Goal: Transaction & Acquisition: Obtain resource

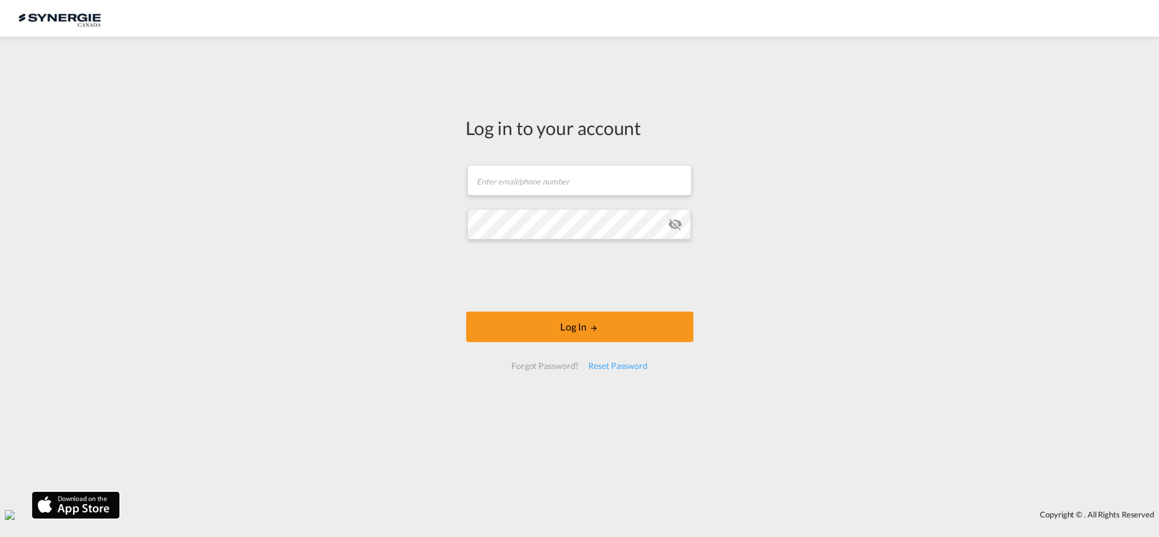
click at [562, 200] on form "Email field is required Password field is required Log In Forgot Password? Rese…" at bounding box center [579, 267] width 227 height 229
click at [577, 186] on input "text" at bounding box center [579, 180] width 224 height 31
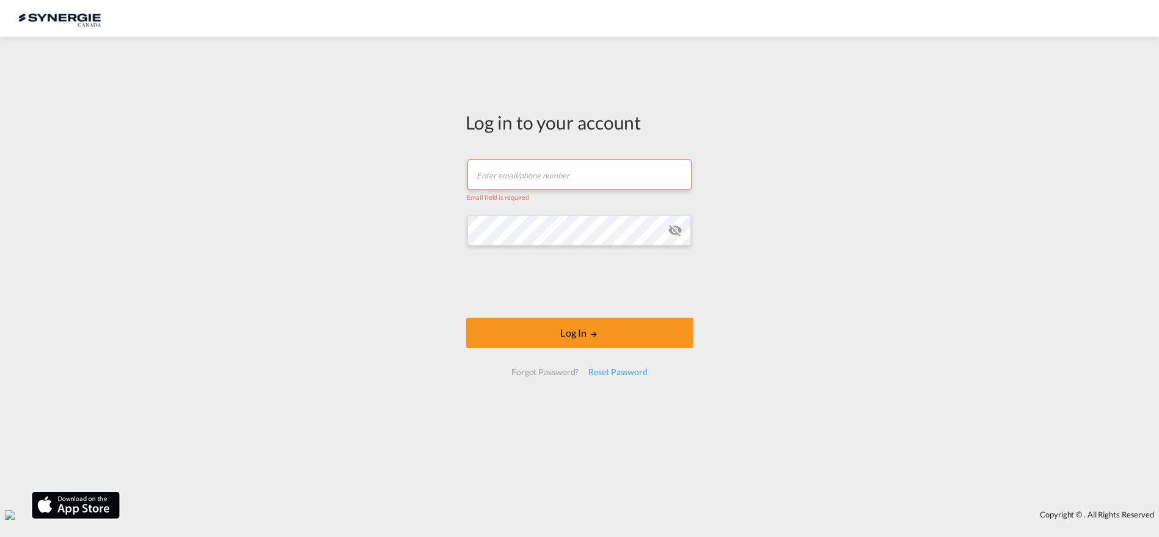
type input "[PERSON_NAME][EMAIL_ADDRESS][DOMAIN_NAME]"
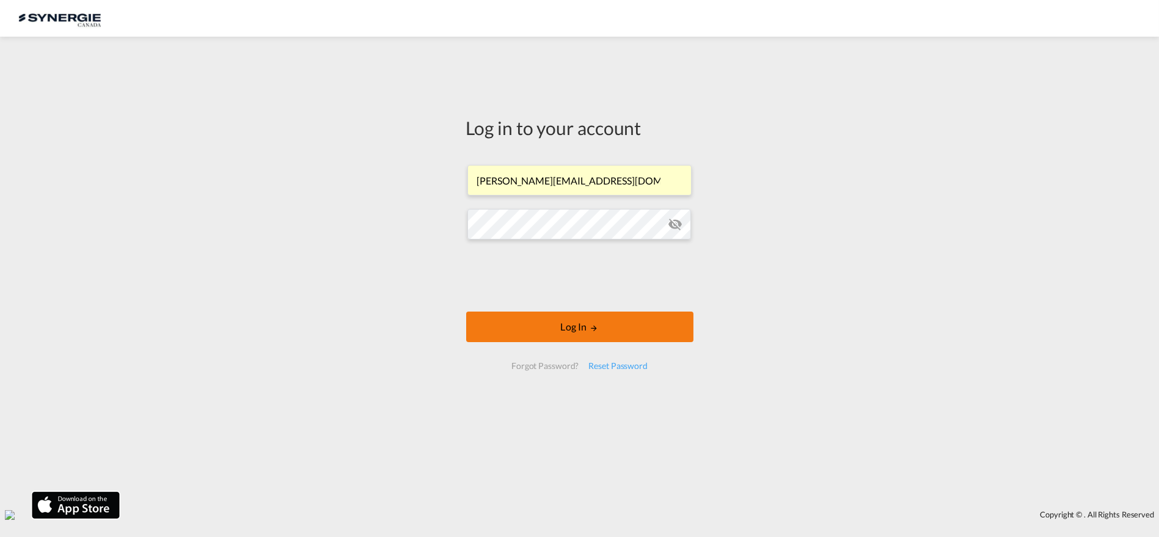
click at [564, 330] on button "Log In" at bounding box center [579, 327] width 227 height 31
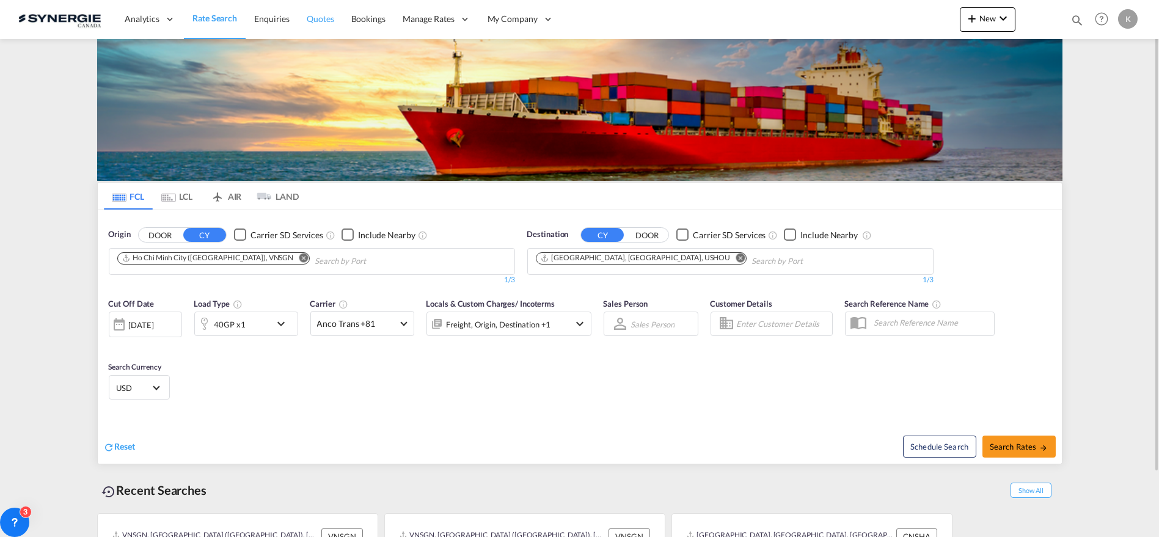
click at [315, 18] on span "Quotes" at bounding box center [320, 18] width 27 height 10
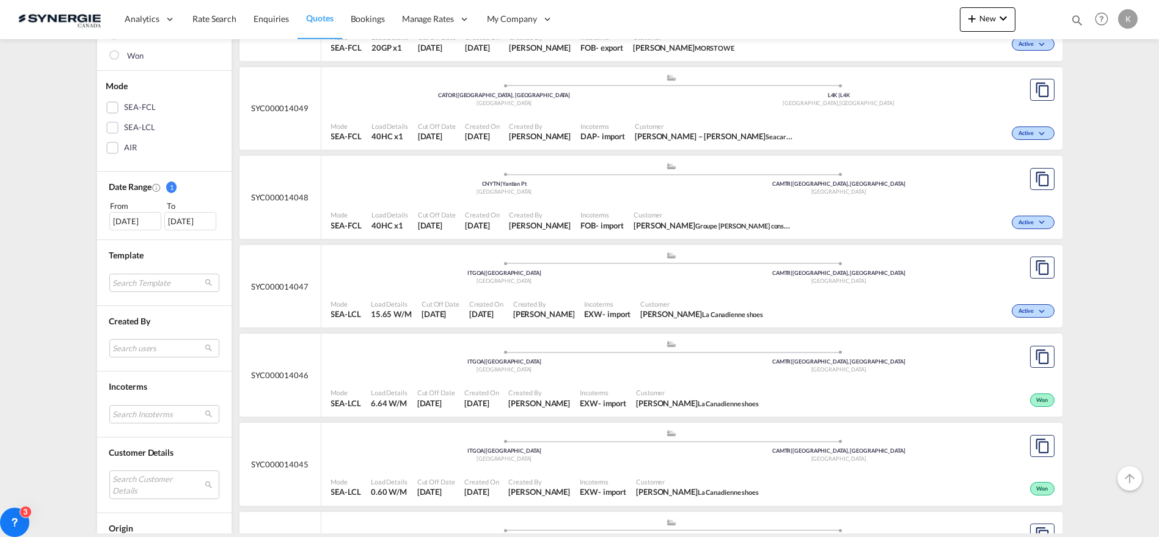
scroll to position [271, 0]
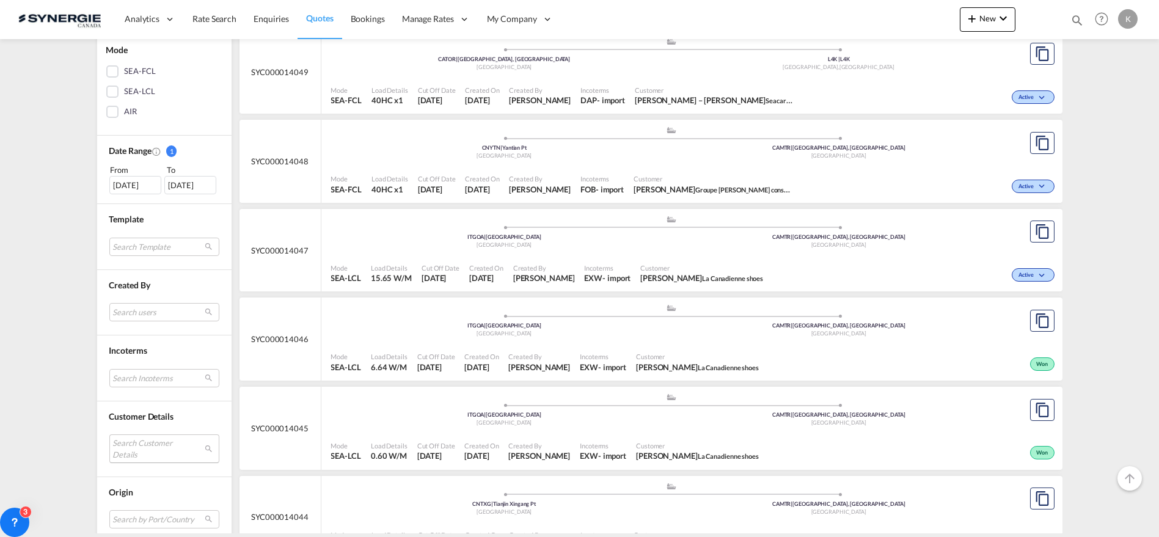
click at [152, 453] on md-select "Search Customer Details user name user [PERSON_NAME] – [PERSON_NAME] [PERSON_NA…" at bounding box center [164, 448] width 110 height 28
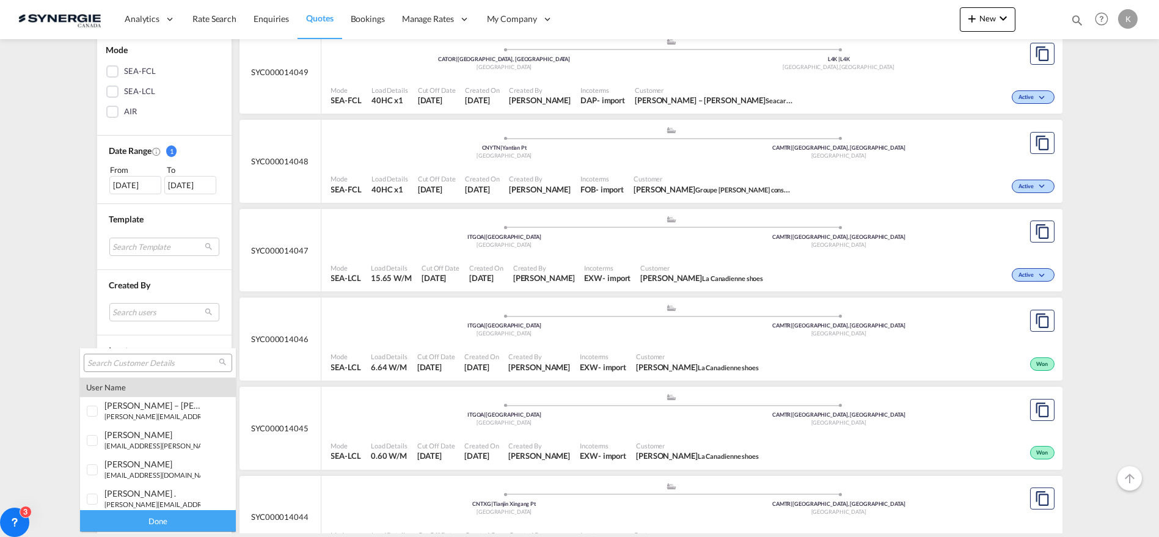
click at [146, 360] on input "search" at bounding box center [152, 363] width 131 height 11
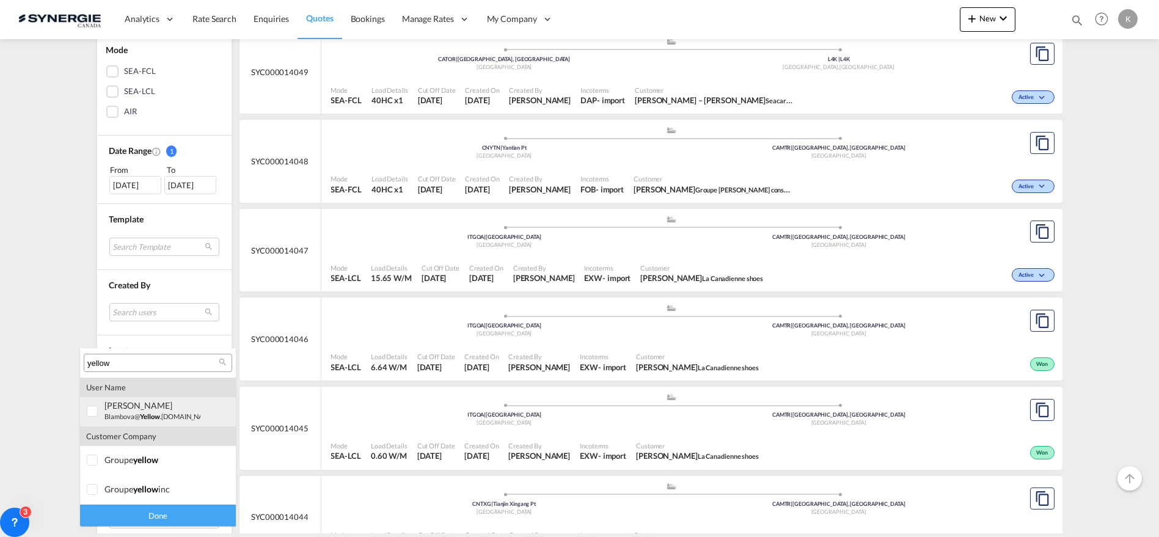
type input "yellow"
click at [140, 410] on div "[PERSON_NAME] blambova@ yellow .[DOMAIN_NAME] | groupe yellow" at bounding box center [152, 410] width 96 height 21
click at [167, 519] on div "Done" at bounding box center [158, 515] width 156 height 21
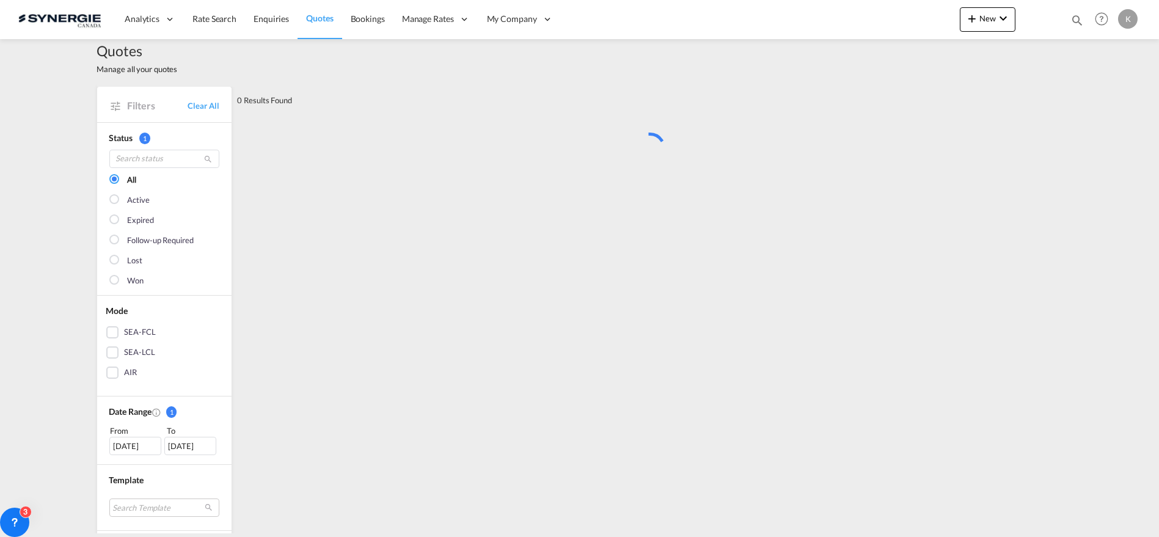
scroll to position [0, 0]
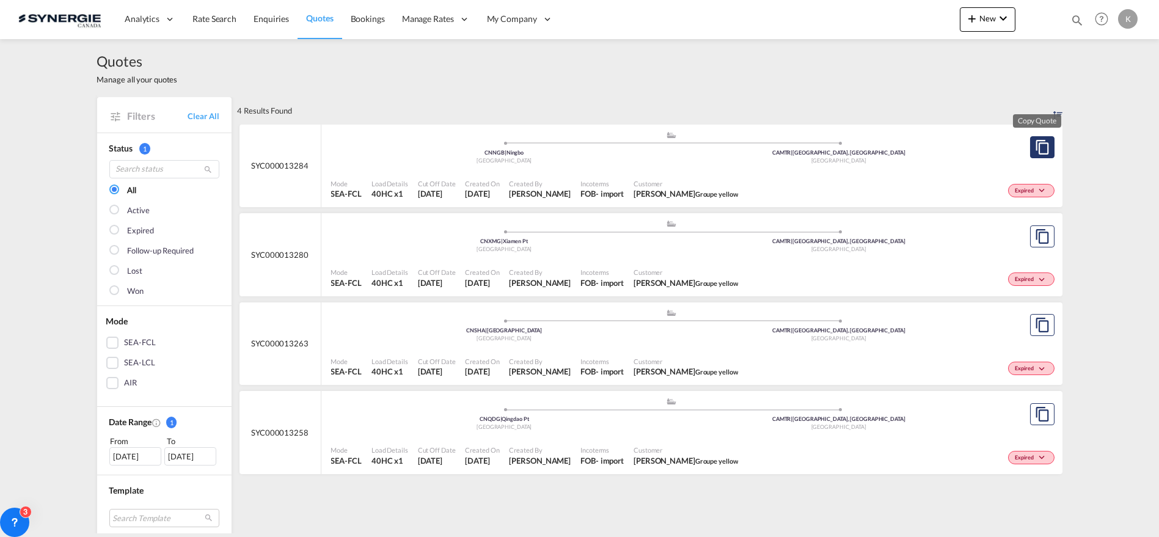
click at [1038, 151] on md-icon "assets/icons/custom/copyQuote.svg" at bounding box center [1042, 147] width 15 height 15
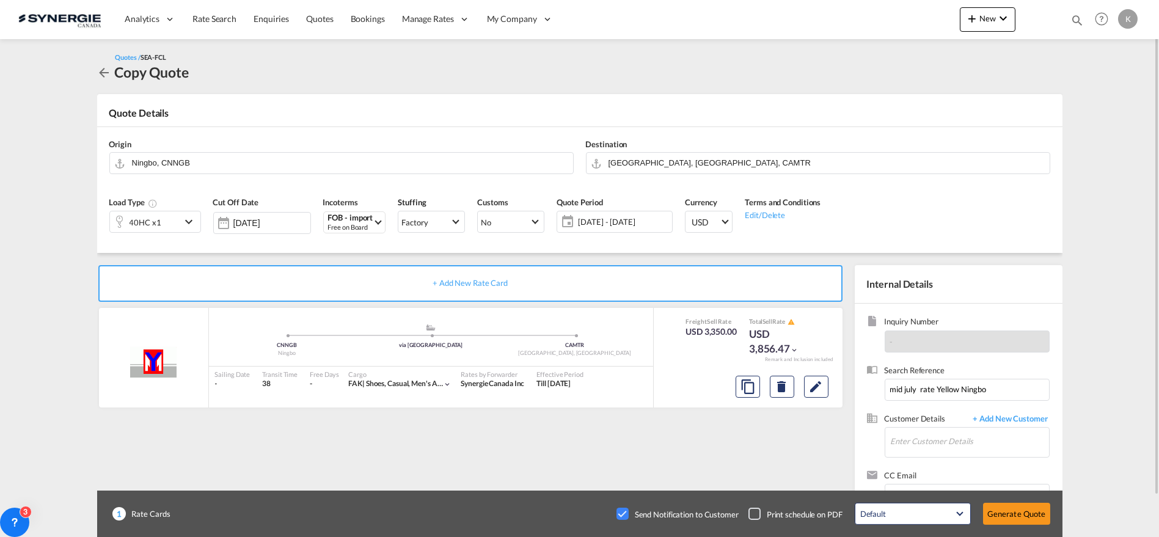
click at [597, 224] on span "[DATE] - [DATE]" at bounding box center [623, 221] width 91 height 11
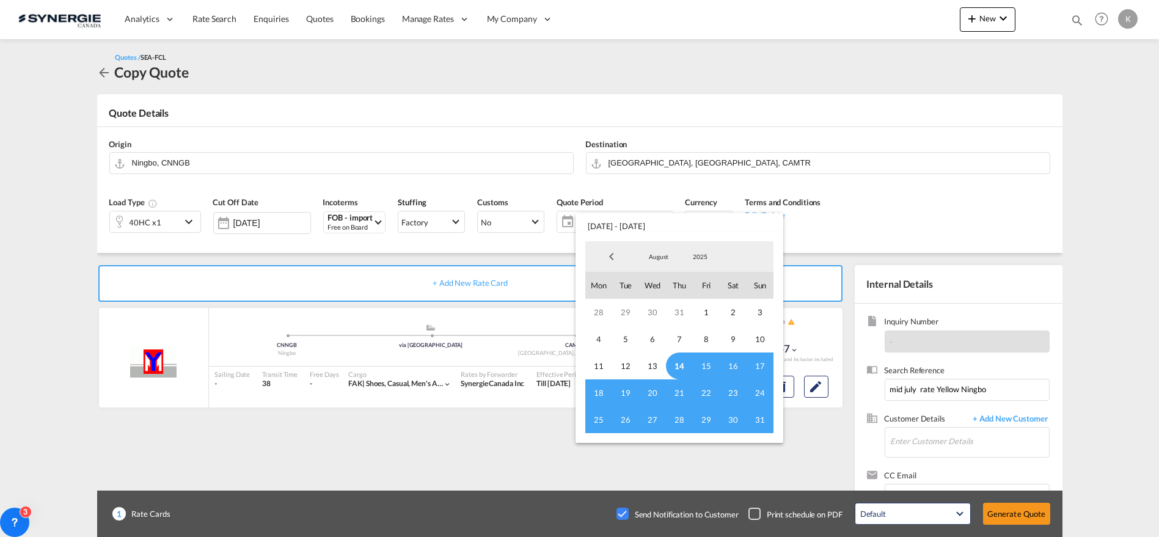
click at [684, 371] on span "14" at bounding box center [679, 365] width 27 height 27
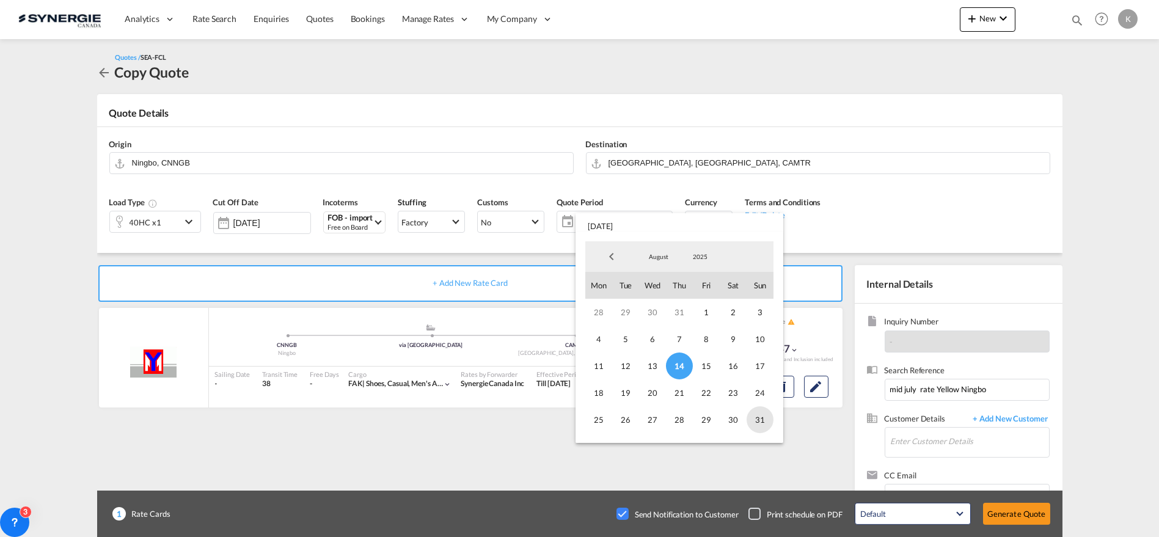
click at [764, 416] on span "31" at bounding box center [759, 419] width 27 height 27
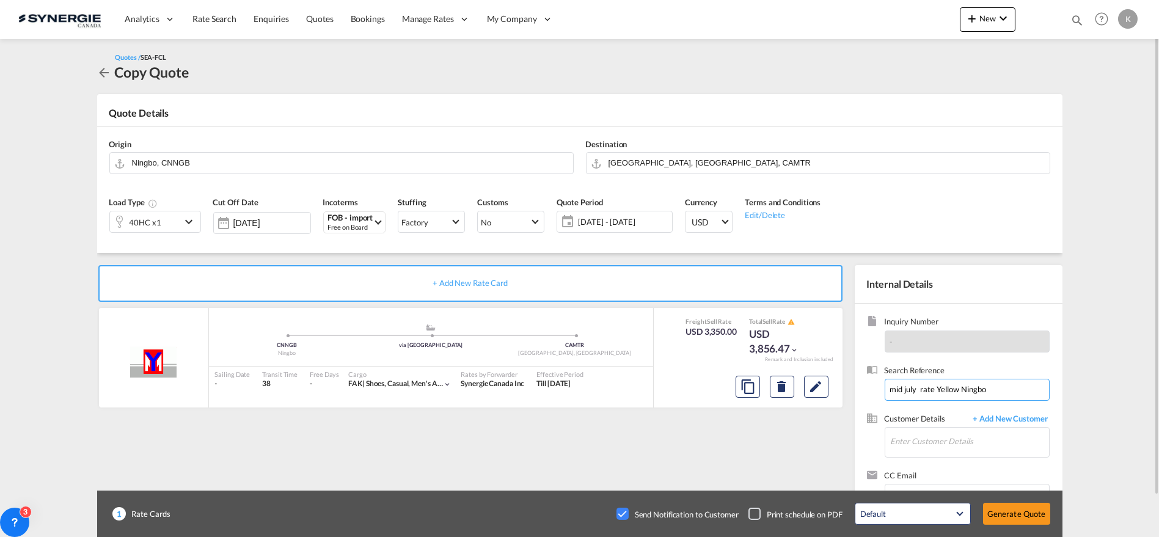
click at [905, 385] on input "mid july rate Yellow Ningbo" at bounding box center [967, 390] width 165 height 22
click at [913, 385] on input "mid july rate Yellow Ningbo" at bounding box center [967, 390] width 165 height 22
type input "mid August rate Yellow Ningbo"
click at [927, 434] on input "Enter Customer Details" at bounding box center [970, 441] width 158 height 27
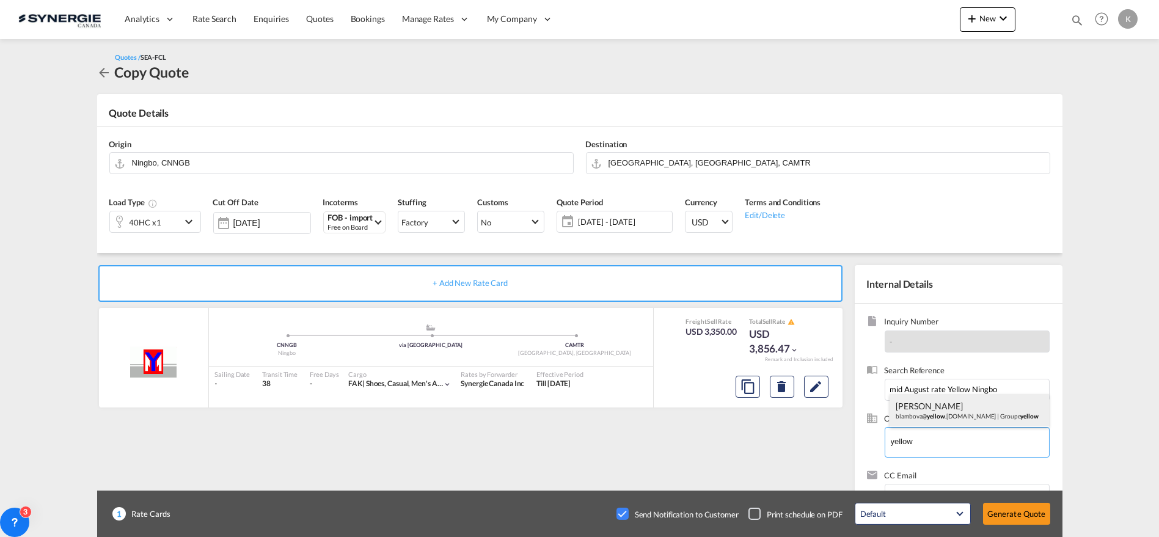
click at [944, 411] on div "[PERSON_NAME] blambova@ yellow .[DOMAIN_NAME] | Groupe yellow" at bounding box center [968, 410] width 159 height 33
type input "Groupe yellow, [PERSON_NAME], [EMAIL_ADDRESS][DOMAIN_NAME]"
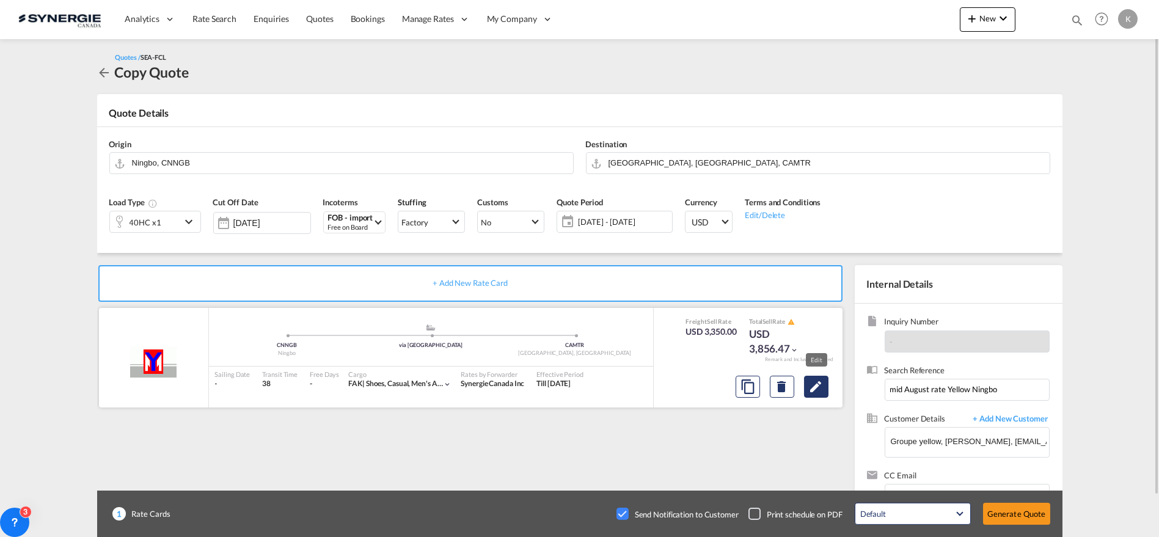
click at [813, 384] on md-icon "Edit" at bounding box center [816, 386] width 15 height 15
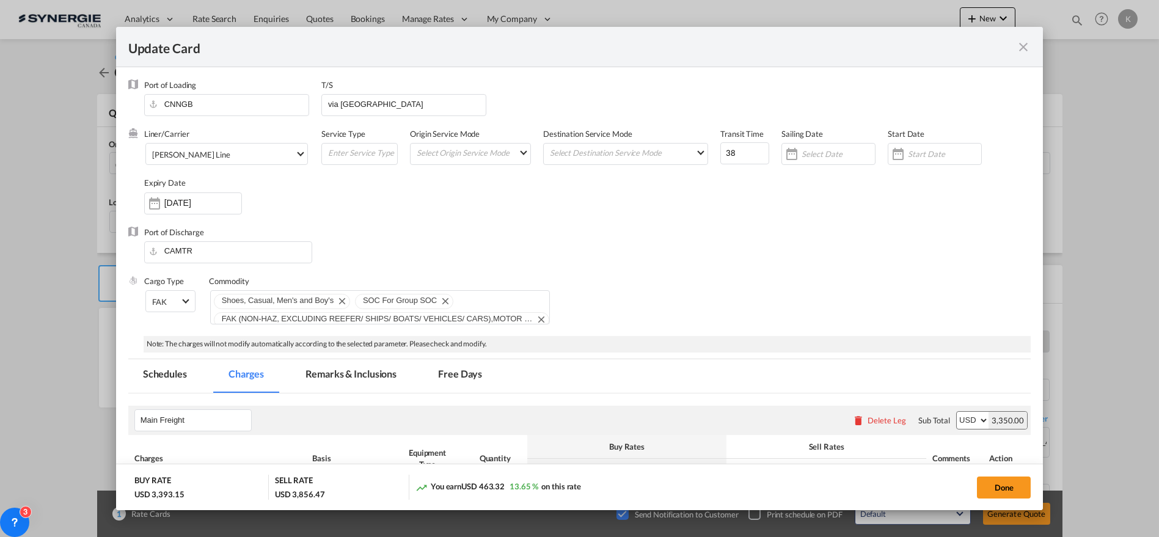
select select "per container"
select select "per B/L"
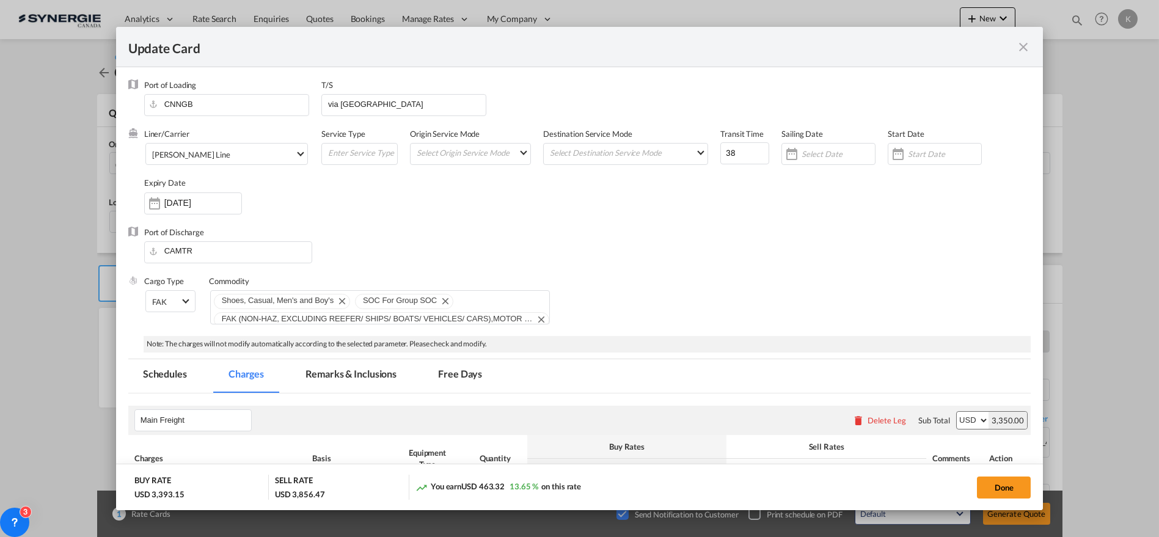
select select "per B/L"
select select "per shipment"
click at [236, 157] on span "[PERSON_NAME] Line" at bounding box center [223, 154] width 143 height 11
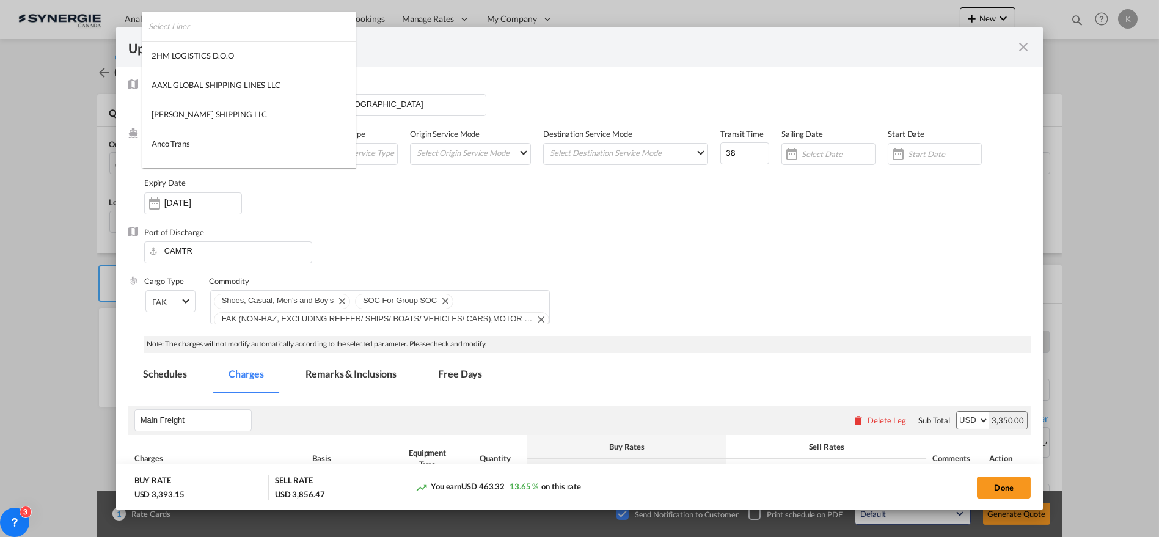
scroll to position [1661, 0]
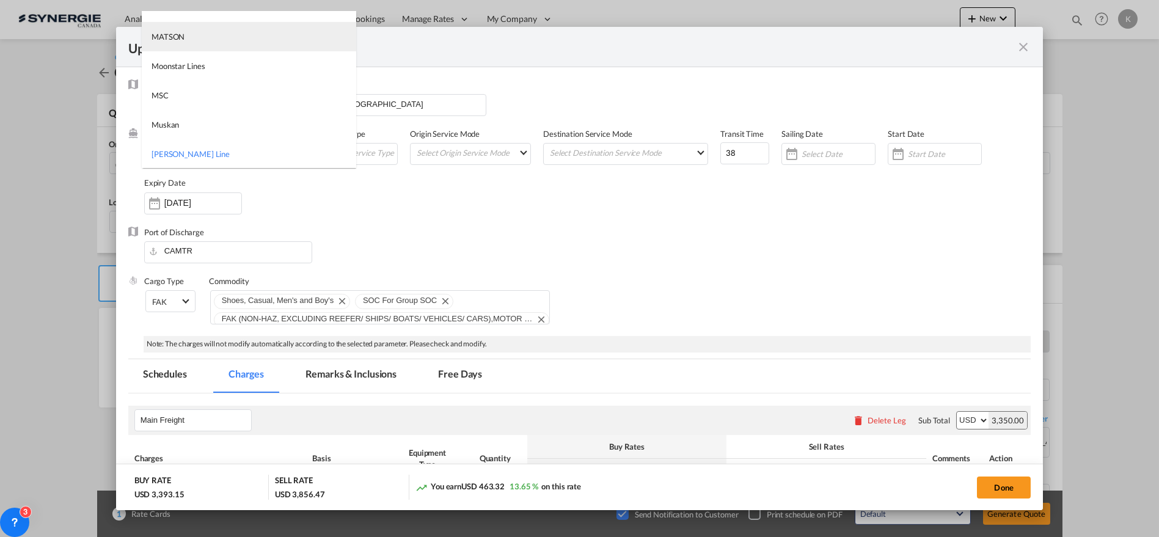
type md-option "16"
type md-option "2"
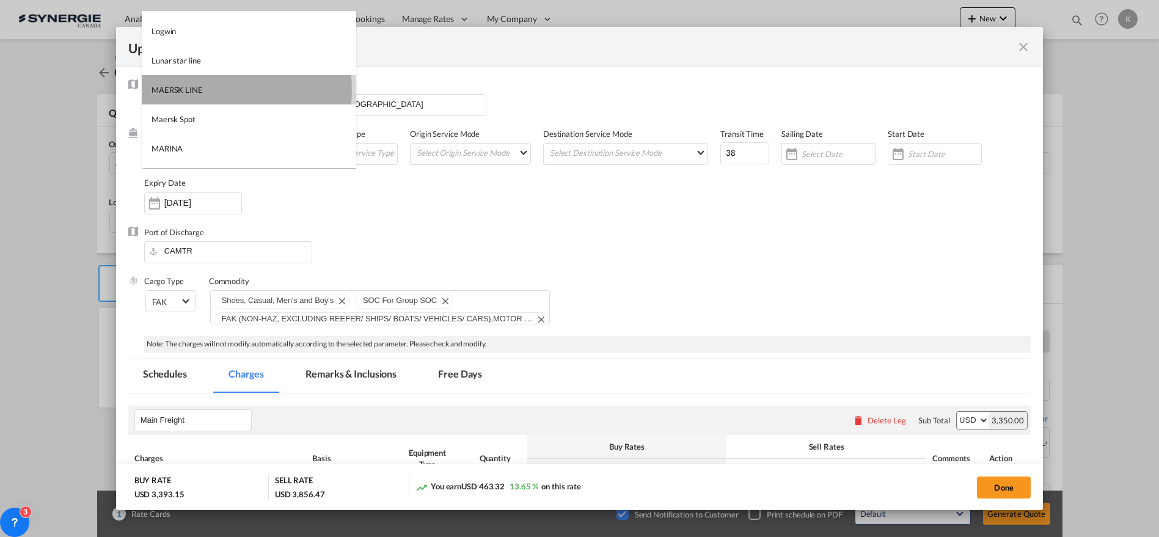
click at [192, 90] on div "MAERSK LINE" at bounding box center [176, 89] width 51 height 11
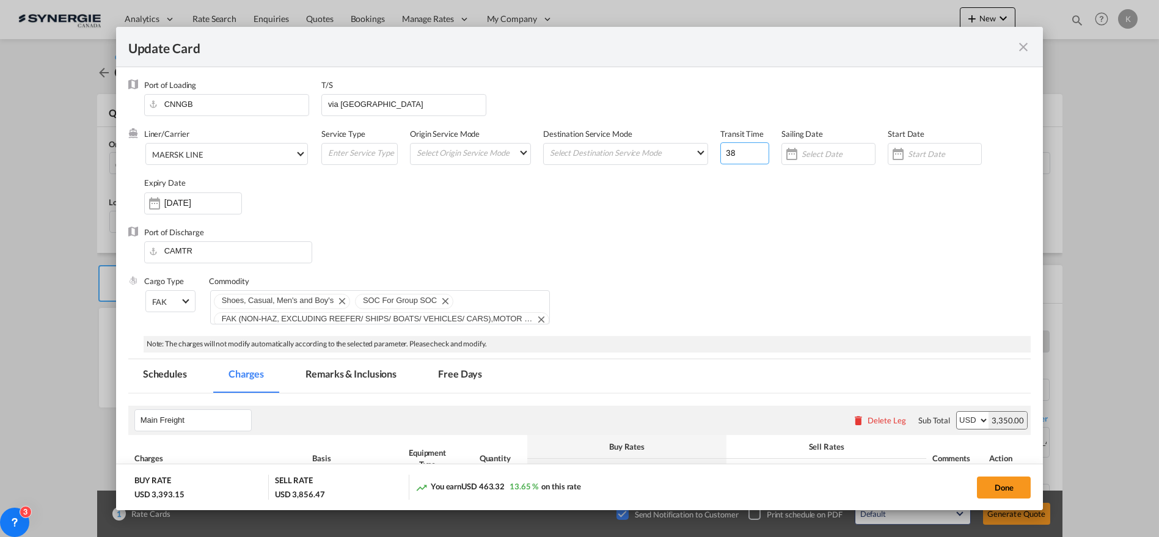
click at [739, 153] on input "38" at bounding box center [744, 153] width 49 height 22
click at [195, 200] on input "[DATE]" at bounding box center [202, 203] width 77 height 10
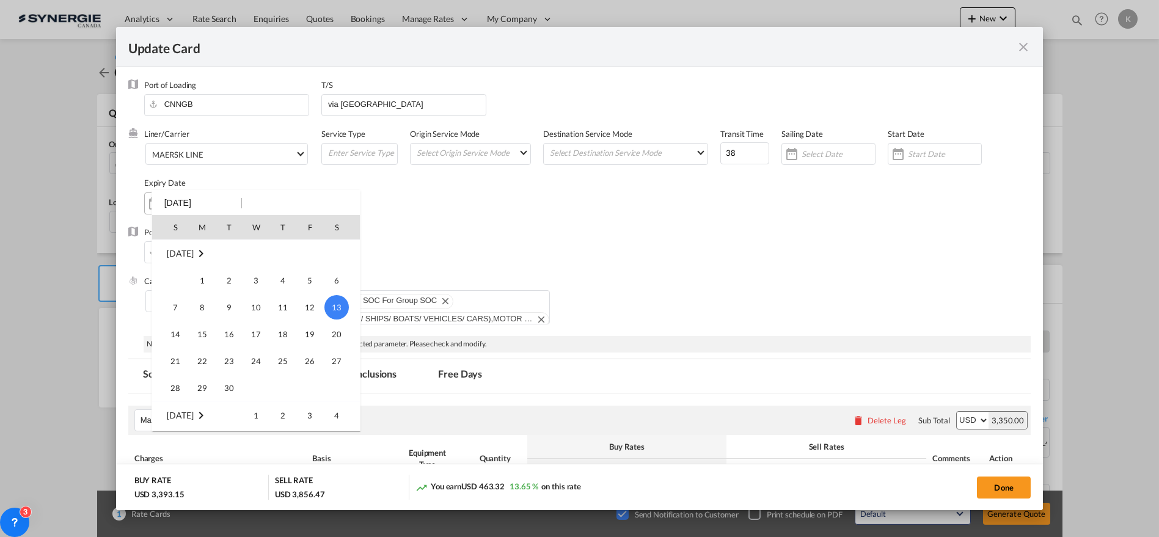
scroll to position [282803, 0]
click at [176, 390] on span "31" at bounding box center [175, 388] width 24 height 24
type input "[DATE]"
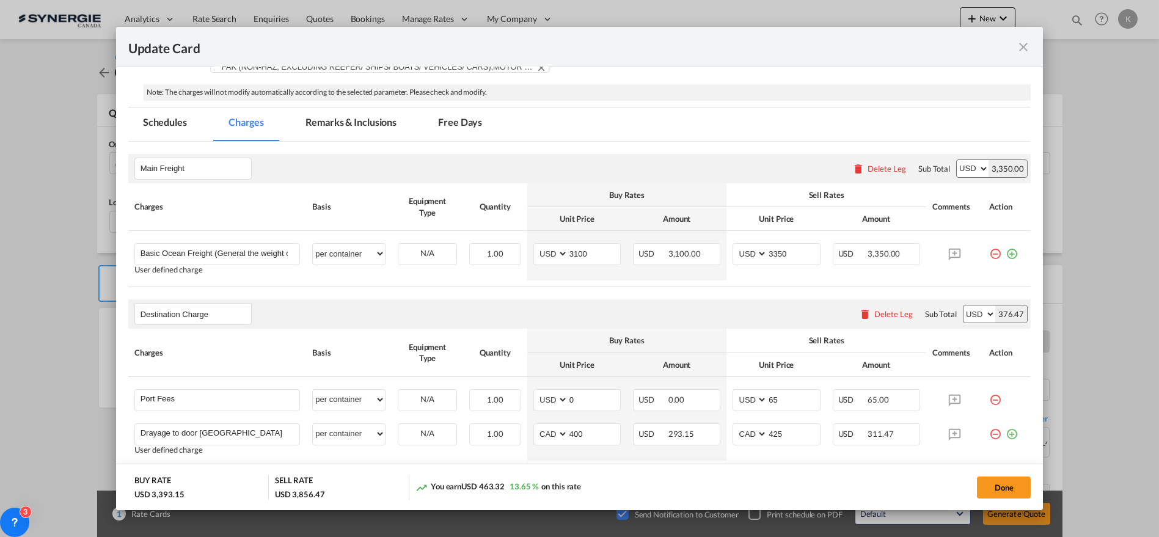
scroll to position [255, 0]
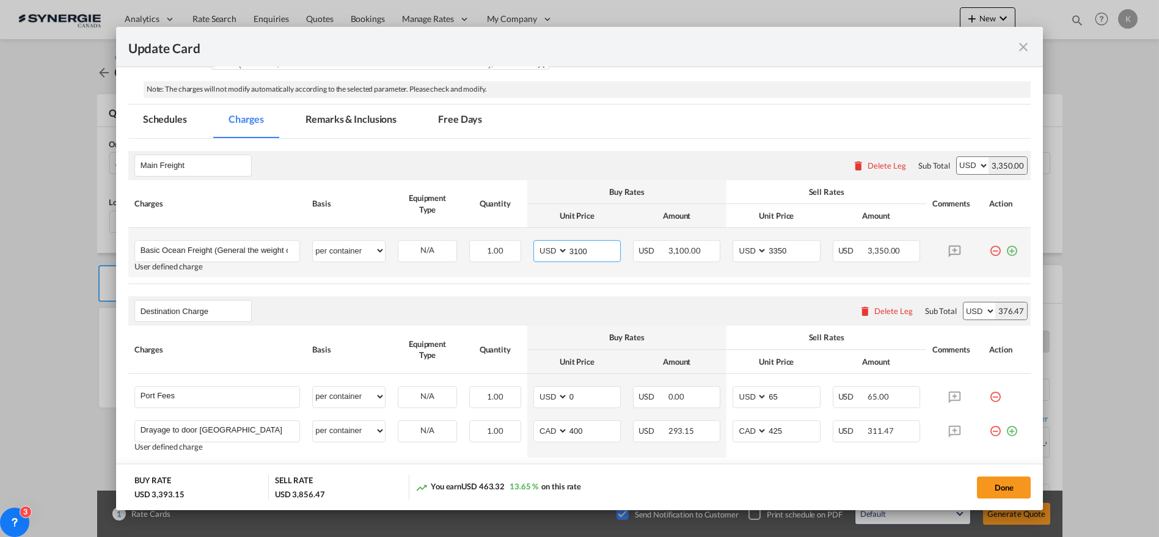
drag, startPoint x: 586, startPoint y: 250, endPoint x: 546, endPoint y: 253, distance: 40.4
click at [546, 253] on md-input-container "AED AFN ALL AMD ANG AOA ARS AUD AWG AZN BAM BBD BDT BGN BHD BIF BMD BND [PERSON…" at bounding box center [576, 251] width 87 height 22
type input "3295"
type input "3545"
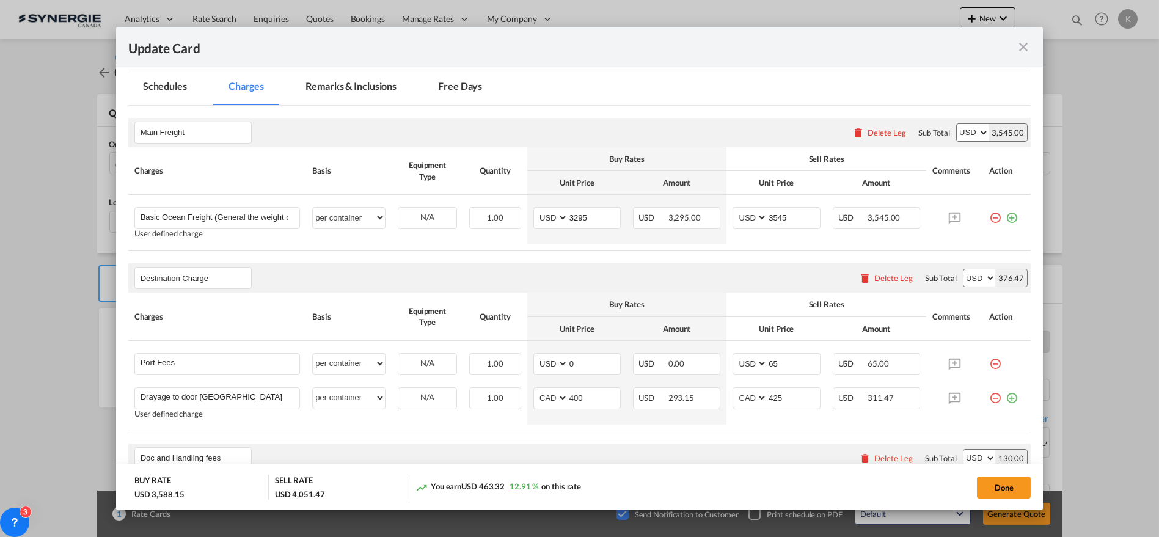
scroll to position [199, 0]
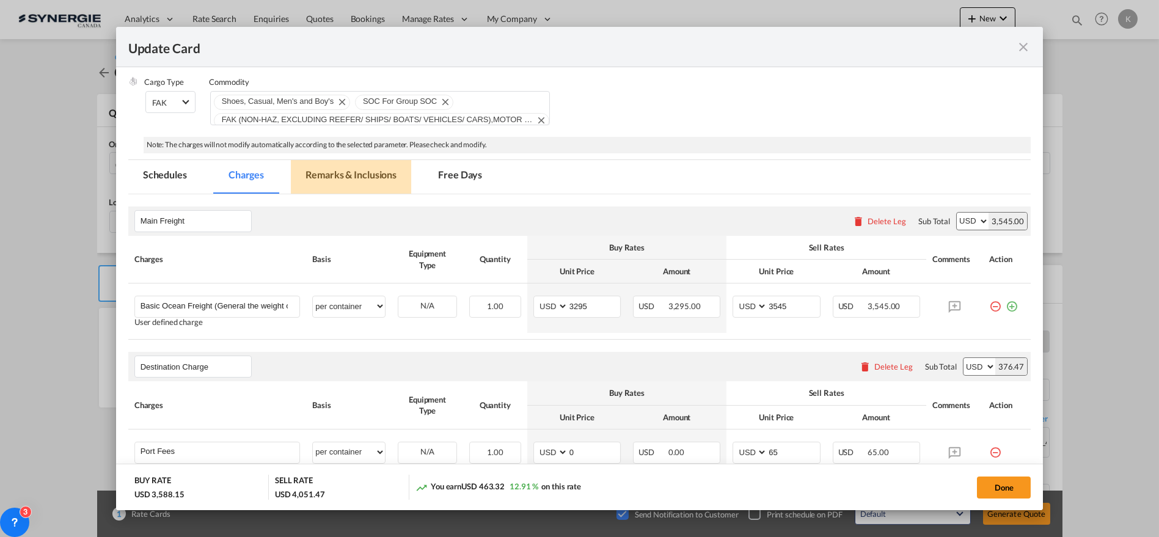
click at [350, 170] on md-tab-item "Remarks & Inclusions" at bounding box center [351, 177] width 120 height 34
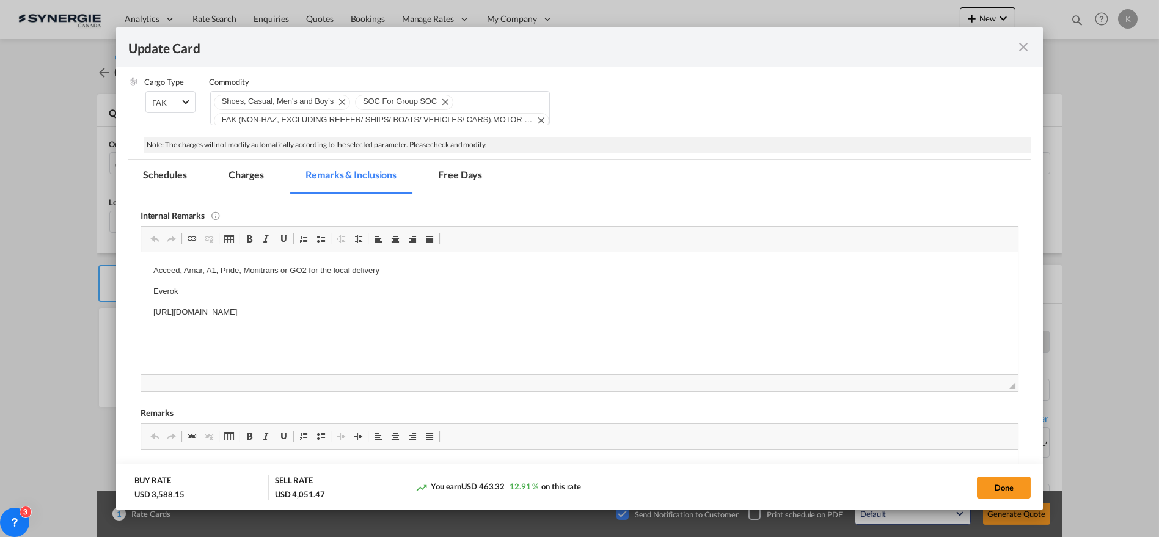
scroll to position [0, 0]
drag, startPoint x: 409, startPoint y: 311, endPoint x: 123, endPoint y: 289, distance: 286.7
click at [140, 289] on html "Acceed, Amar, A1, Pride, Monitrans or GO2 for the local delivery Everok [URL][D…" at bounding box center [578, 301] width 877 height 99
click at [1007, 481] on button "Done" at bounding box center [1004, 487] width 54 height 22
type input "[DATE]"
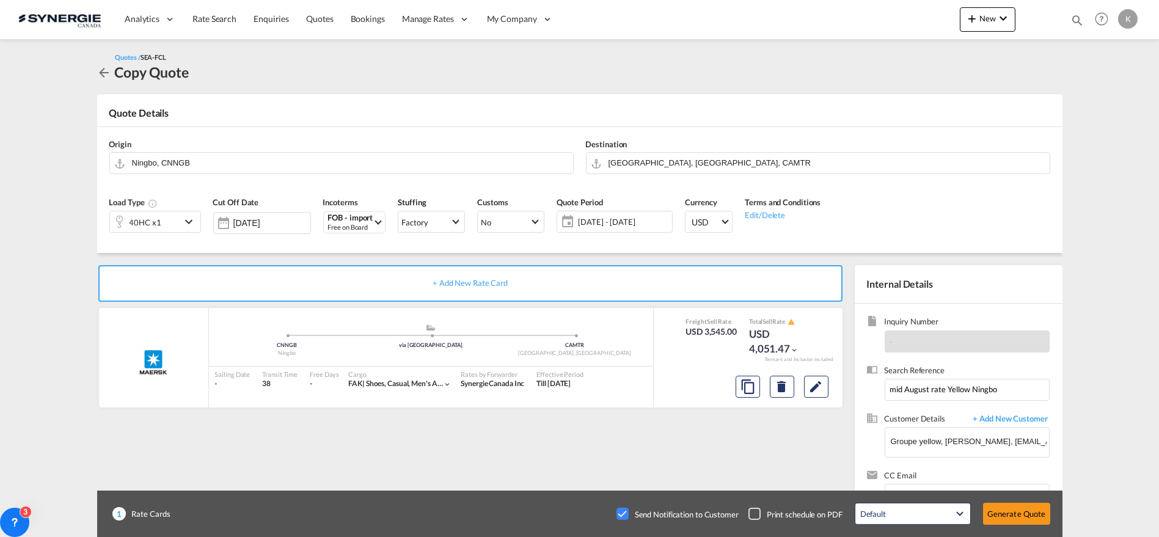
scroll to position [167, 0]
click at [1034, 517] on button "Generate Quote" at bounding box center [1016, 514] width 67 height 22
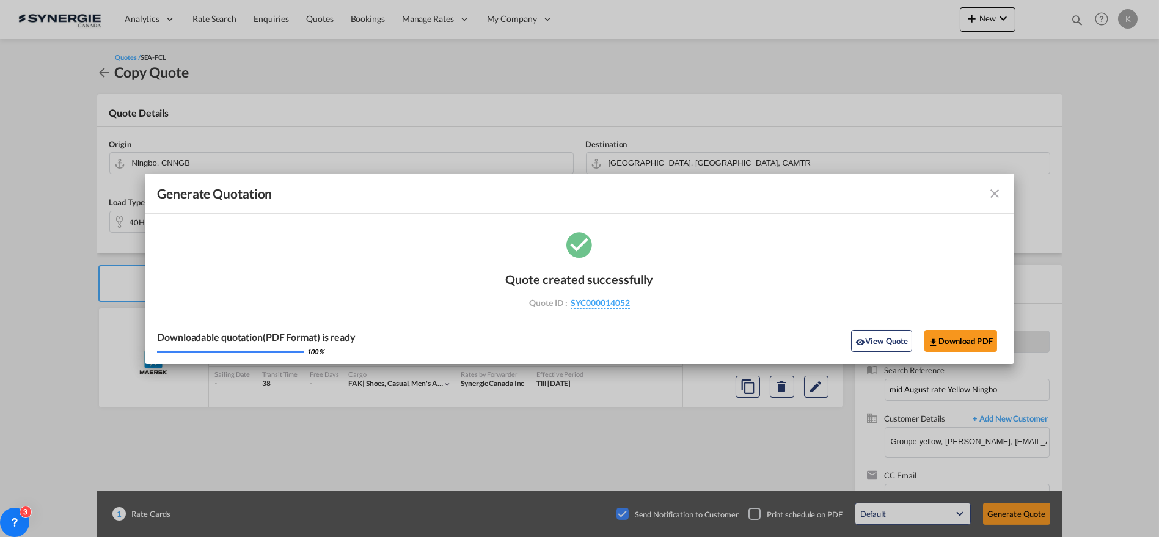
click at [993, 189] on md-icon "icon-close fg-AAA8AD cursor m-0" at bounding box center [994, 193] width 15 height 15
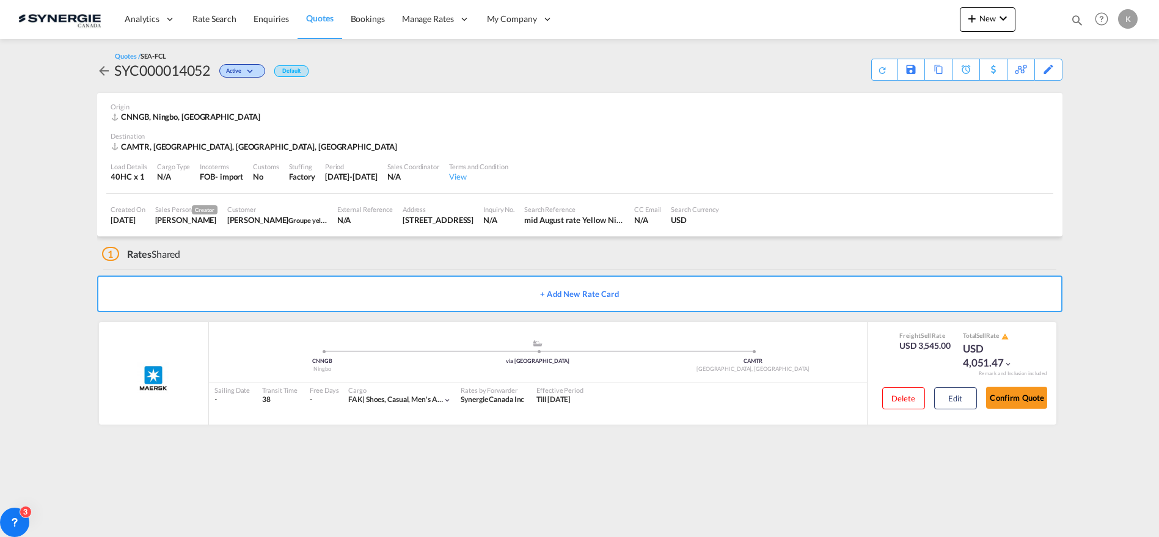
click at [316, 19] on span "Quotes" at bounding box center [319, 18] width 27 height 10
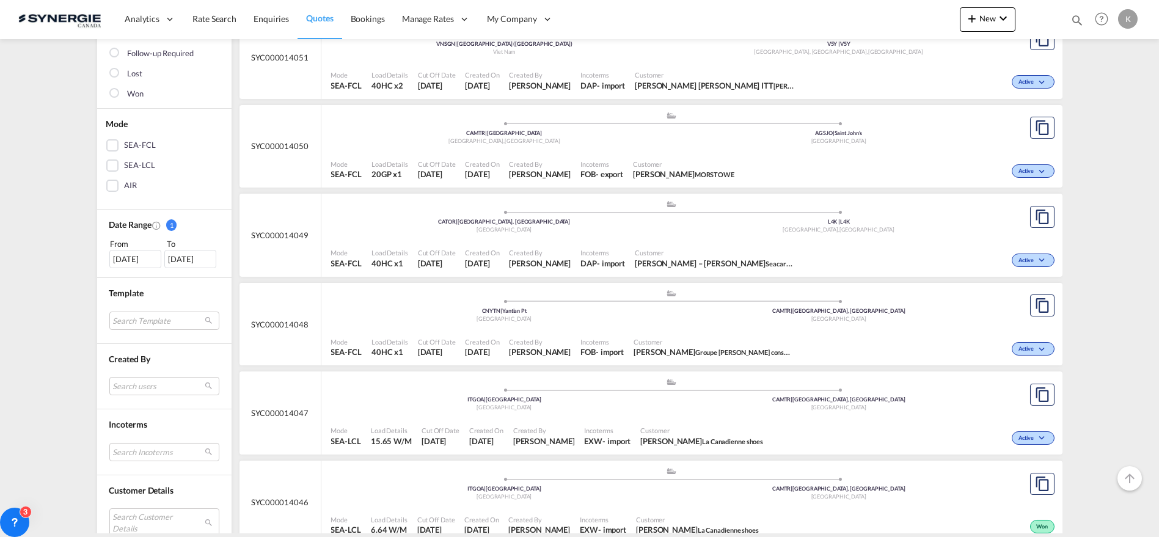
scroll to position [203, 0]
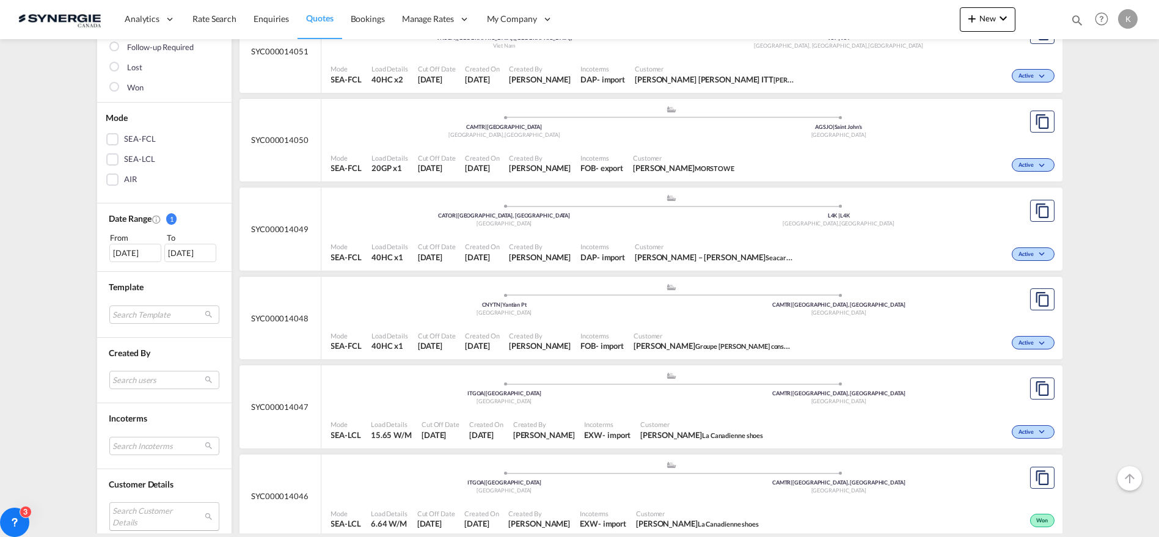
click at [147, 511] on md-select "Search Customer Details user name user [PERSON_NAME] – [PERSON_NAME] [PERSON_NA…" at bounding box center [164, 516] width 110 height 28
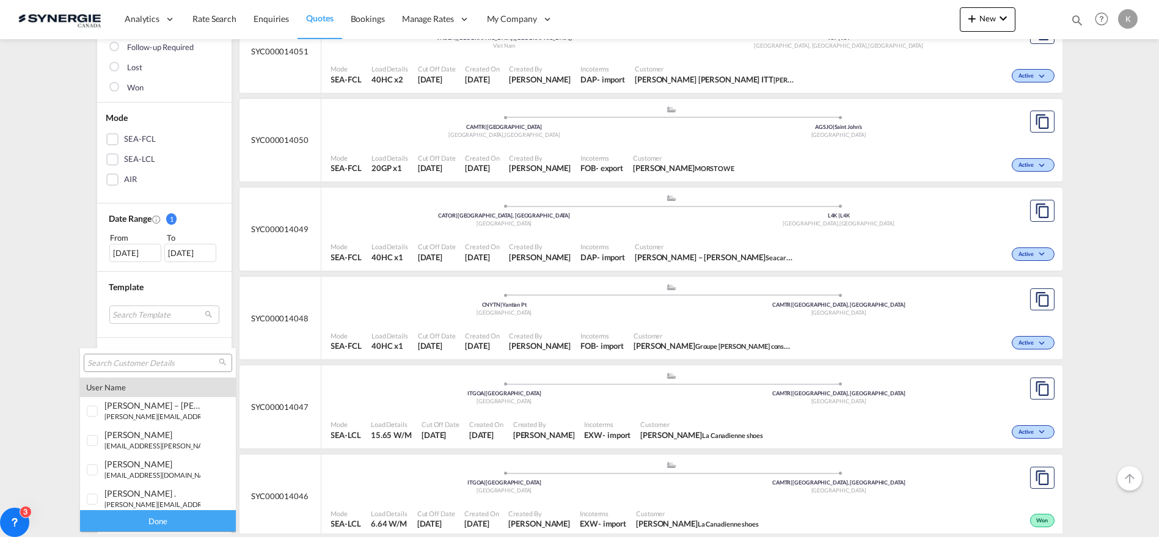
click at [159, 367] on input "search" at bounding box center [152, 363] width 131 height 11
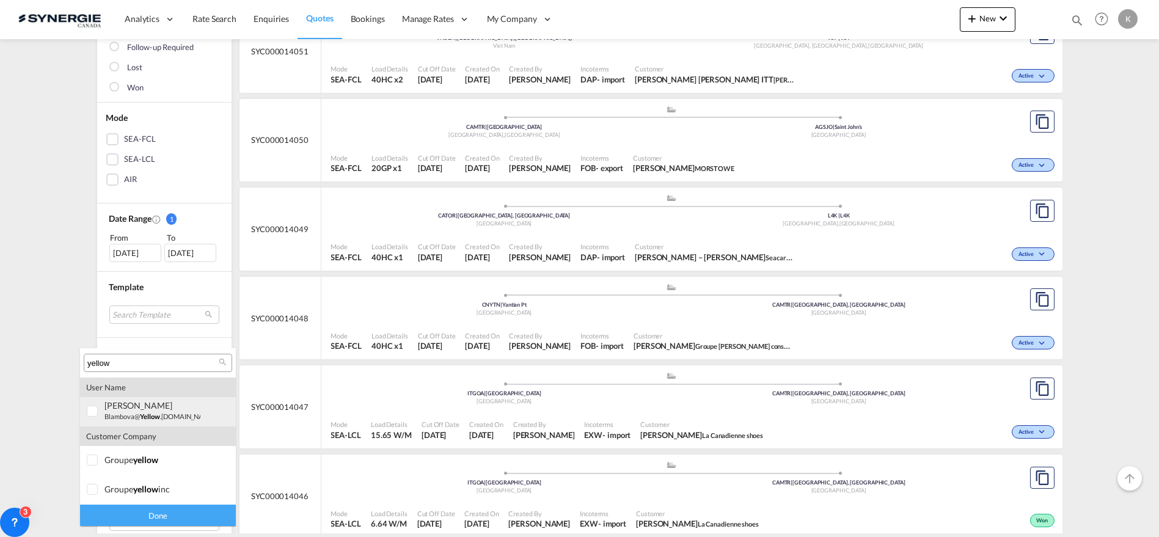
type input "yellow"
click at [155, 412] on span "yellow" at bounding box center [150, 416] width 20 height 8
click at [178, 516] on div "Done" at bounding box center [158, 515] width 156 height 21
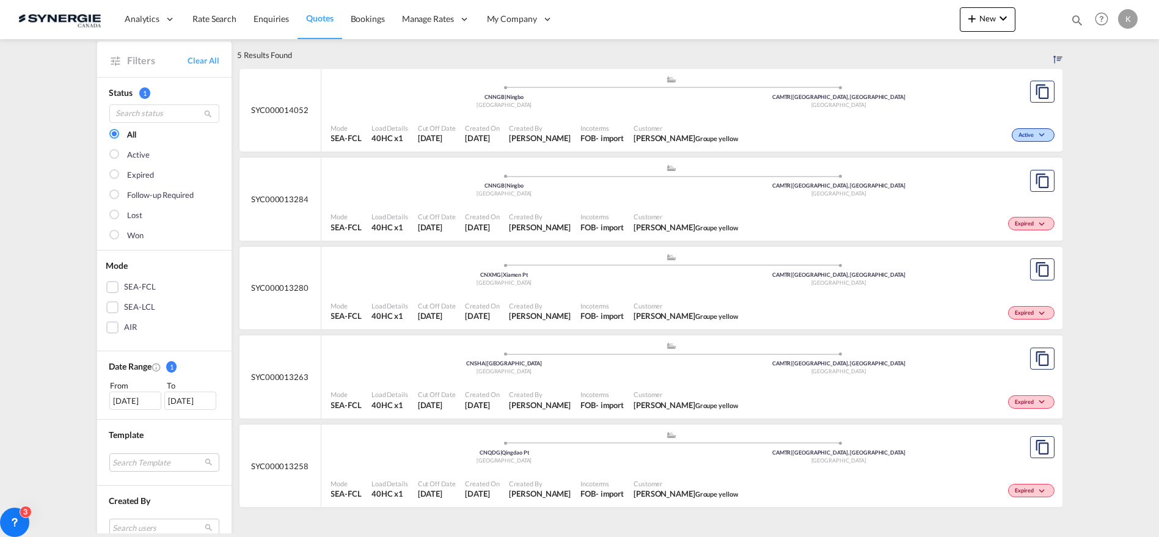
scroll to position [136, 0]
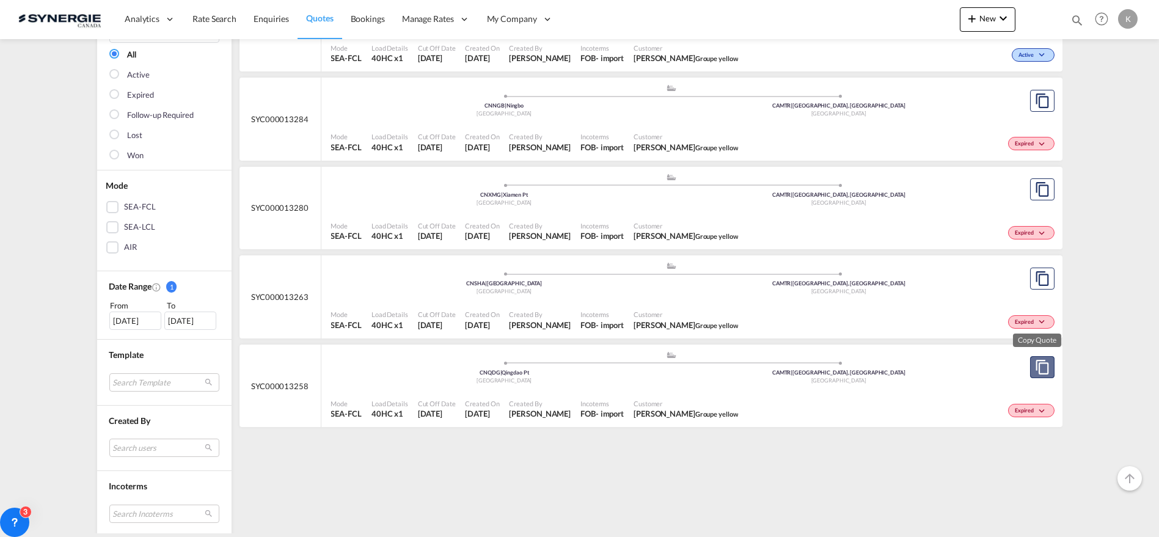
click at [1042, 365] on md-icon "assets/icons/custom/copyQuote.svg" at bounding box center [1042, 367] width 15 height 15
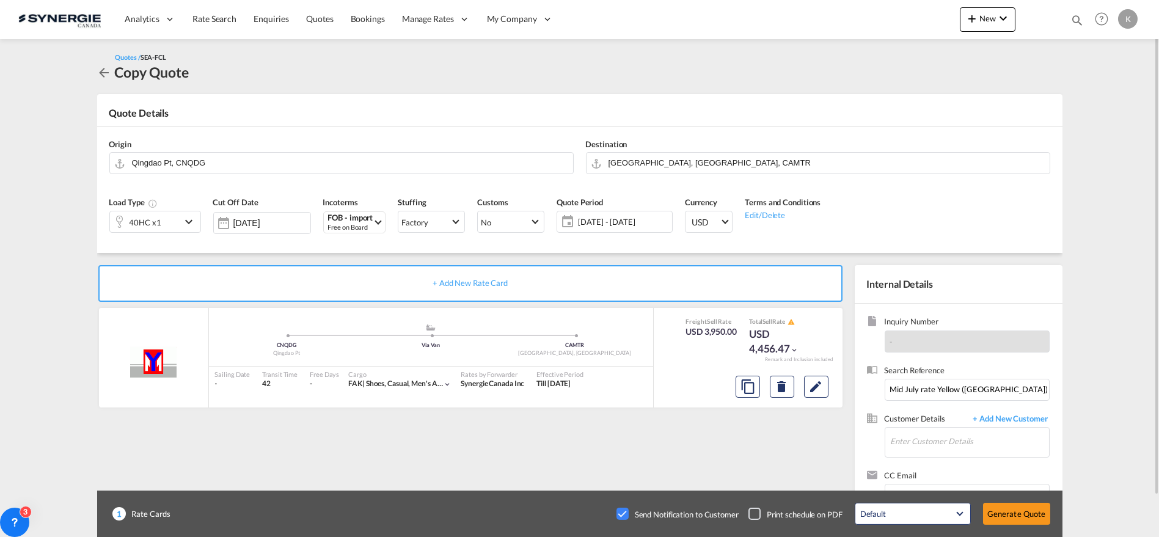
click at [611, 222] on span "[DATE] - [DATE]" at bounding box center [623, 221] width 91 height 11
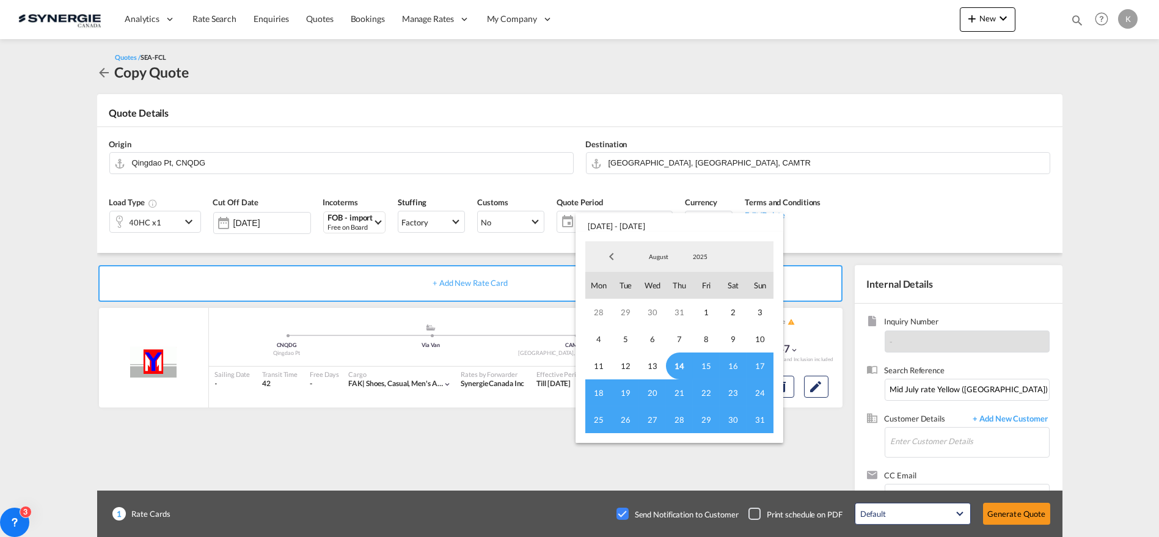
click at [679, 370] on span "14" at bounding box center [679, 365] width 27 height 27
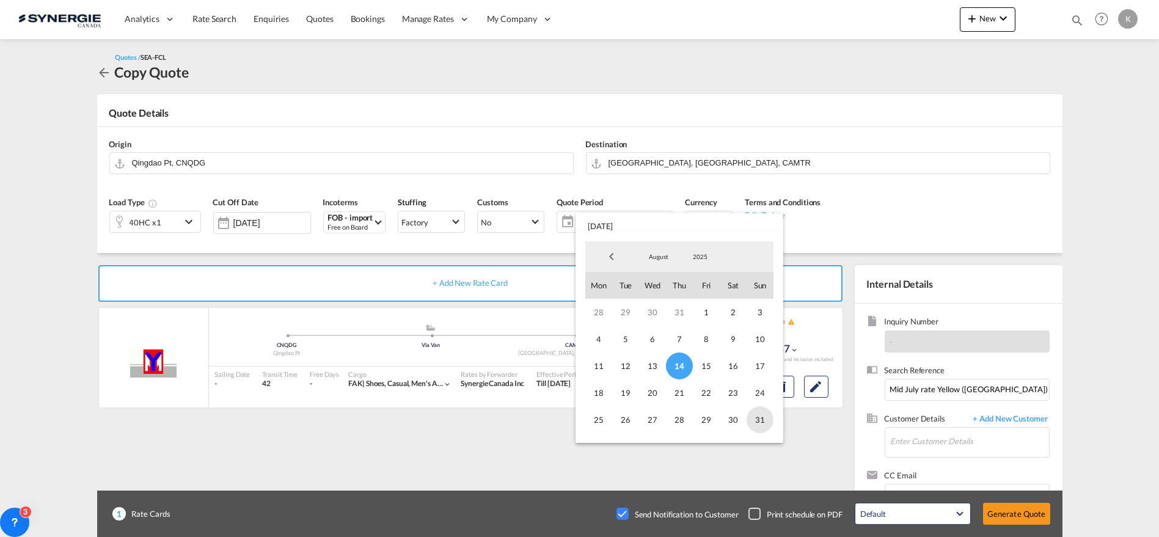
click at [764, 419] on span "31" at bounding box center [759, 419] width 27 height 27
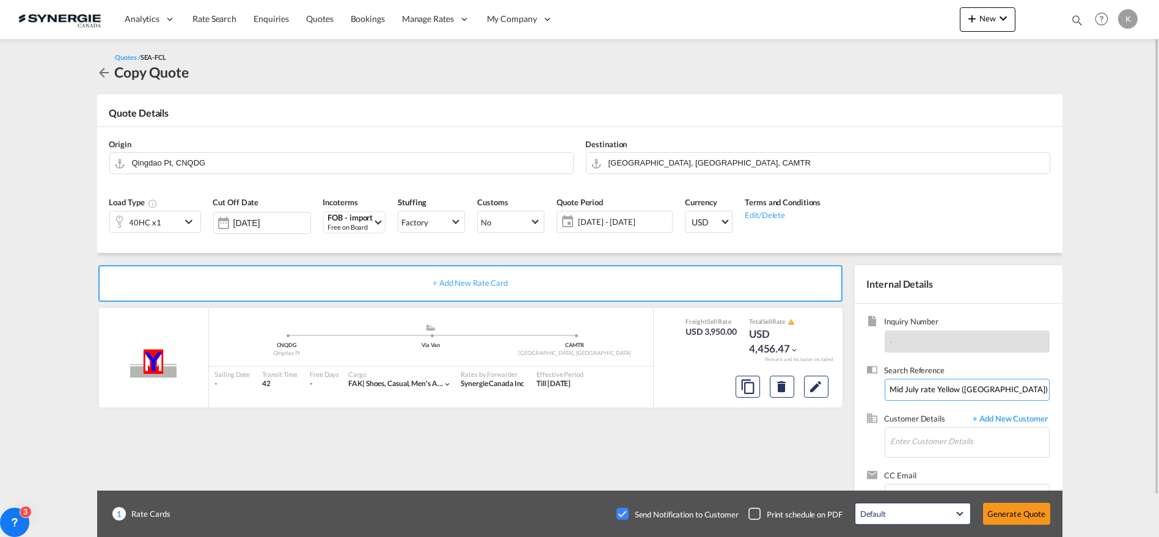
click at [920, 394] on input "Mid July rate Yellow ([GEOGRAPHIC_DATA])" at bounding box center [967, 390] width 165 height 22
click at [903, 390] on input "Mid July rate Yellow ([GEOGRAPHIC_DATA])" at bounding box center [967, 390] width 165 height 22
click at [917, 389] on input "Mid July rate Yellow ([GEOGRAPHIC_DATA])" at bounding box center [967, 390] width 165 height 22
type input "Mid august rate Yellow ([GEOGRAPHIC_DATA])"
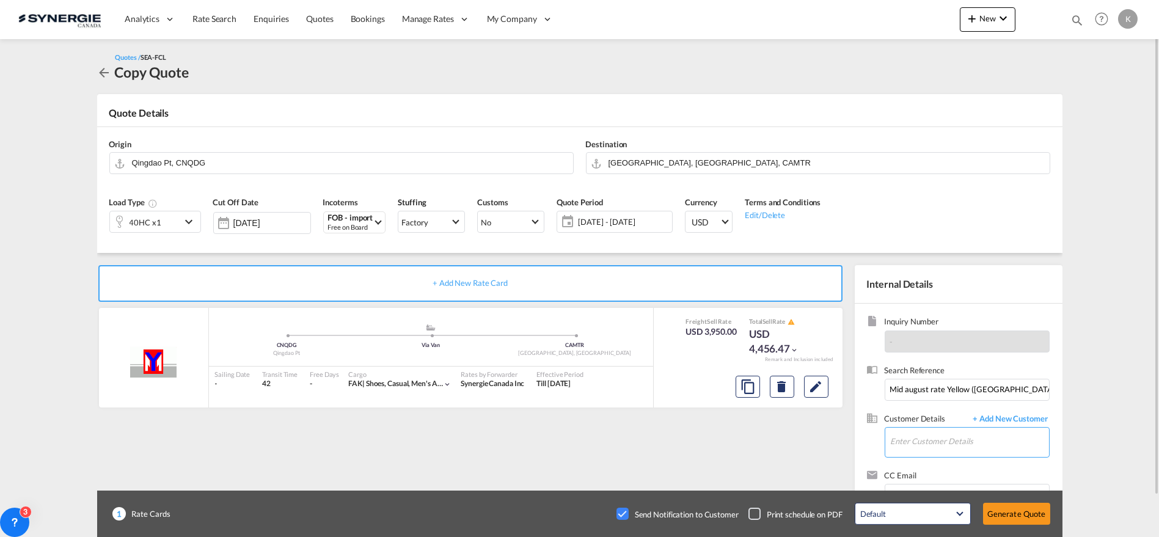
click at [930, 442] on input "Enter Customer Details" at bounding box center [970, 441] width 158 height 27
click at [923, 412] on div "[PERSON_NAME] blambova@ yellow .[DOMAIN_NAME] | Groupe yellow" at bounding box center [968, 410] width 159 height 33
type input "Groupe yellow, [PERSON_NAME], [EMAIL_ADDRESS][DOMAIN_NAME]"
click at [804, 384] on button "Edit" at bounding box center [816, 387] width 24 height 22
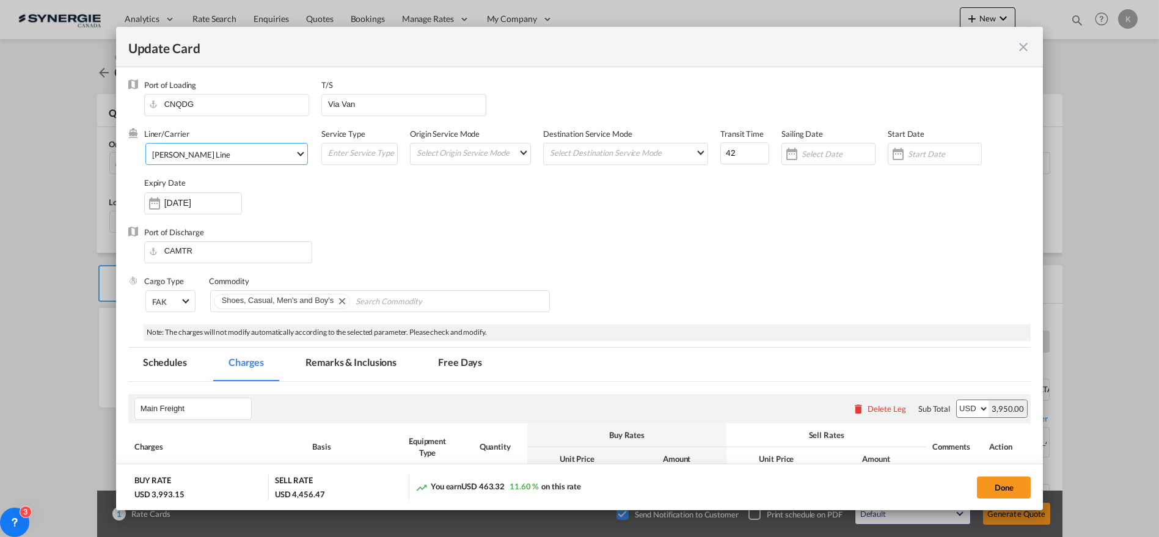
click at [208, 156] on span "[PERSON_NAME] Line" at bounding box center [223, 154] width 143 height 11
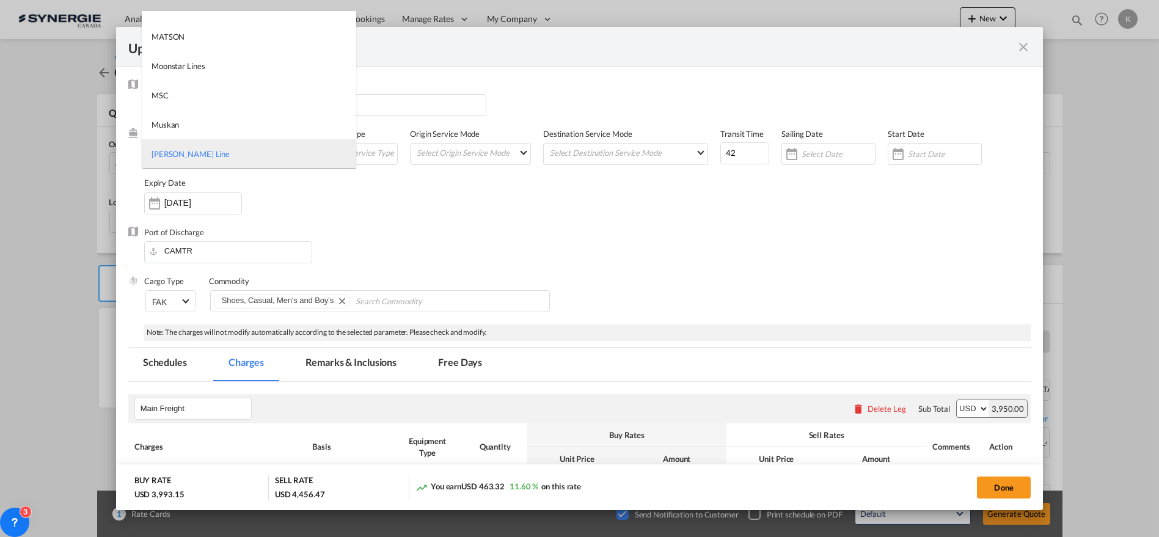
type md-option "16"
type md-option "2"
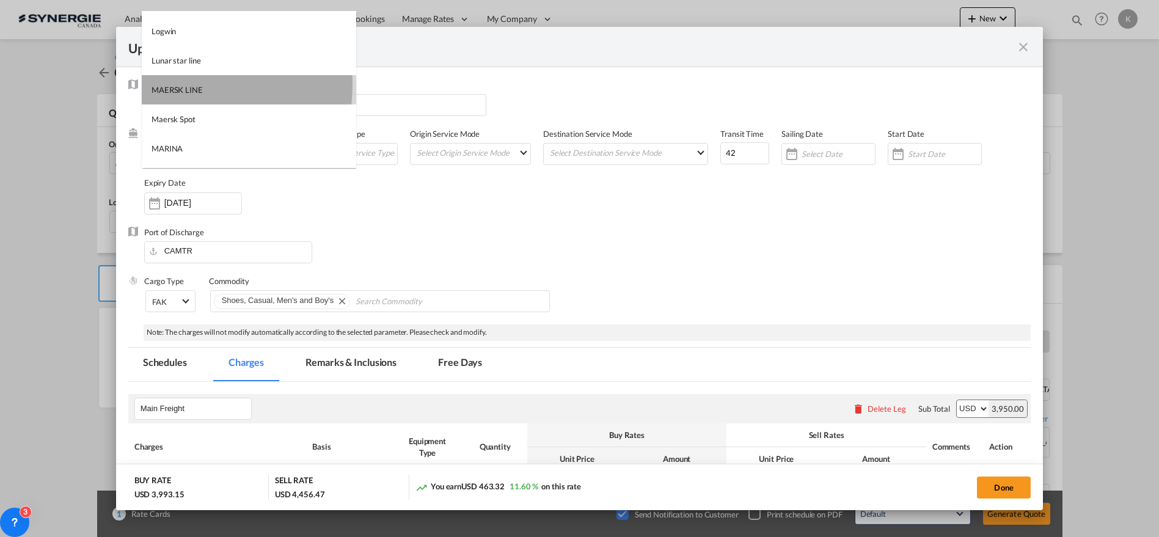
click at [184, 84] on div "MAERSK LINE" at bounding box center [176, 89] width 51 height 11
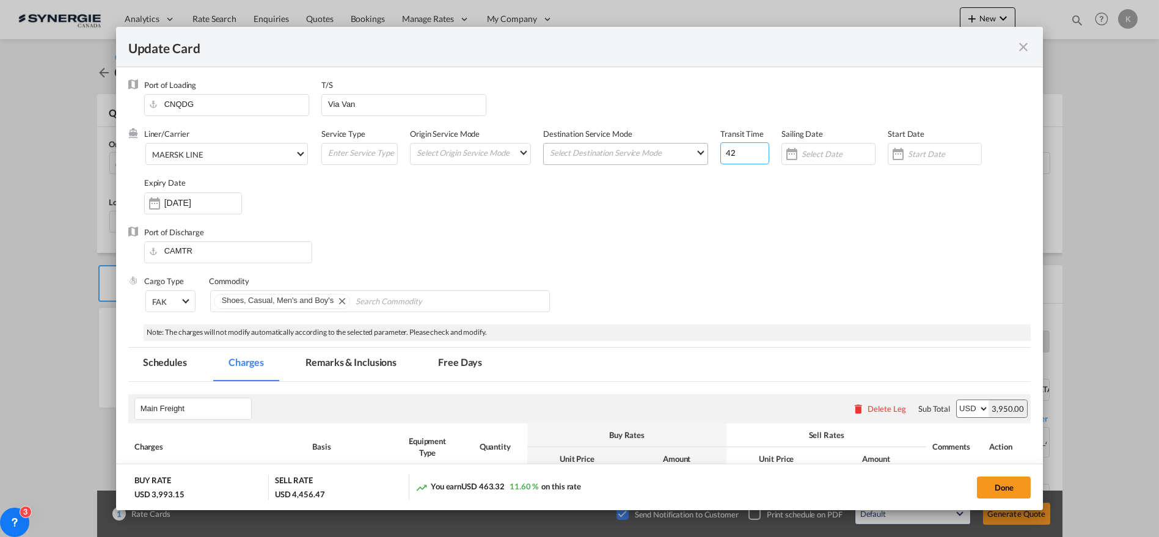
drag, startPoint x: 729, startPoint y: 154, endPoint x: 699, endPoint y: 156, distance: 30.0
click at [699, 156] on div "Liner/Carrier MAERSK LINE Service Type Origin Service Mode Select Origin Servic…" at bounding box center [587, 177] width 887 height 98
type input "39"
click at [184, 205] on input "[DATE]" at bounding box center [202, 203] width 77 height 10
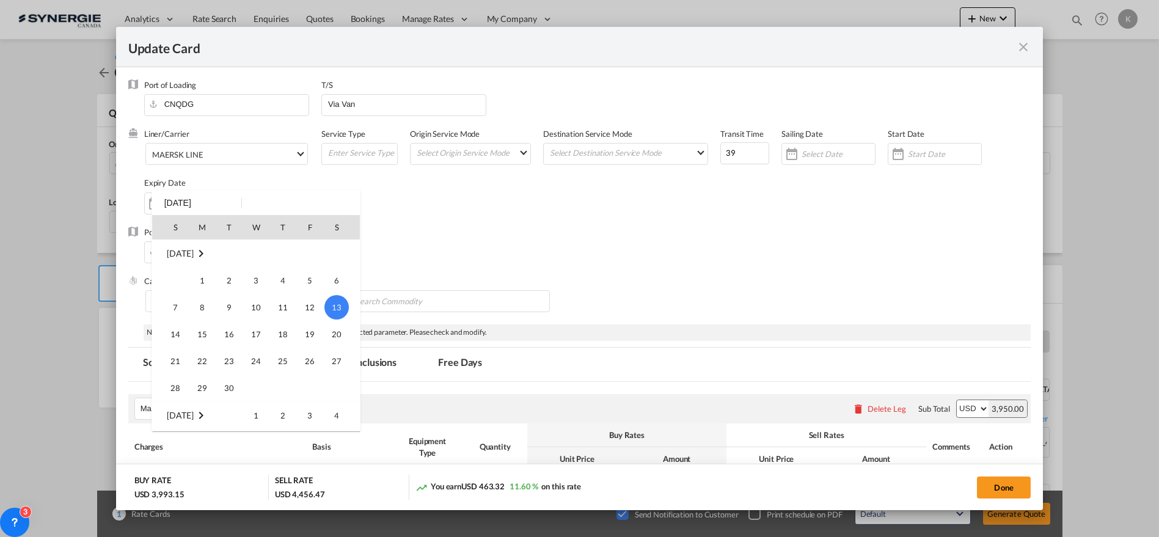
scroll to position [282803, 0]
click at [174, 388] on span "31" at bounding box center [175, 388] width 24 height 24
type input "[DATE]"
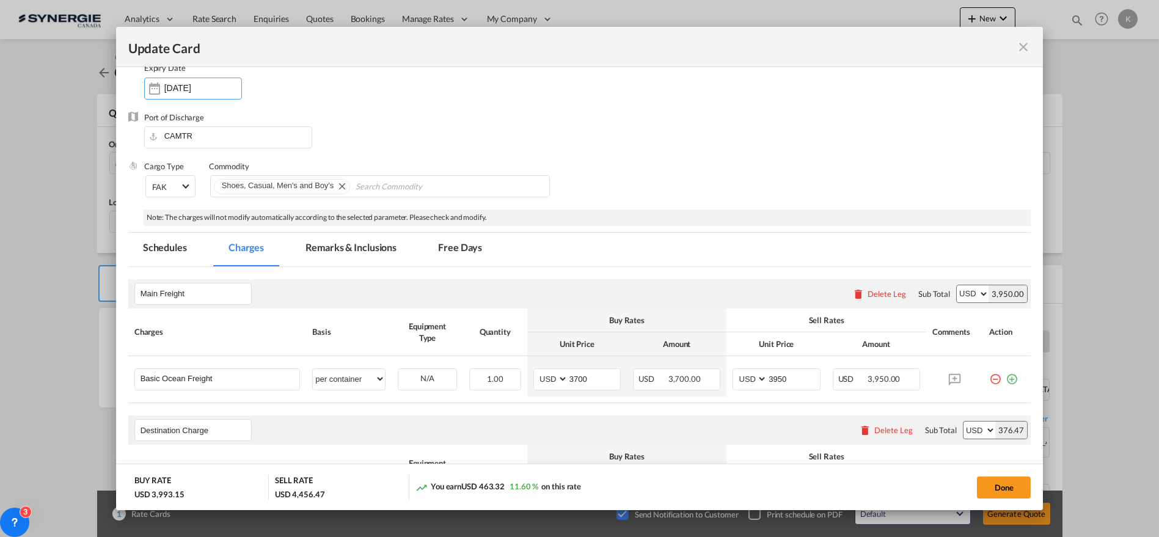
scroll to position [136, 0]
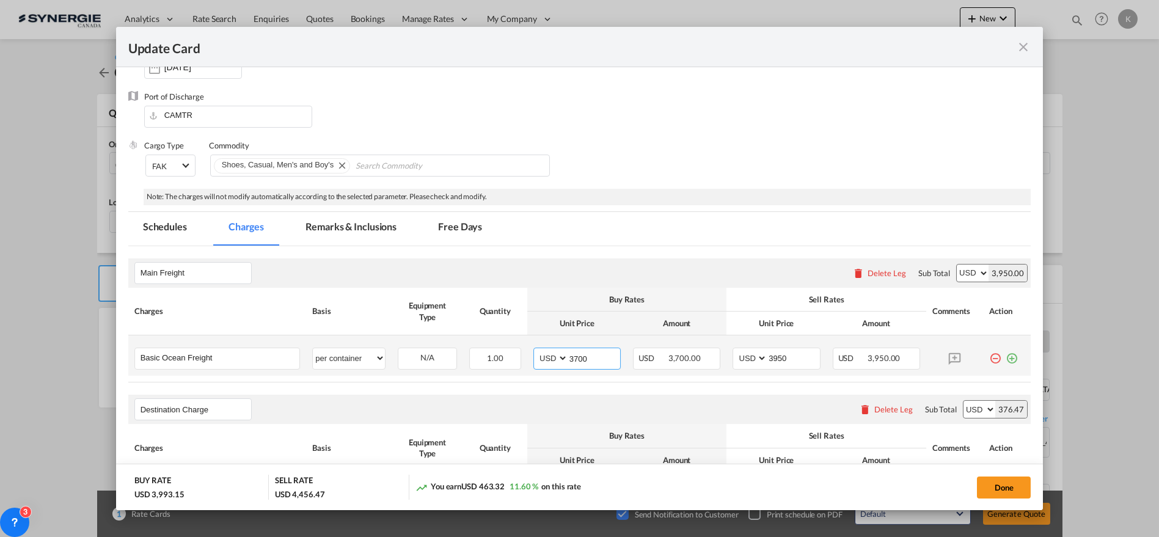
drag, startPoint x: 579, startPoint y: 358, endPoint x: 546, endPoint y: 358, distance: 33.6
click at [546, 358] on md-input-container "AED AFN ALL AMD ANG AOA ARS AUD AWG AZN BAM BBD BDT BGN BHD BIF BMD BND [PERSON…" at bounding box center [576, 359] width 87 height 22
type input "3220"
type input "3470"
click at [367, 222] on md-tab-item "Remarks & Inclusions" at bounding box center [351, 229] width 120 height 34
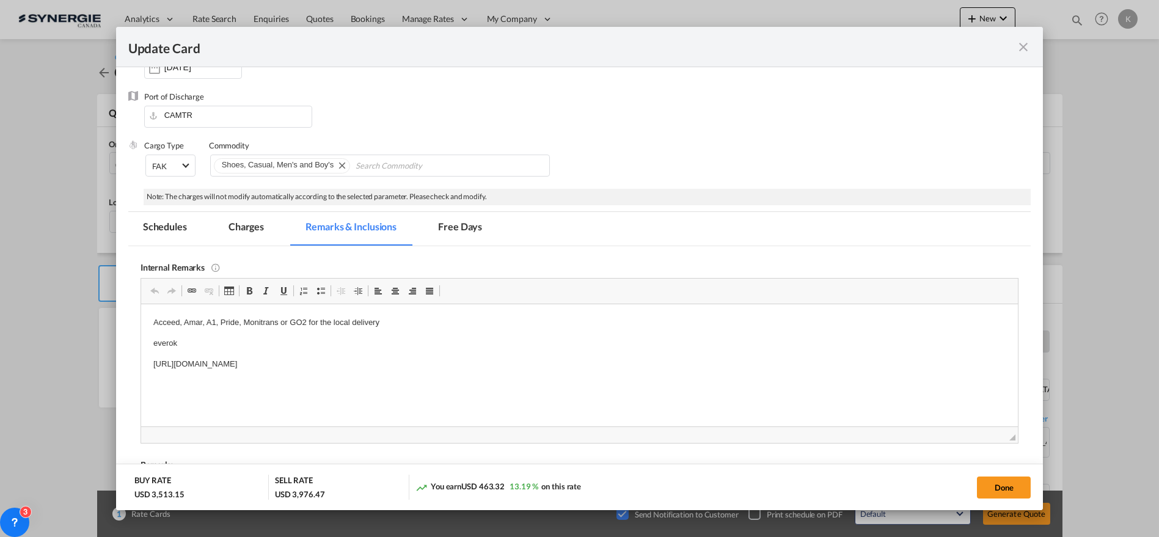
scroll to position [0, 0]
drag, startPoint x: 480, startPoint y: 363, endPoint x: 142, endPoint y: 340, distance: 338.6
click at [142, 340] on html "Acceed, Amar, A1, Pride, Monitrans or GO2 for the local delivery everok [URL][D…" at bounding box center [578, 353] width 877 height 99
click at [265, 224] on md-tab-item "Charges" at bounding box center [246, 229] width 65 height 34
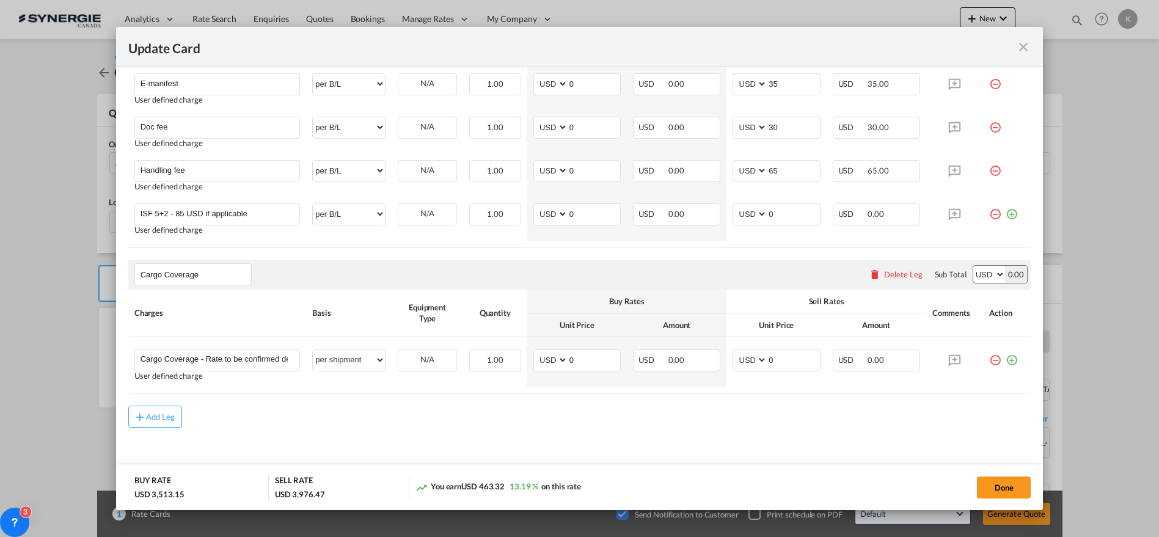
scroll to position [777, 0]
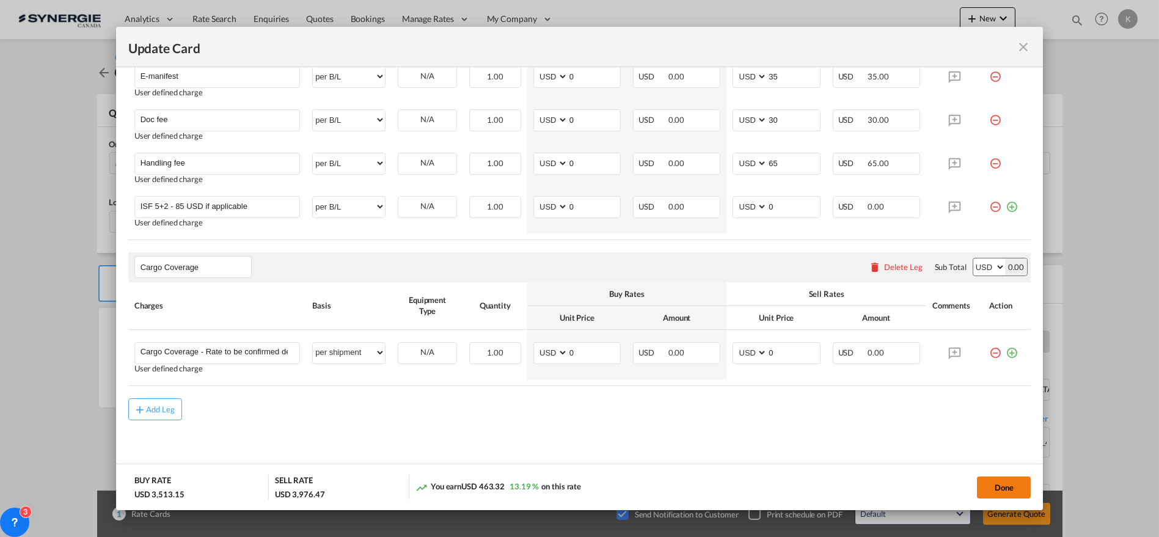
click at [991, 486] on button "Done" at bounding box center [1004, 487] width 54 height 22
type input "[DATE]"
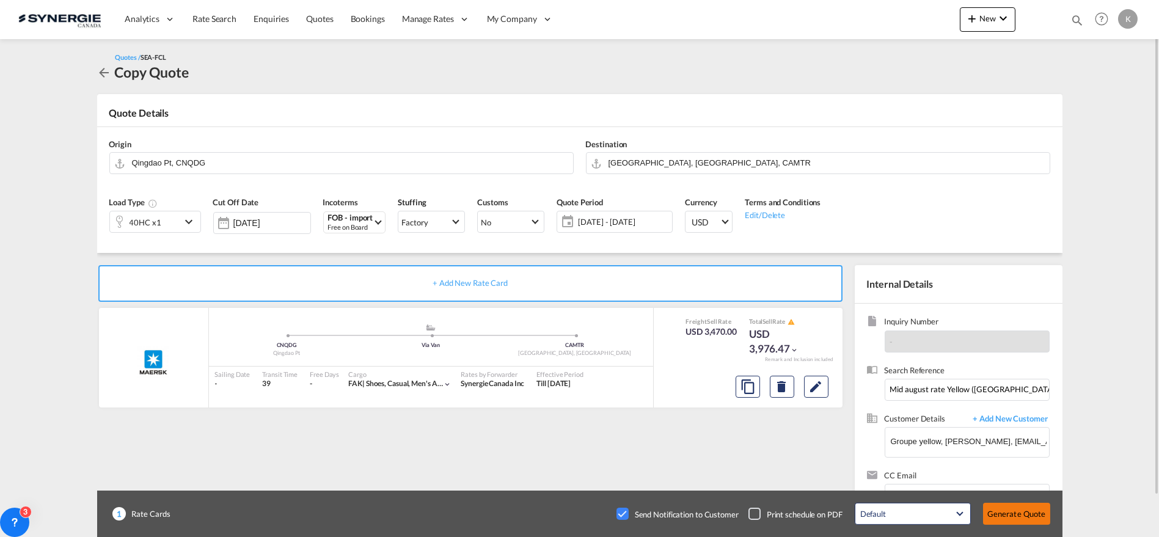
click at [1012, 514] on button "Generate Quote" at bounding box center [1016, 514] width 67 height 22
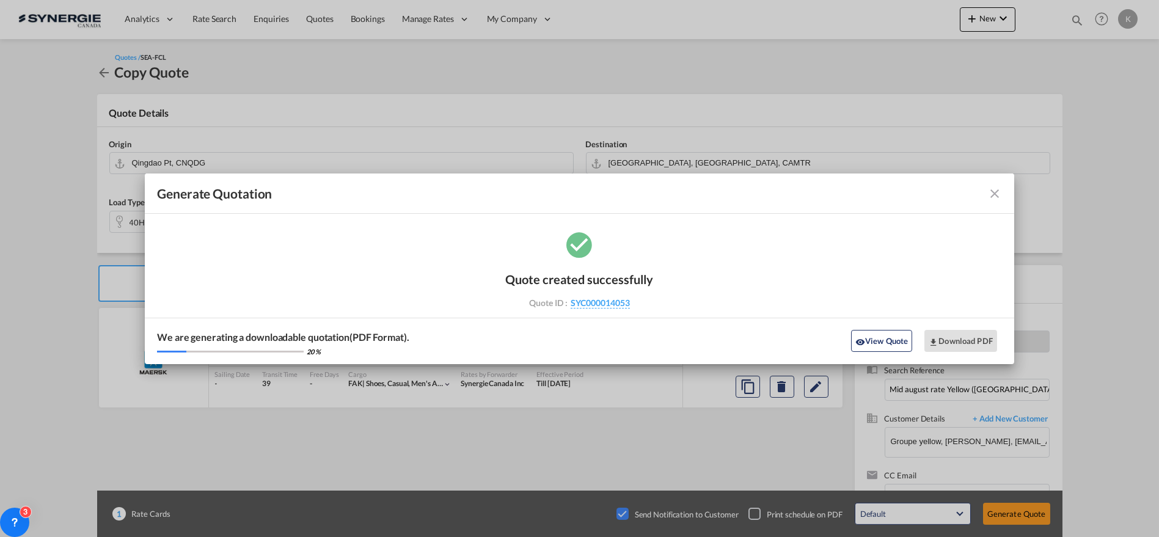
click at [998, 191] on md-icon "icon-close fg-AAA8AD cursor m-0" at bounding box center [994, 193] width 15 height 15
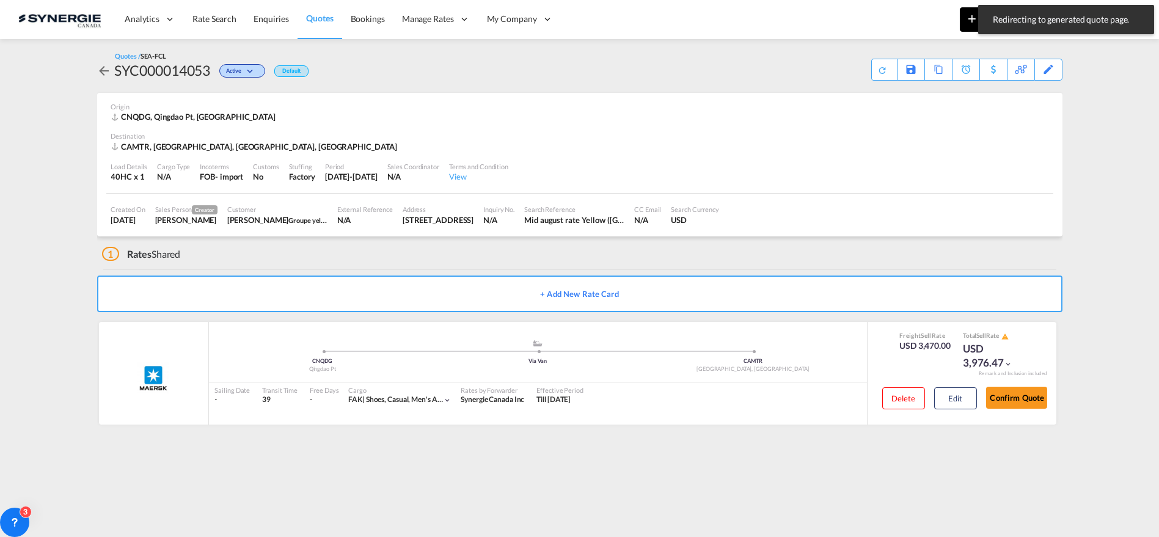
click at [963, 20] on button "New" at bounding box center [988, 19] width 56 height 24
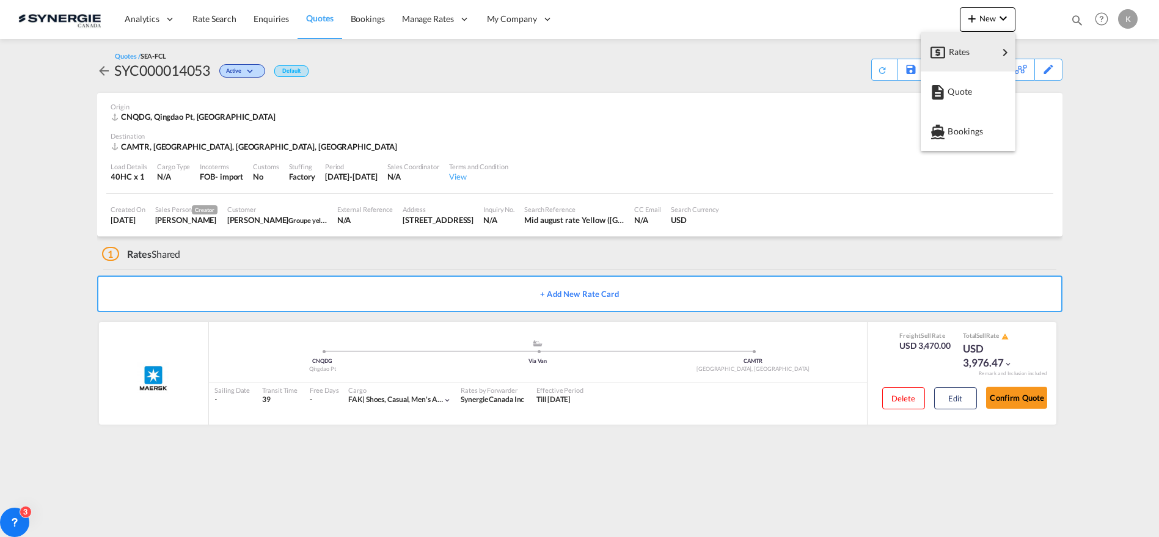
click at [652, 95] on md-backdrop at bounding box center [579, 268] width 1159 height 537
click at [320, 10] on link "Quotes" at bounding box center [319, 19] width 44 height 40
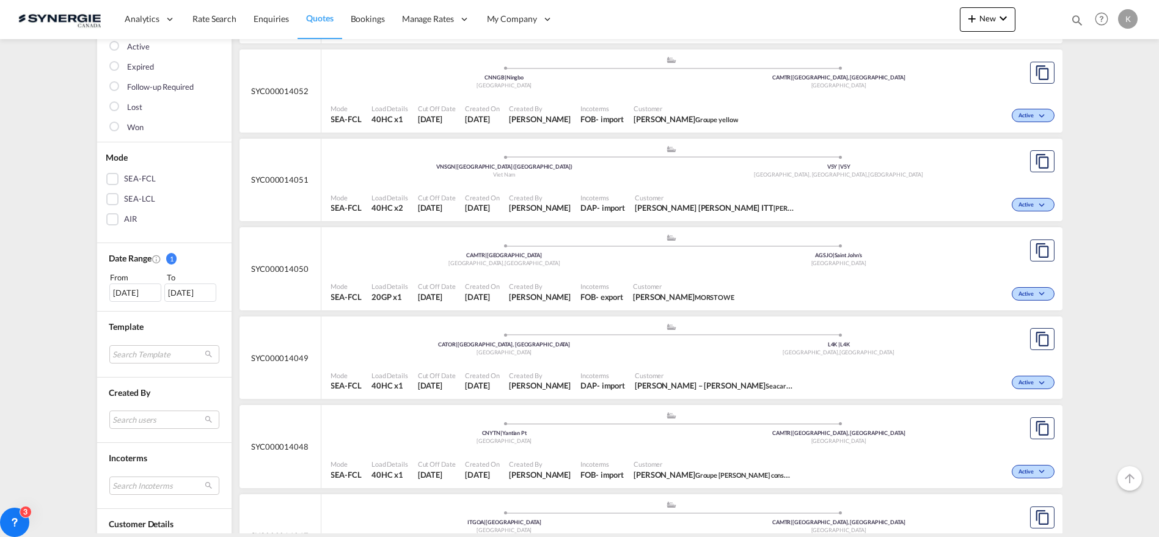
scroll to position [203, 0]
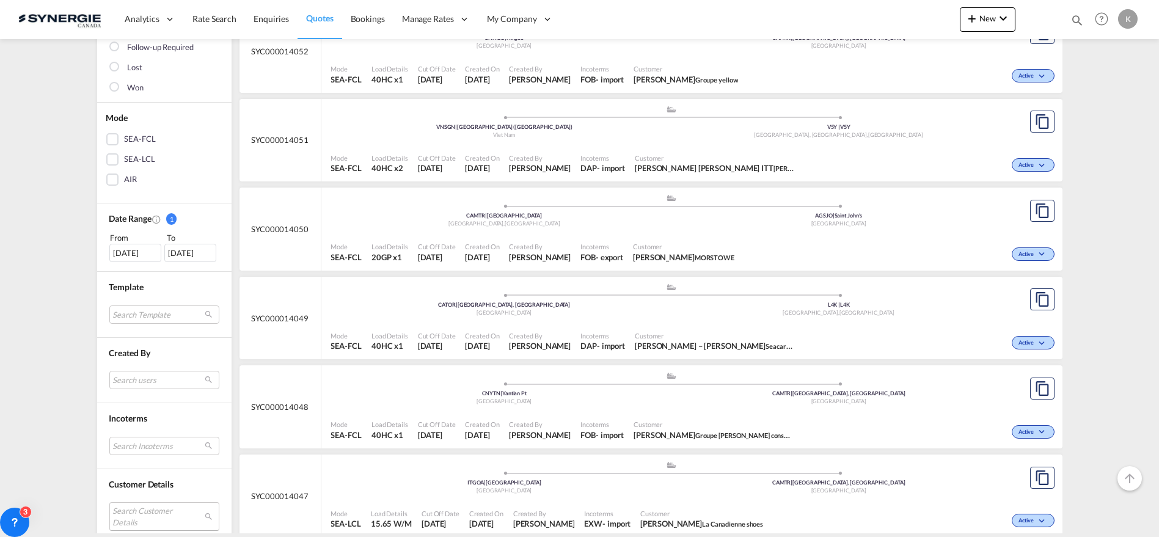
click at [145, 509] on md-select "Search Customer Details user name user [PERSON_NAME] – [PERSON_NAME] [PERSON_NA…" at bounding box center [164, 516] width 110 height 28
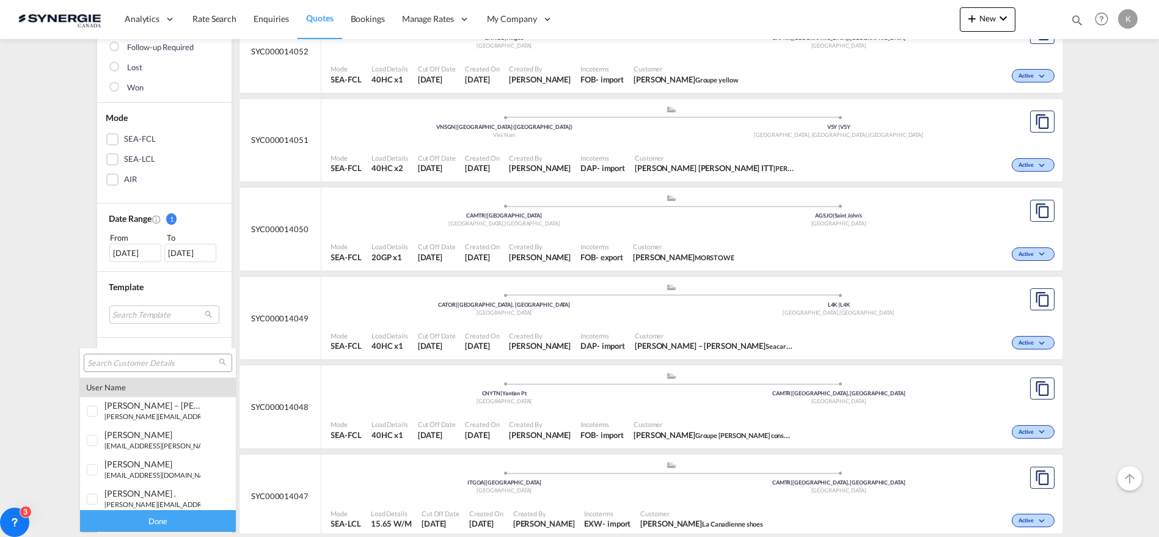
click at [155, 358] on input "search" at bounding box center [152, 363] width 131 height 11
type input "jygatech"
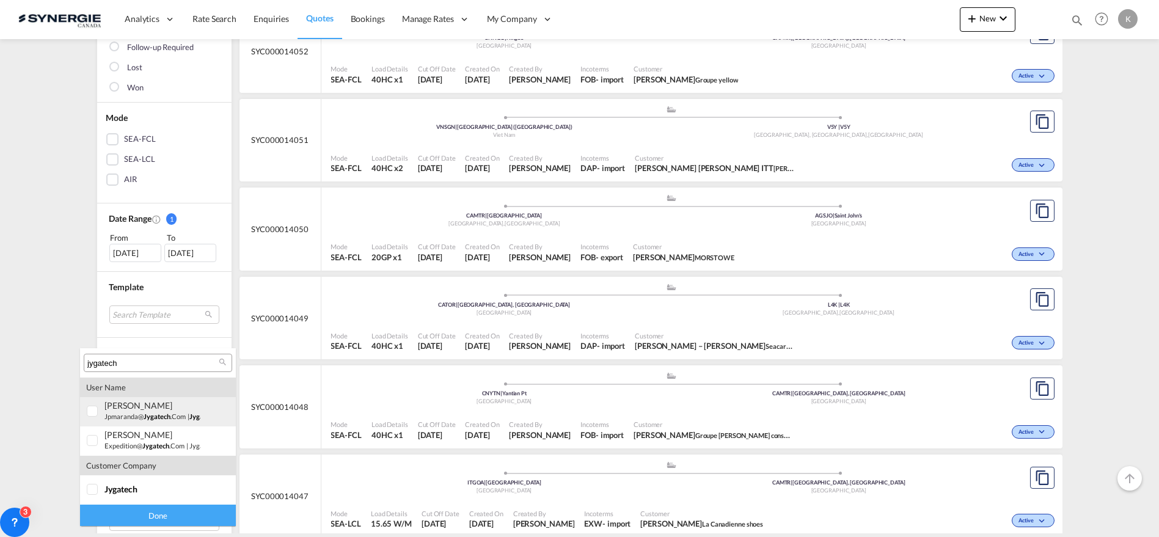
click at [92, 414] on div at bounding box center [93, 412] width 12 height 12
click at [183, 511] on div "Done" at bounding box center [158, 515] width 156 height 21
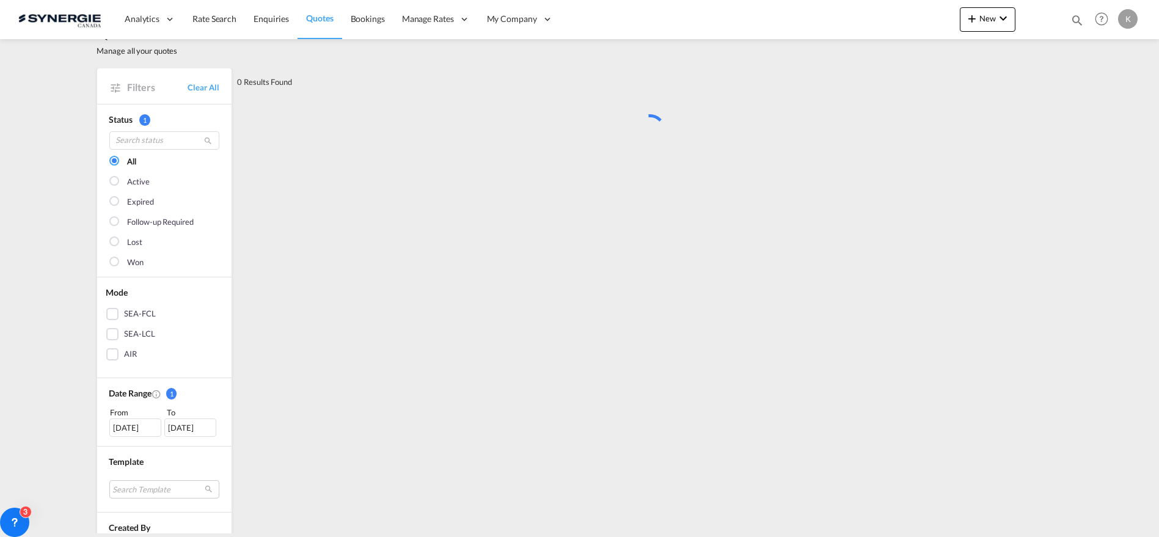
scroll to position [0, 0]
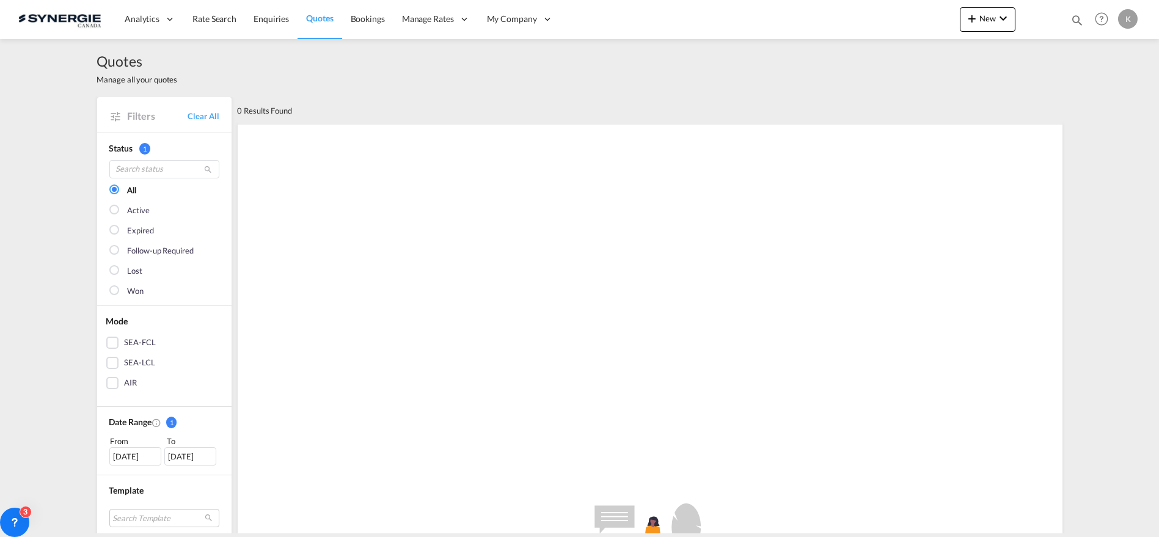
click at [127, 456] on div "[DATE]" at bounding box center [135, 456] width 52 height 18
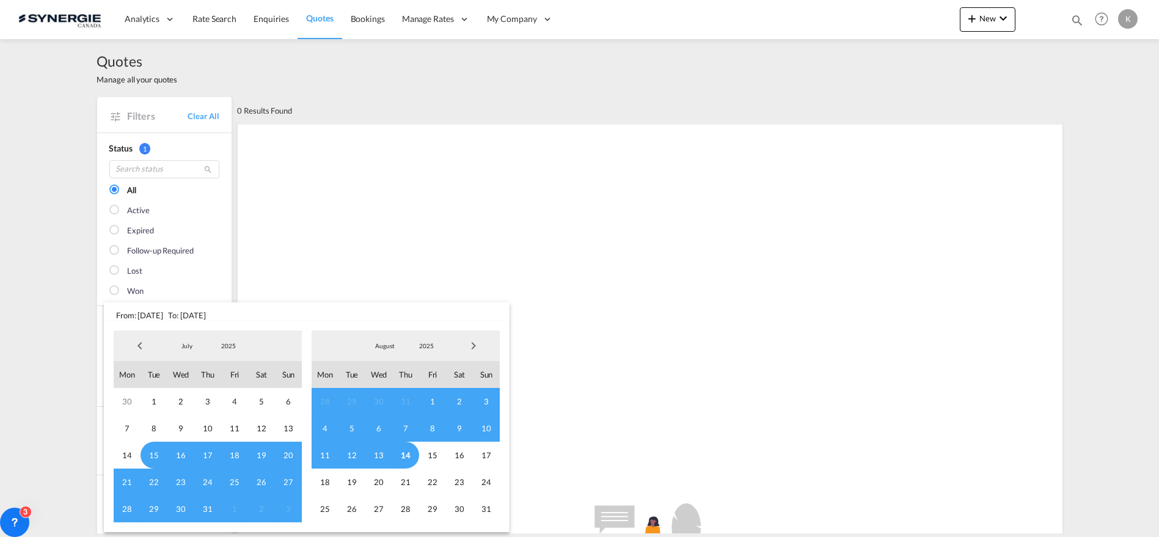
click at [140, 343] on span "Previous Month" at bounding box center [140, 346] width 24 height 24
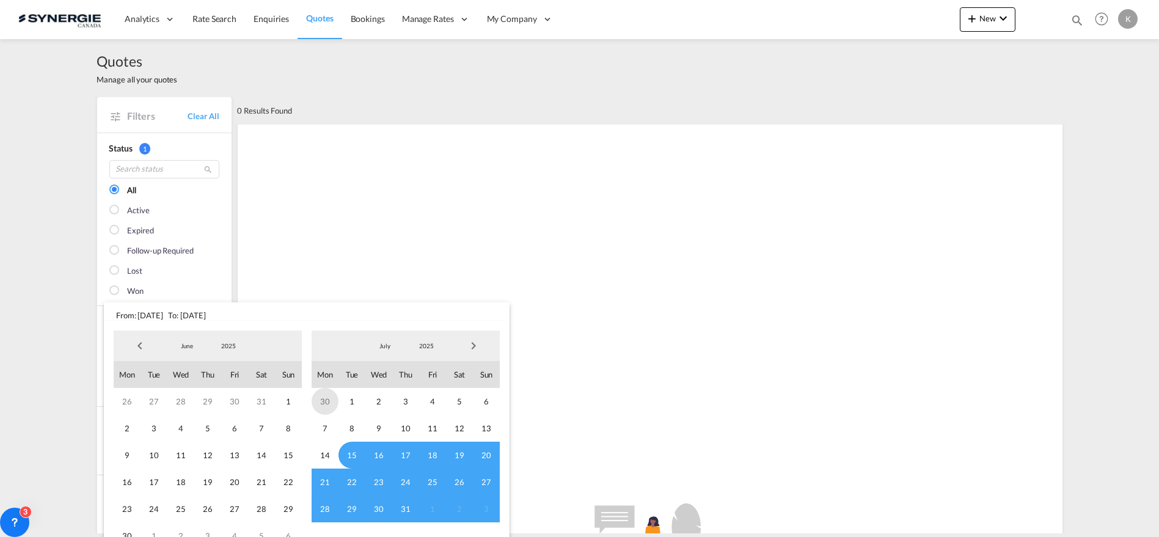
click at [324, 403] on span "30" at bounding box center [325, 401] width 27 height 27
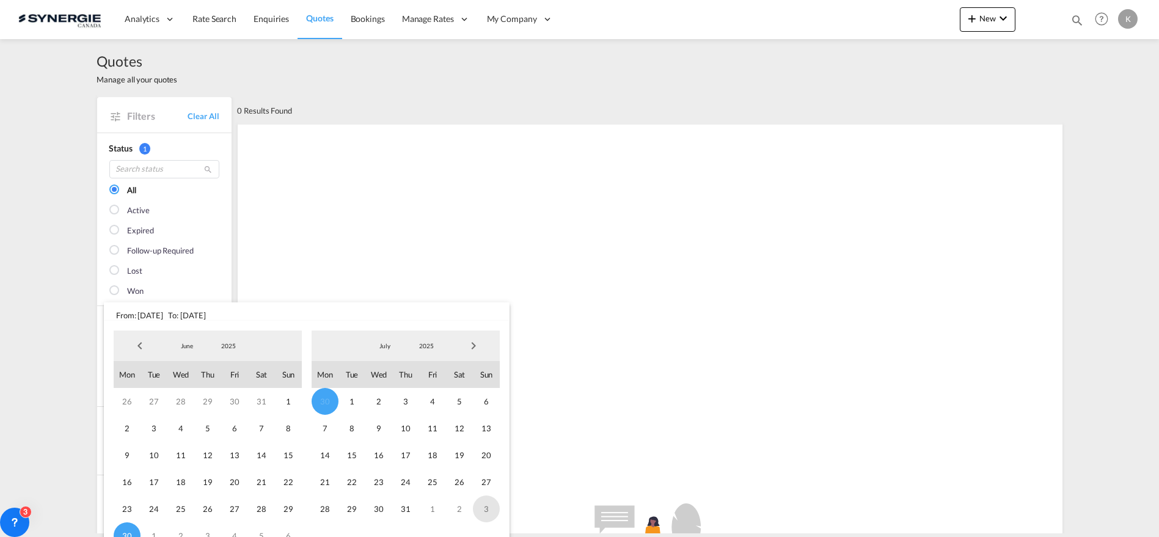
click at [490, 509] on span "3" at bounding box center [486, 508] width 27 height 27
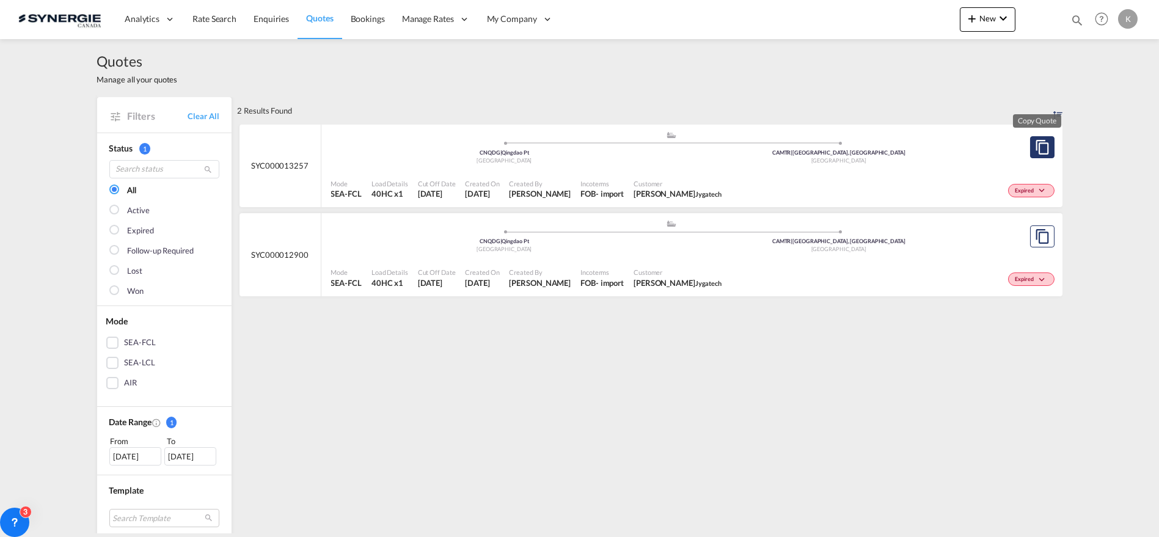
click at [1036, 146] on md-icon "assets/icons/custom/copyQuote.svg" at bounding box center [1042, 147] width 15 height 15
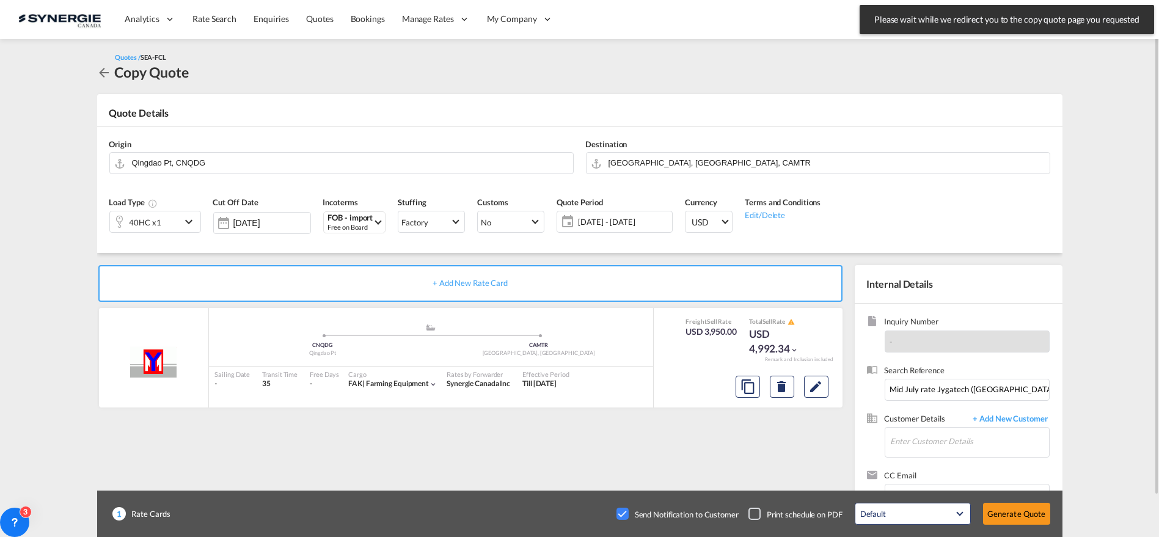
click at [607, 230] on span "[DATE] - [DATE]" at bounding box center [623, 221] width 97 height 17
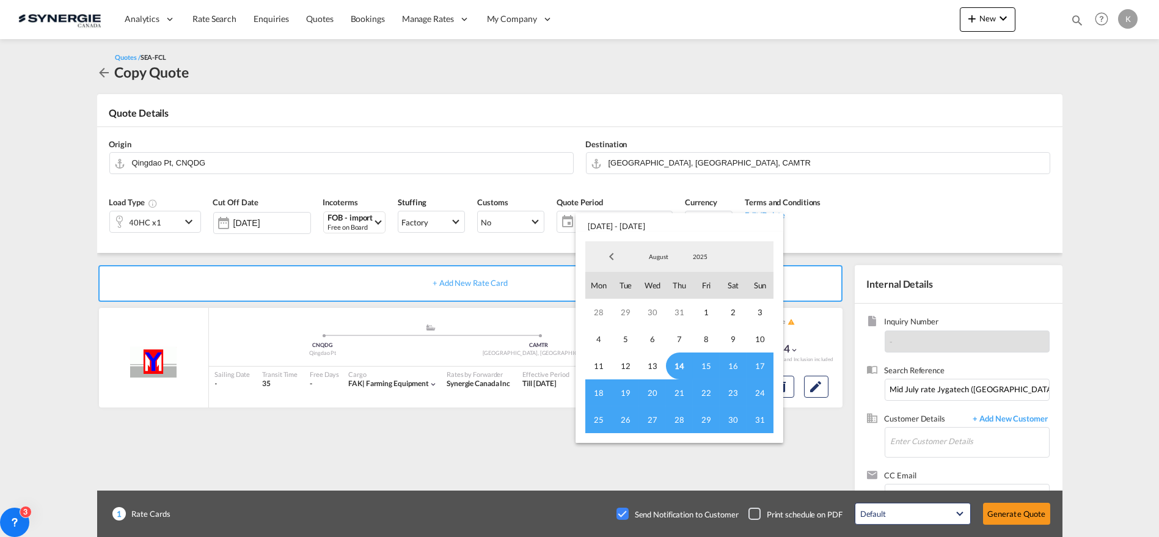
click at [684, 363] on span "14" at bounding box center [679, 365] width 27 height 27
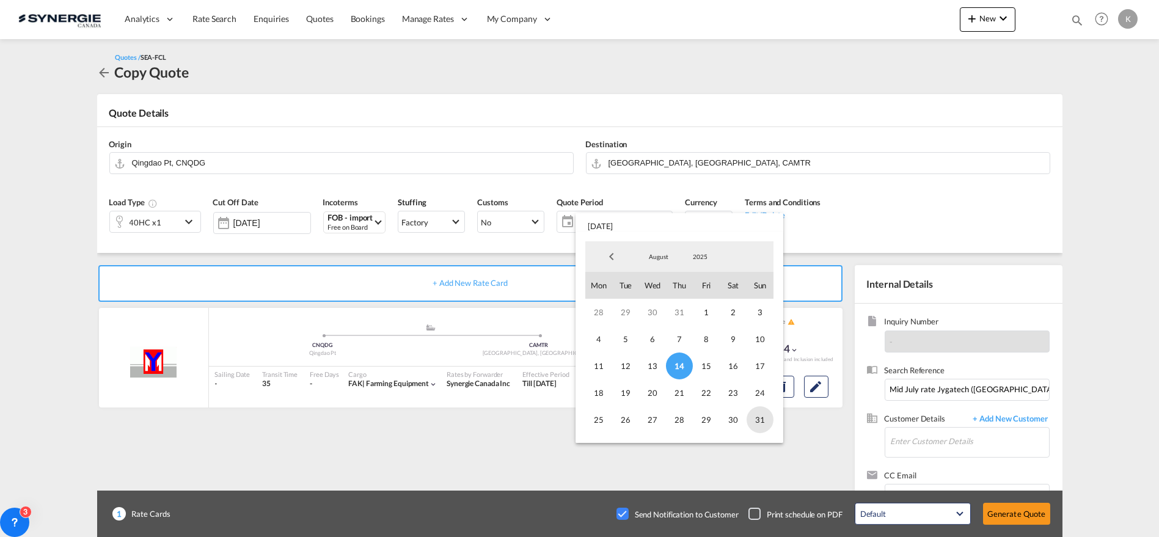
click at [762, 421] on span "31" at bounding box center [759, 419] width 27 height 27
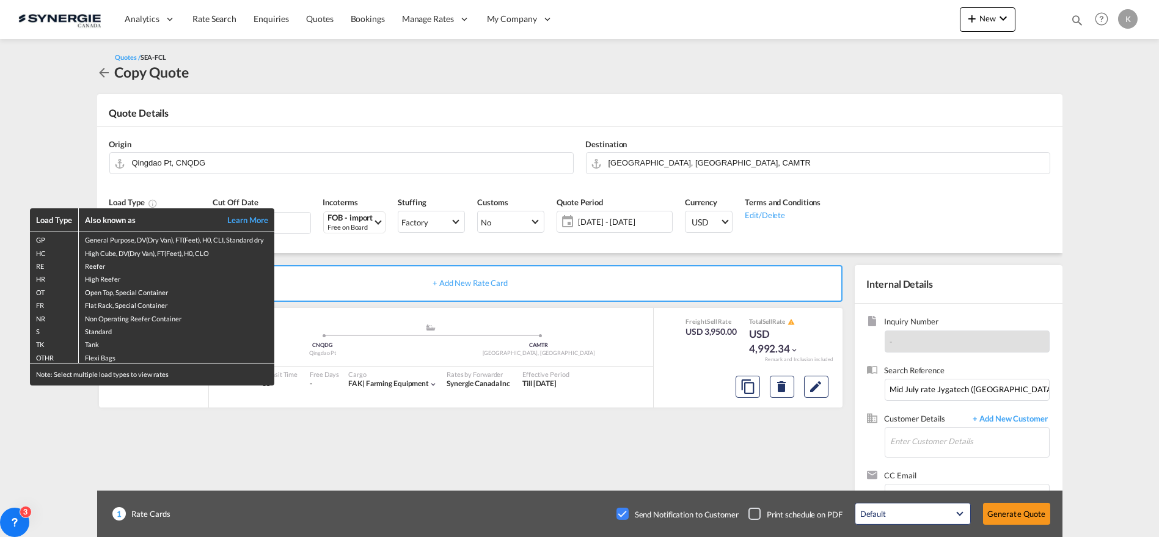
click at [915, 387] on div "Load Type Also known as Learn More GP General Purpose, DV(Dry Van), FT(Feet), H…" at bounding box center [579, 268] width 1159 height 537
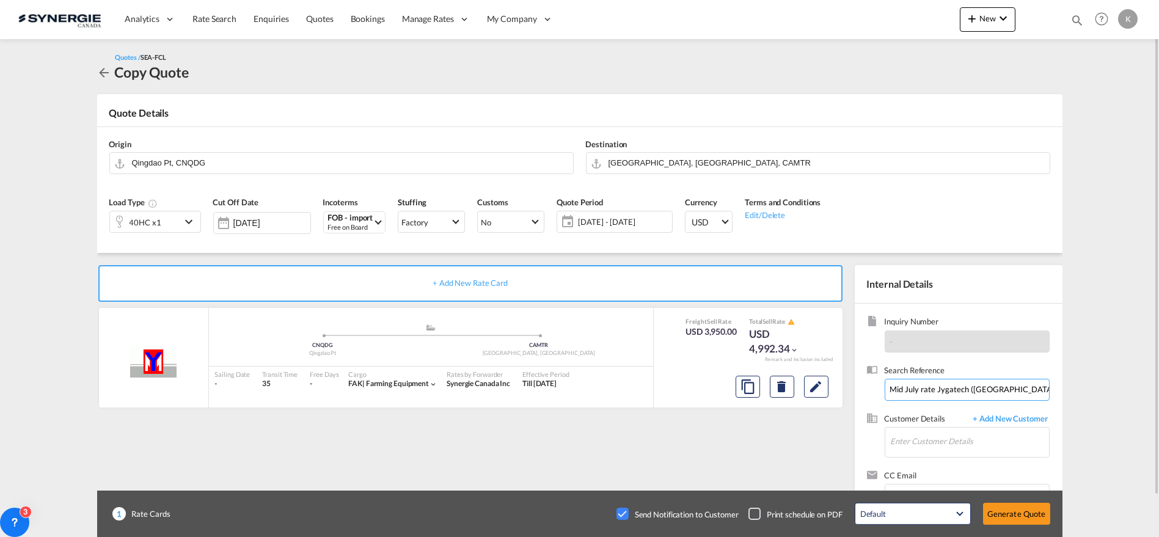
click at [909, 387] on input "Mid July rate Jygatech ([GEOGRAPHIC_DATA])" at bounding box center [967, 390] width 165 height 22
type input "Mid August rate Jygatech ([GEOGRAPHIC_DATA])"
click at [938, 448] on input "Enter Customer Details" at bounding box center [970, 441] width 158 height 27
click at [940, 381] on div "[PERSON_NAME] jpmaranda@ jygatech .com | Jygatech" at bounding box center [968, 377] width 159 height 33
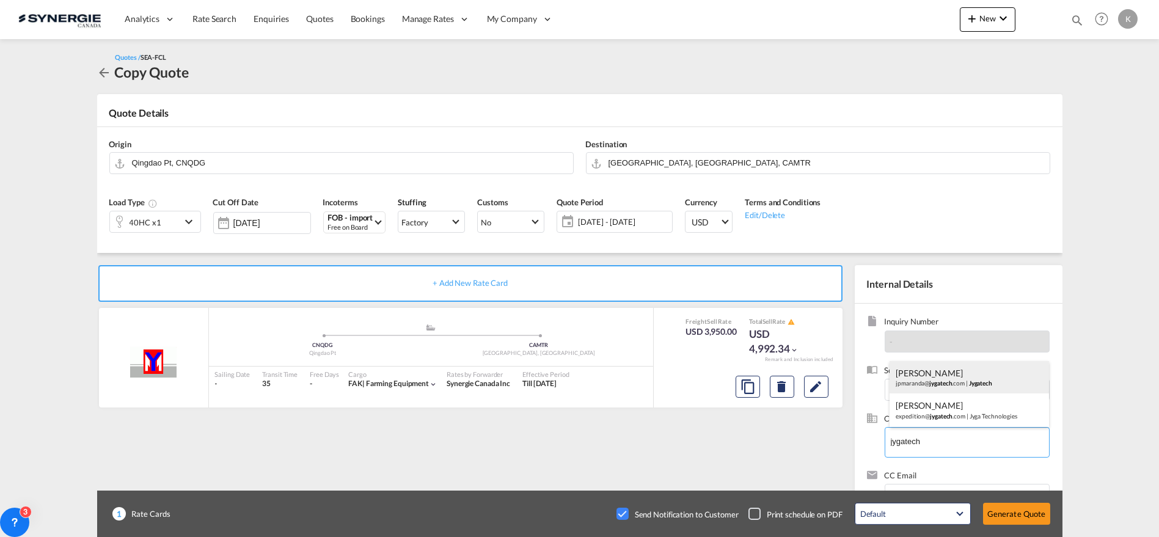
type input "Jygatech, [PERSON_NAME], [EMAIL_ADDRESS][DOMAIN_NAME]"
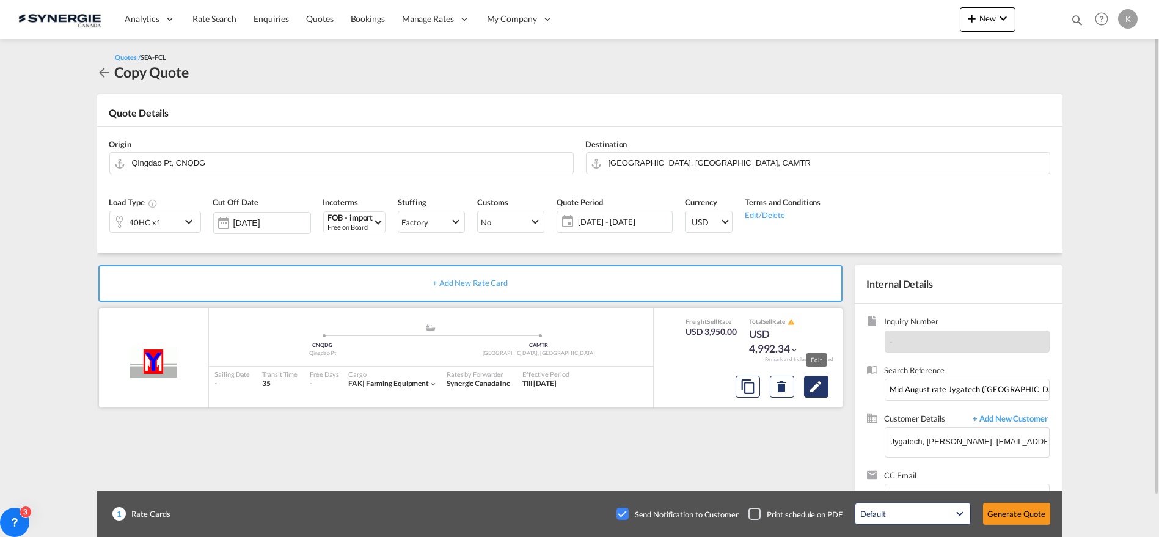
click at [815, 381] on md-icon "Edit" at bounding box center [816, 386] width 15 height 15
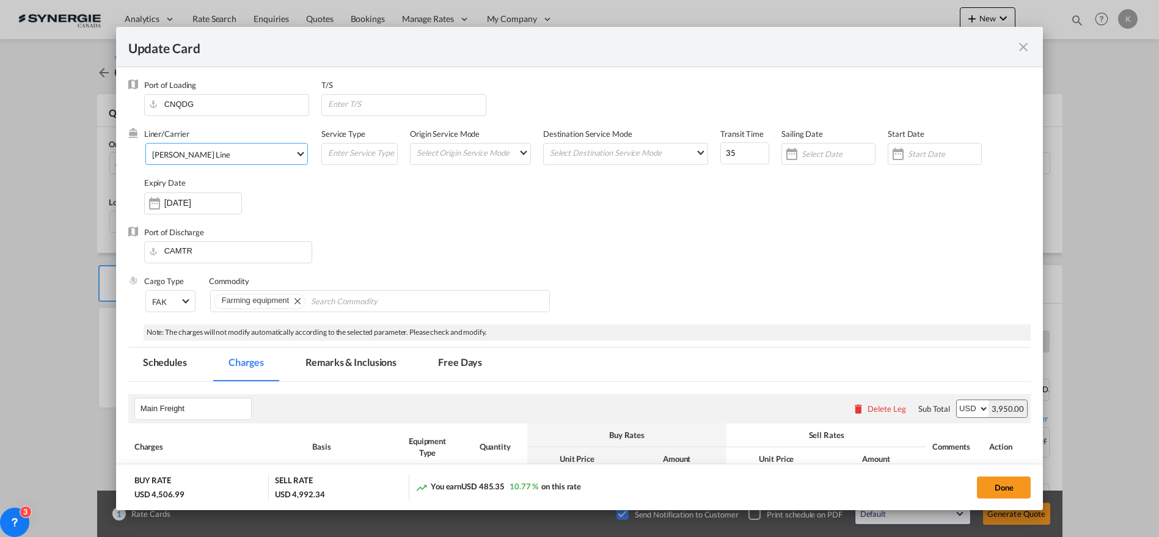
click at [230, 161] on md-select-value "[PERSON_NAME] Line" at bounding box center [229, 154] width 156 height 20
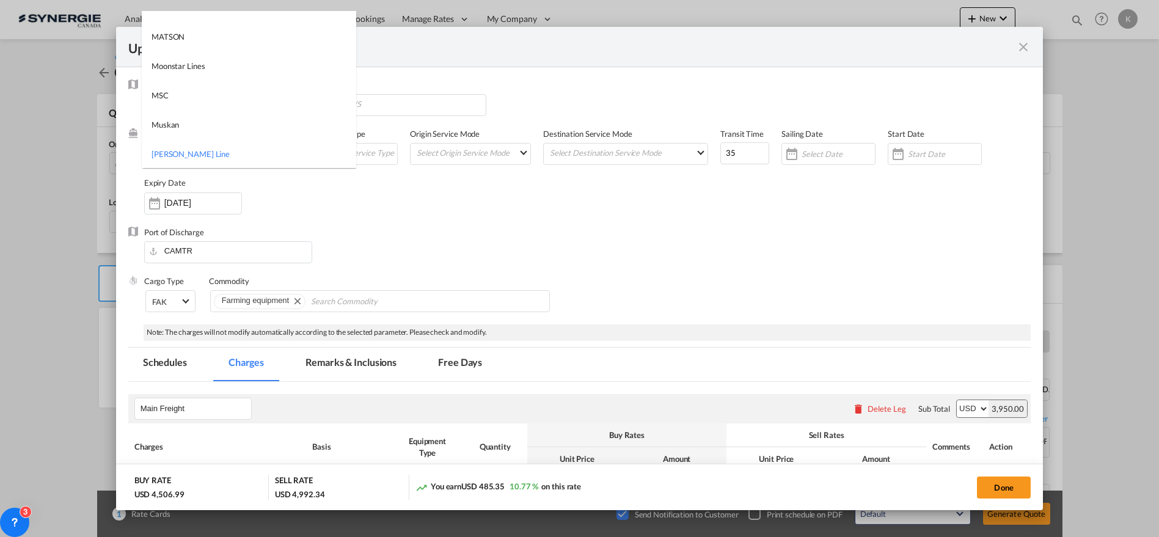
type md-option "16"
type md-option "2"
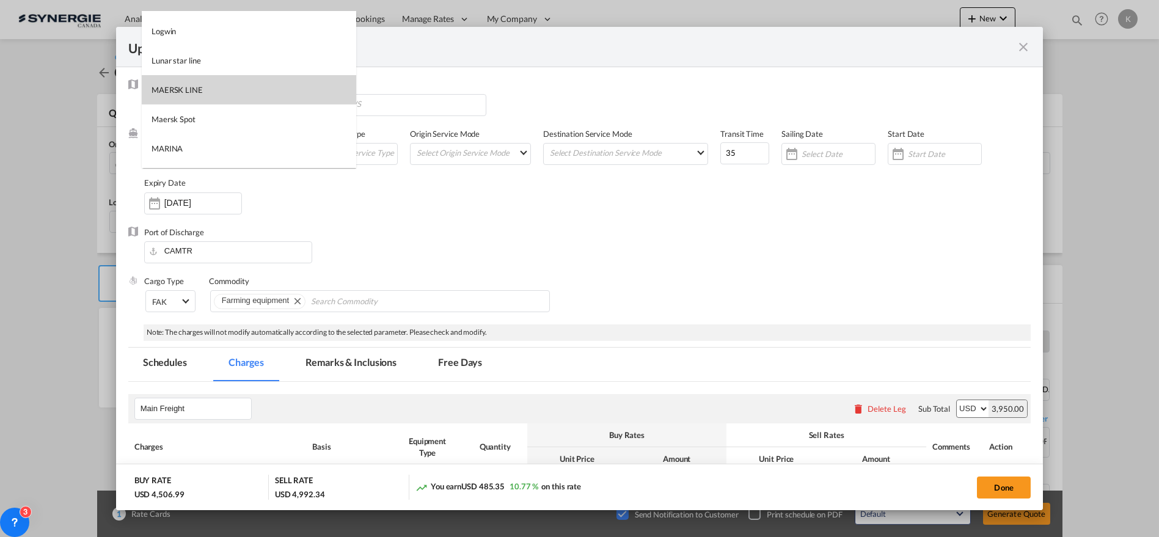
click at [195, 94] on div "MAERSK LINE" at bounding box center [176, 89] width 51 height 11
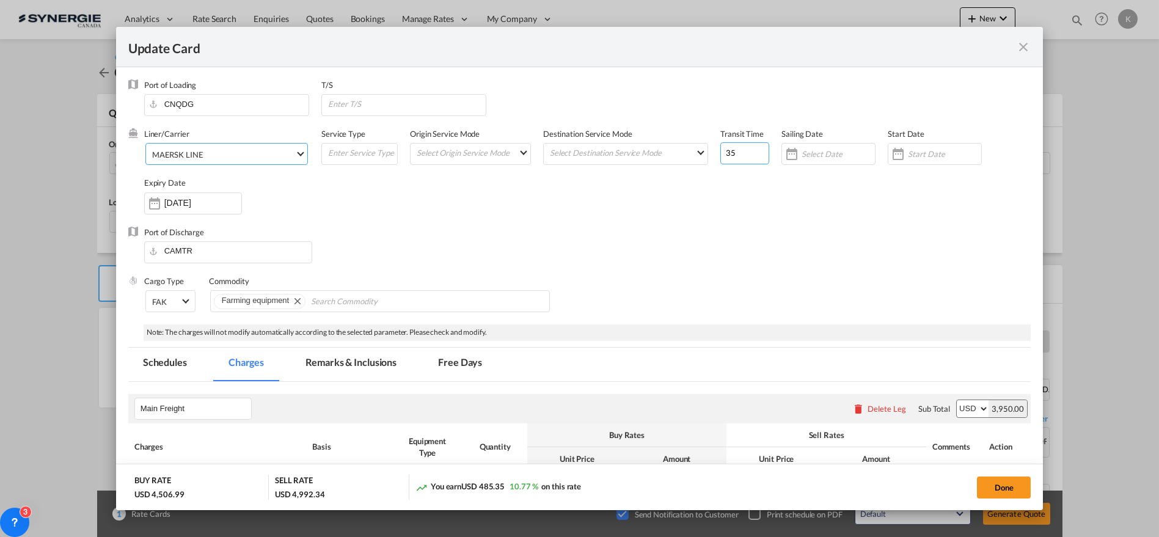
drag, startPoint x: 729, startPoint y: 147, endPoint x: 704, endPoint y: 154, distance: 25.9
click at [704, 154] on div "Liner/Carrier MAERSK LINE Service Type Origin Service Mode Select Origin Servic…" at bounding box center [587, 177] width 887 height 98
type input "39"
click at [363, 108] on input "Update Card Port ..." at bounding box center [406, 104] width 159 height 18
type input "via [GEOGRAPHIC_DATA]"
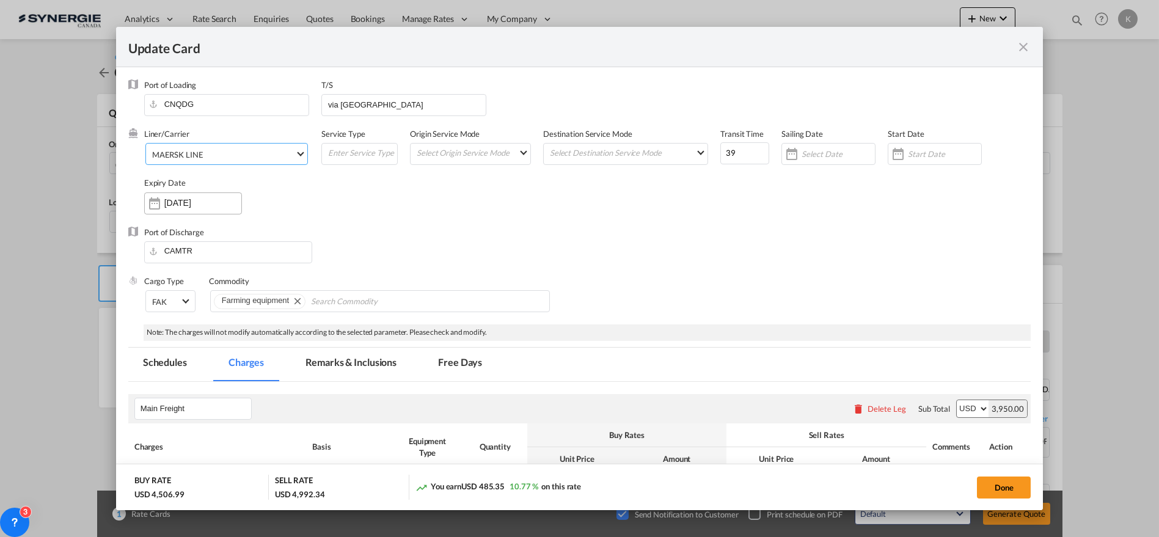
click at [186, 208] on div "[DATE]" at bounding box center [193, 203] width 98 height 22
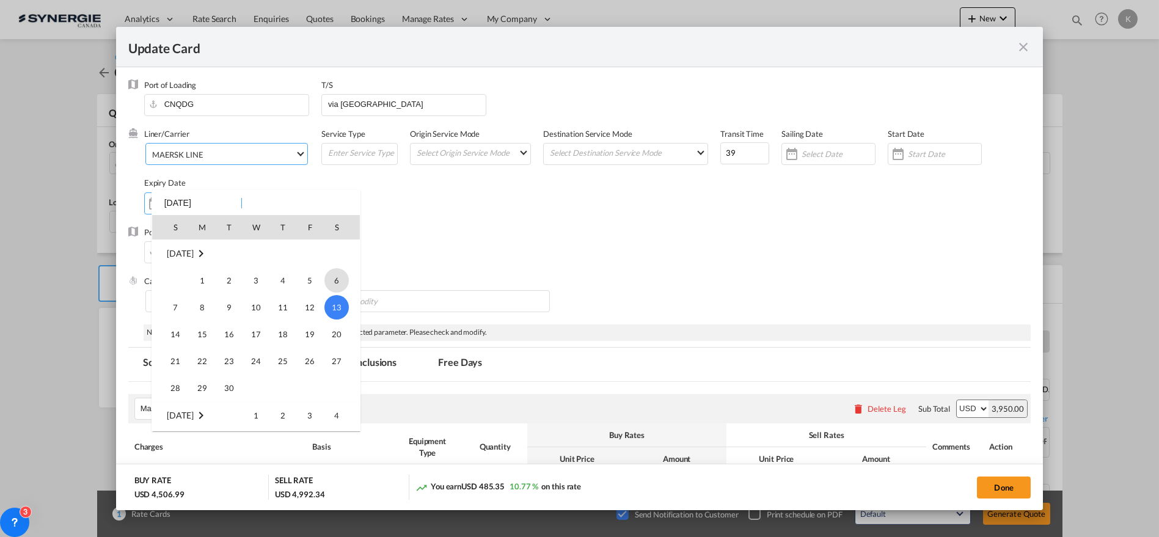
scroll to position [282803, 0]
click at [180, 384] on span "31" at bounding box center [175, 388] width 24 height 24
type input "[DATE]"
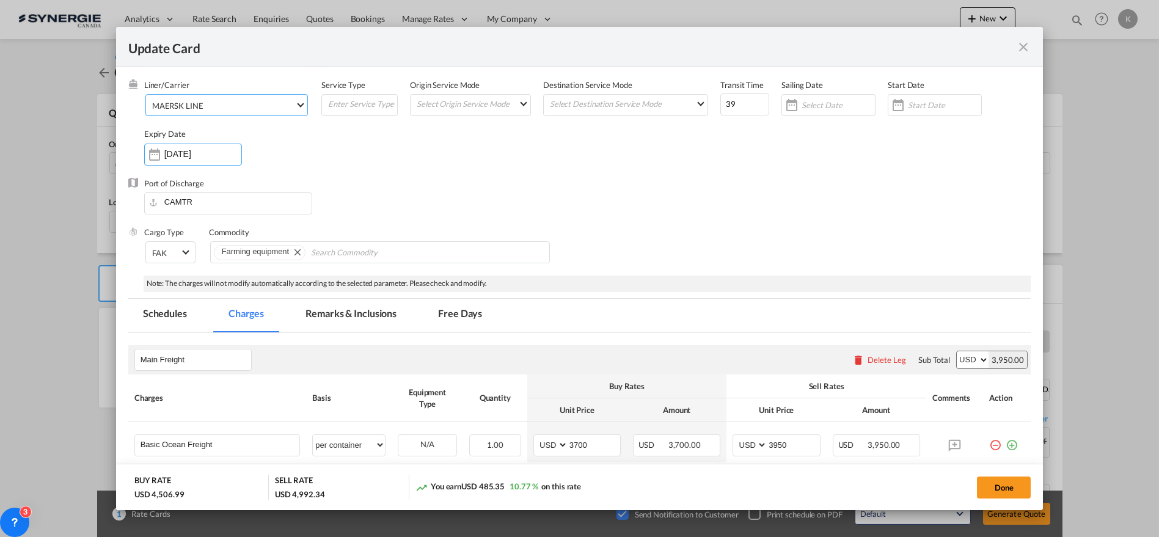
scroll to position [68, 0]
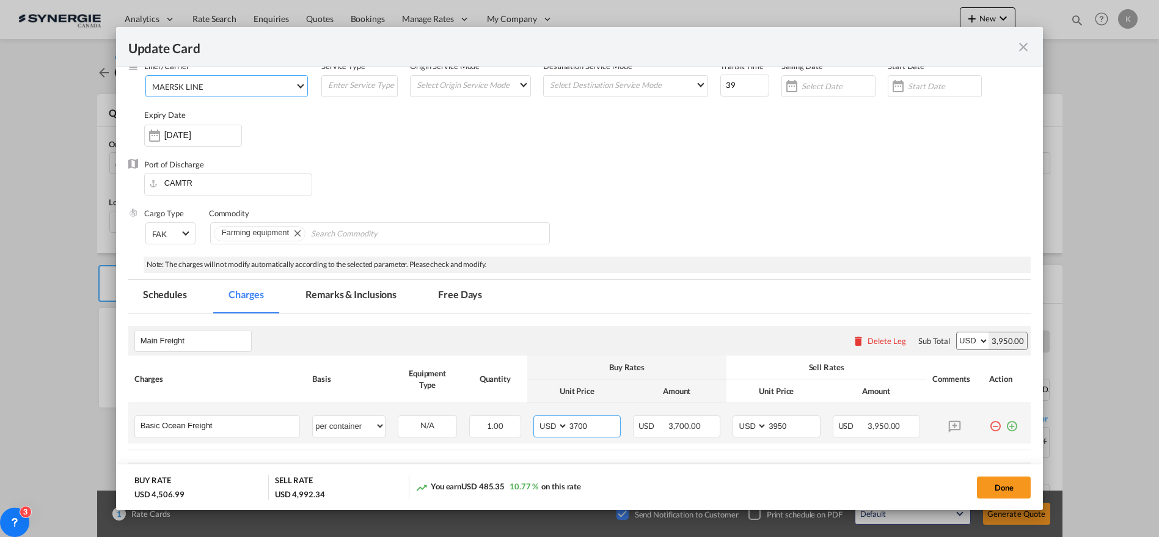
drag, startPoint x: 590, startPoint y: 428, endPoint x: 539, endPoint y: 426, distance: 51.3
click at [539, 426] on md-input-container "AED AFN ALL AMD ANG AOA ARS AUD AWG AZN BAM BBD BDT BGN BHD BIF BMD BND [PERSON…" at bounding box center [576, 426] width 87 height 22
type input "3220"
type input "3470"
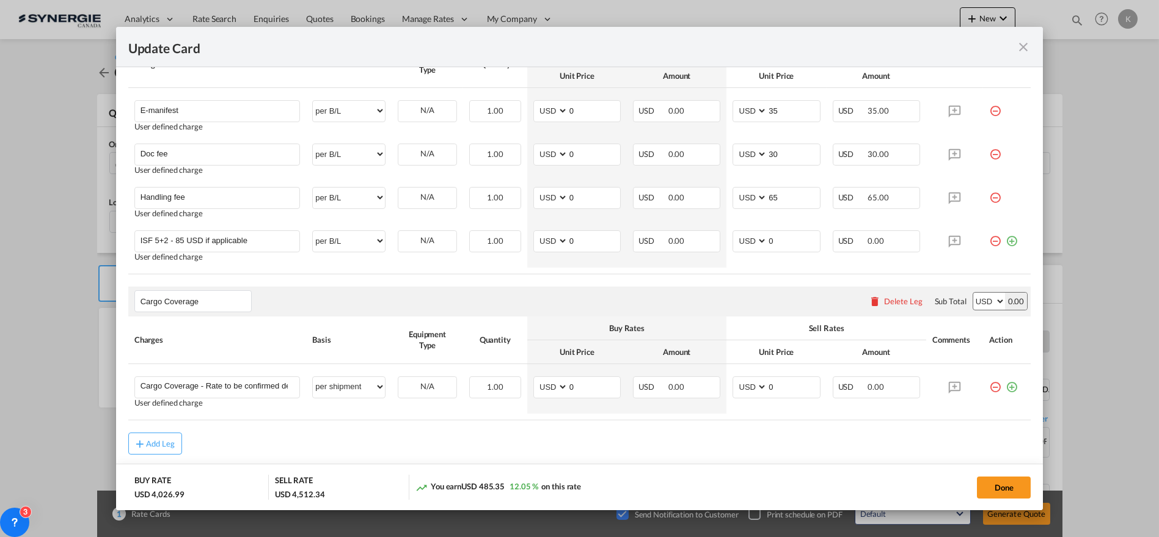
scroll to position [777, 0]
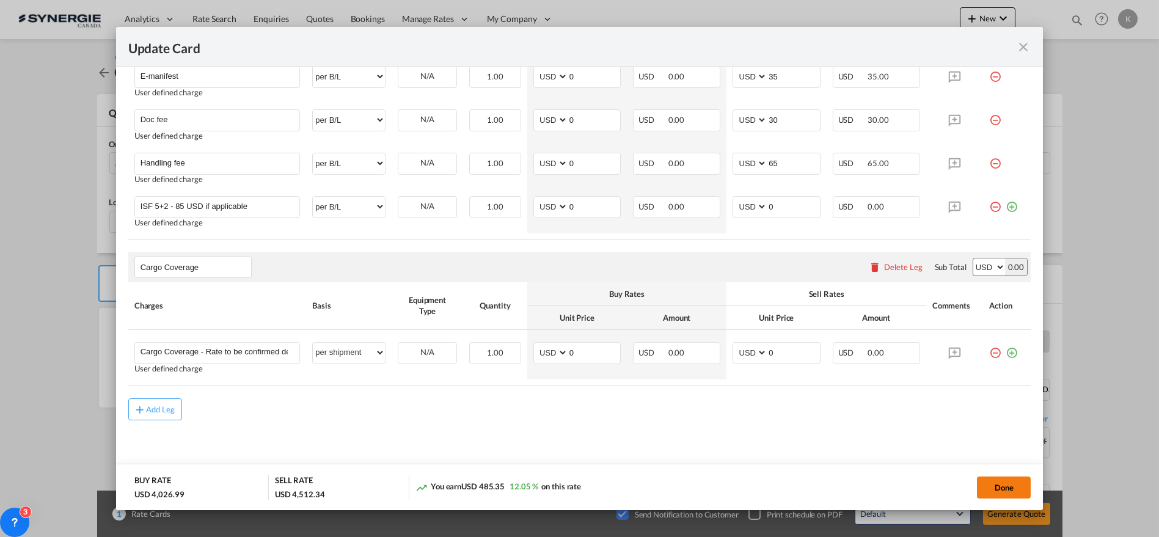
click at [1005, 483] on button "Done" at bounding box center [1004, 487] width 54 height 22
type input "[DATE]"
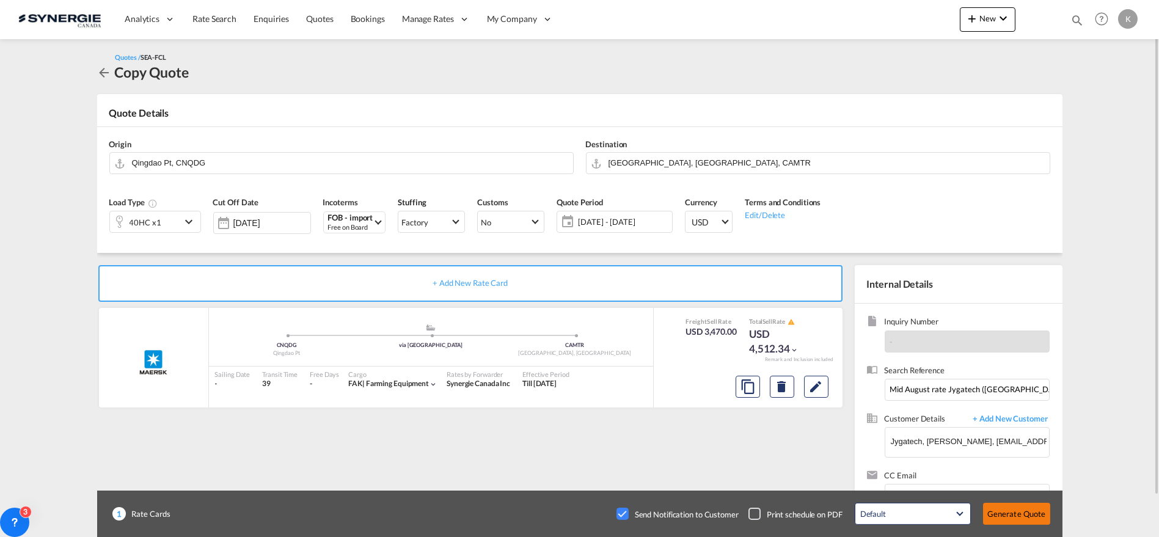
click at [1002, 516] on button "Generate Quote" at bounding box center [1016, 514] width 67 height 22
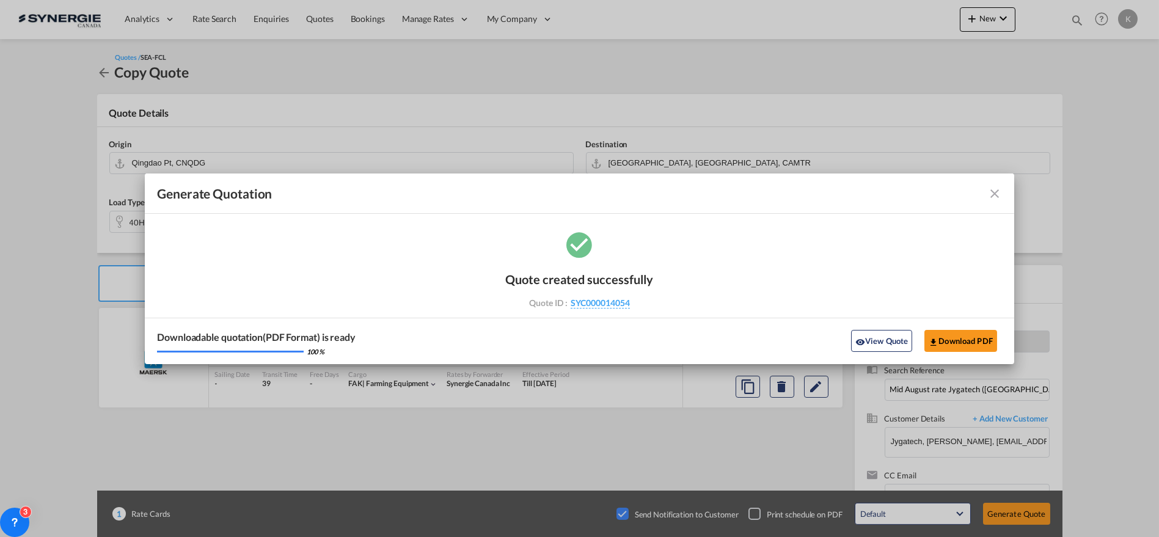
click at [996, 194] on md-icon "icon-close fg-AAA8AD cursor m-0" at bounding box center [994, 193] width 15 height 15
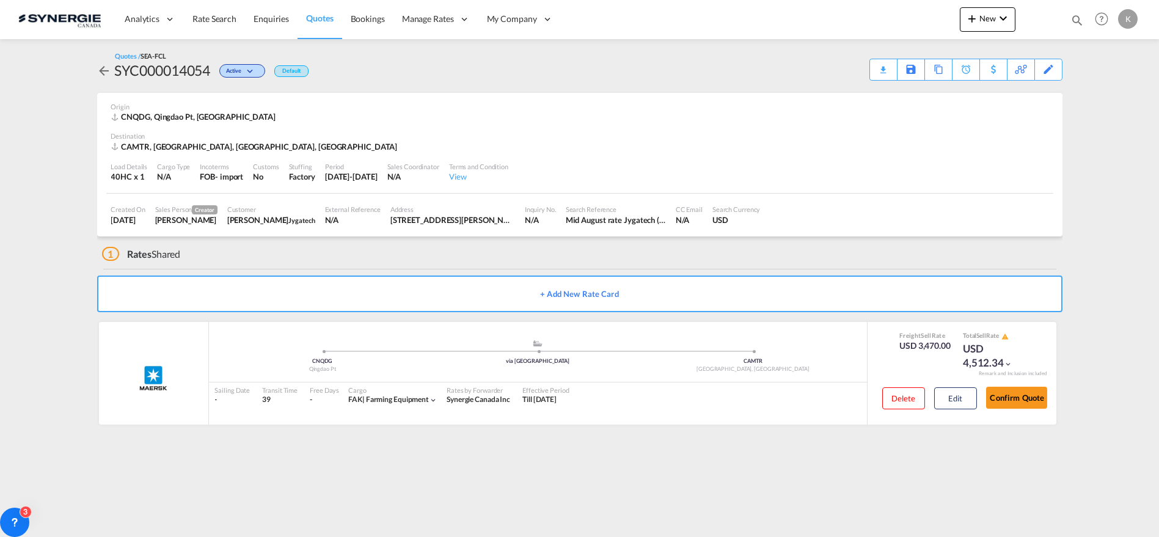
click at [323, 16] on span "Quotes" at bounding box center [319, 18] width 27 height 10
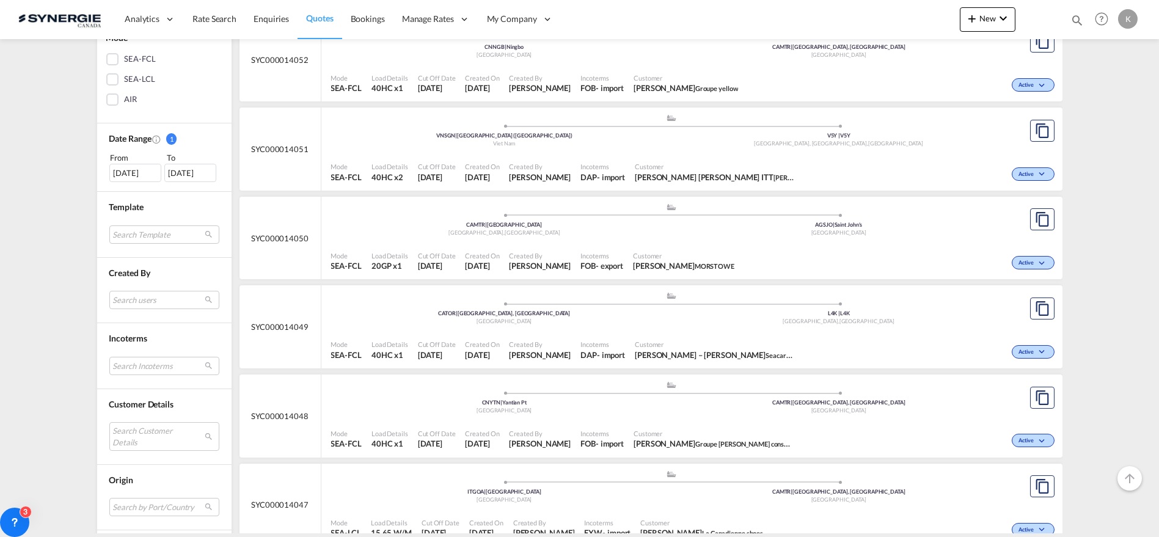
scroll to position [387, 0]
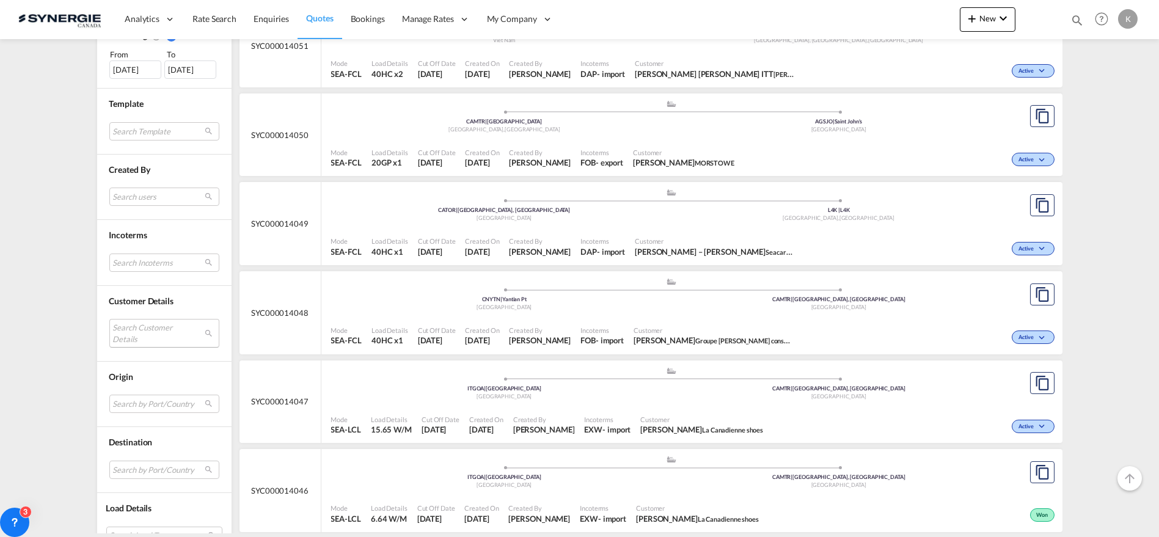
click at [167, 326] on md-select "Search Customer Details user name user [PERSON_NAME] – [PERSON_NAME] [PERSON_NA…" at bounding box center [164, 333] width 110 height 28
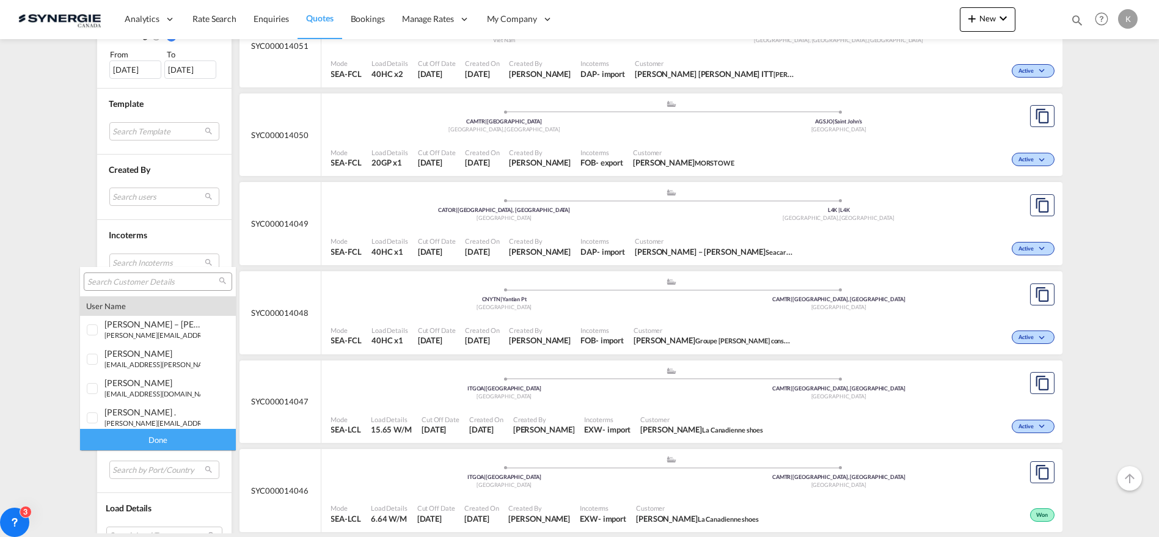
click at [156, 284] on input "search" at bounding box center [152, 282] width 131 height 11
type input "ceratec"
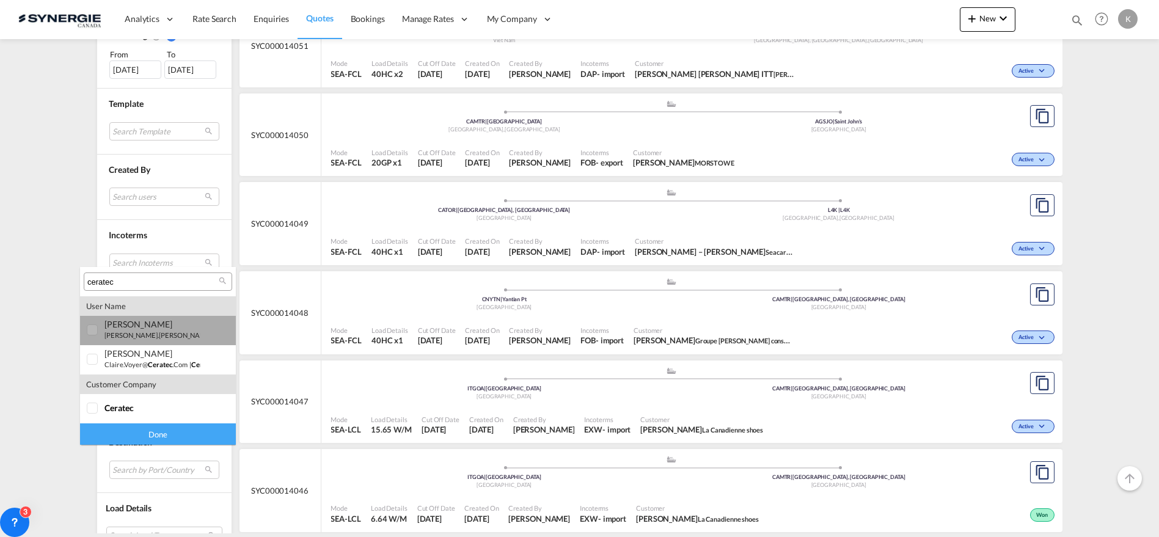
click at [130, 326] on div "[PERSON_NAME]" at bounding box center [152, 324] width 96 height 10
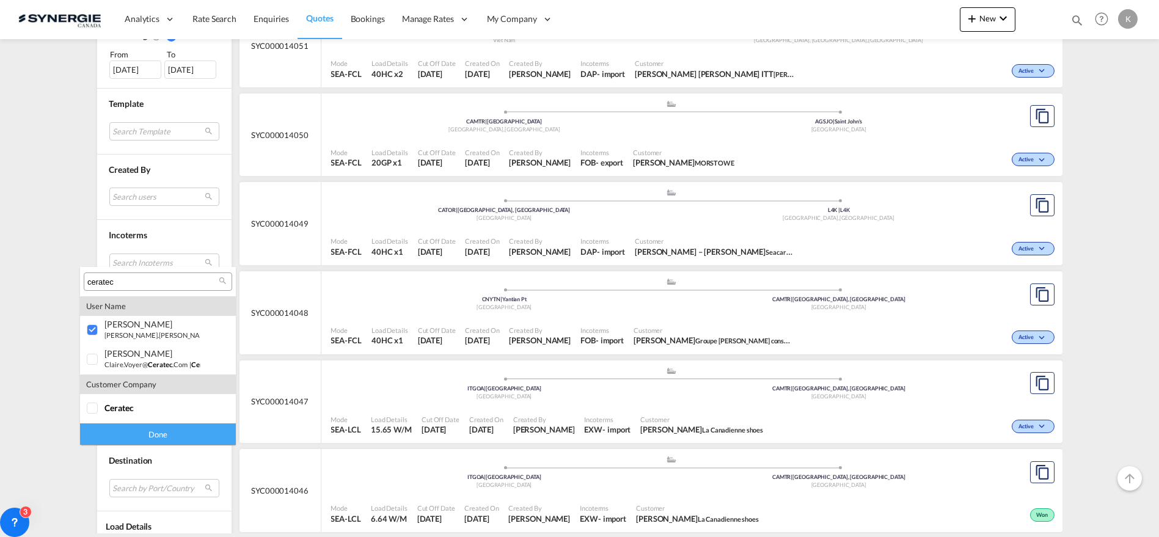
click at [167, 437] on div "Done" at bounding box center [158, 433] width 156 height 21
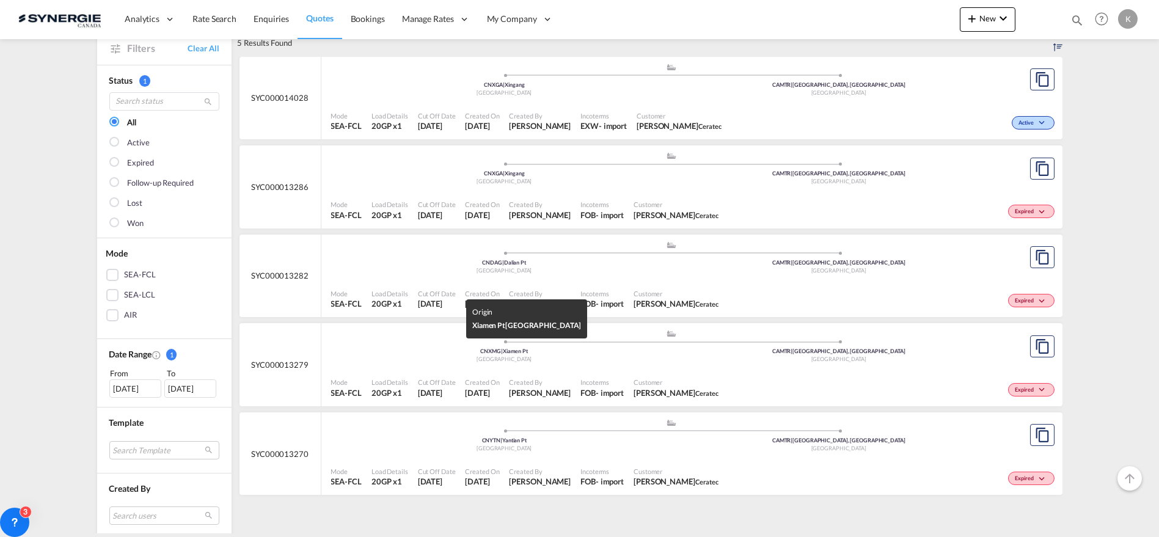
scroll to position [0, 0]
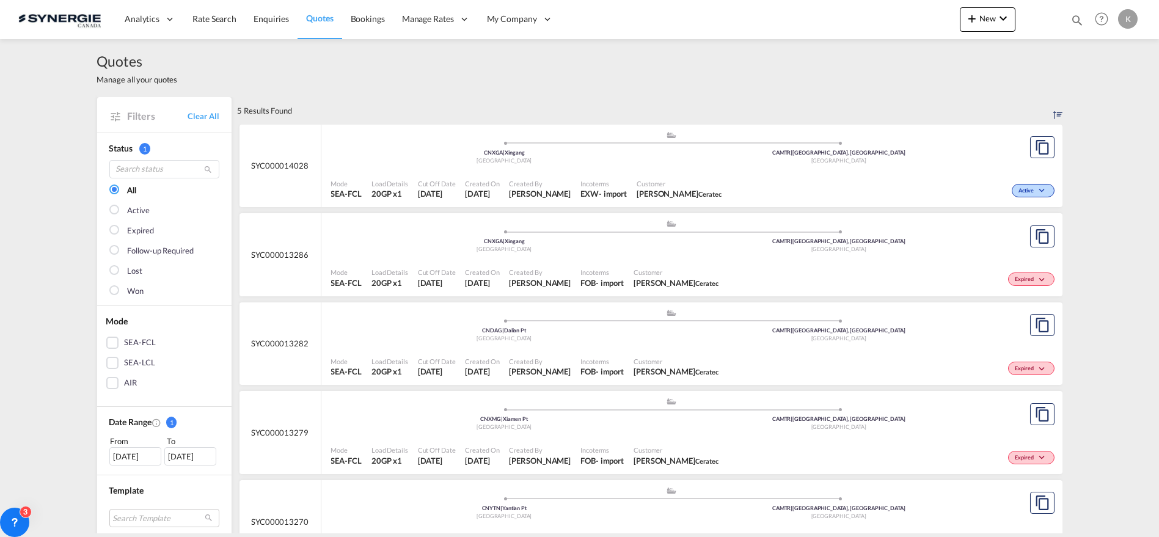
click at [132, 453] on div "[DATE]" at bounding box center [135, 456] width 52 height 18
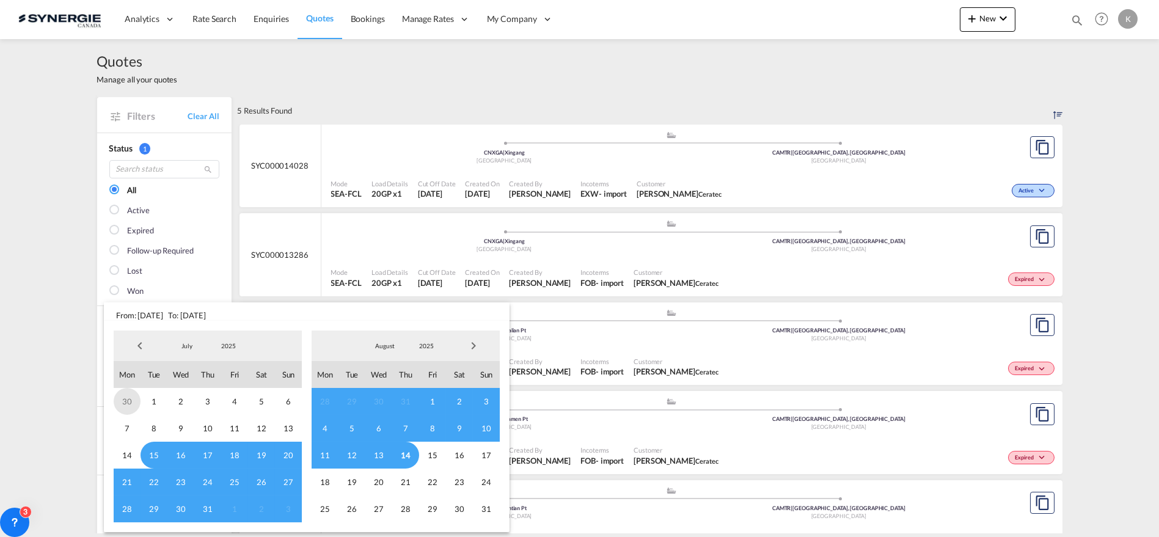
click at [120, 406] on span "30" at bounding box center [127, 401] width 27 height 27
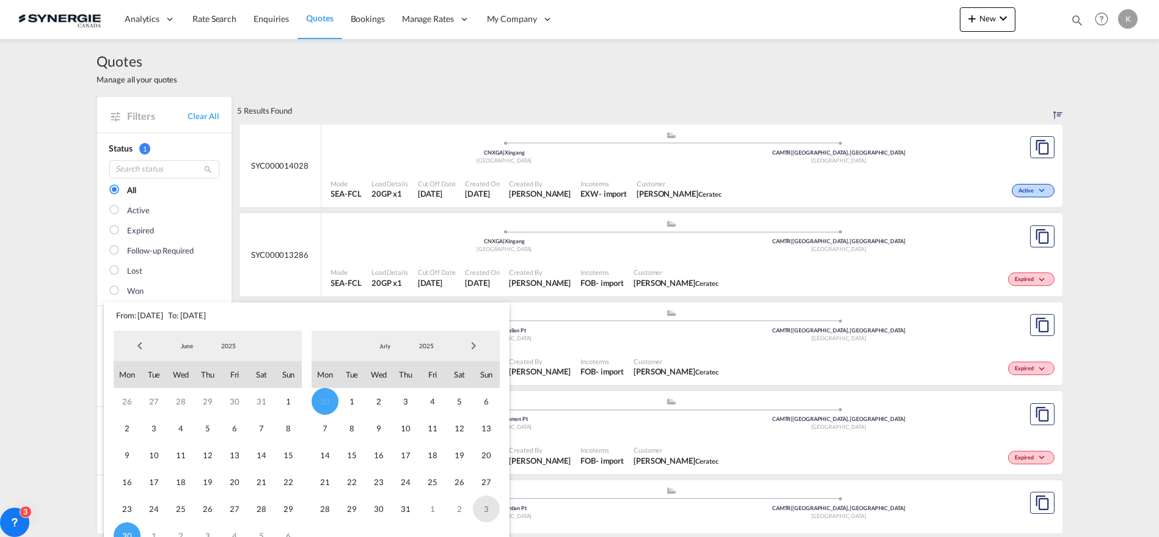
click at [480, 507] on span "3" at bounding box center [486, 508] width 27 height 27
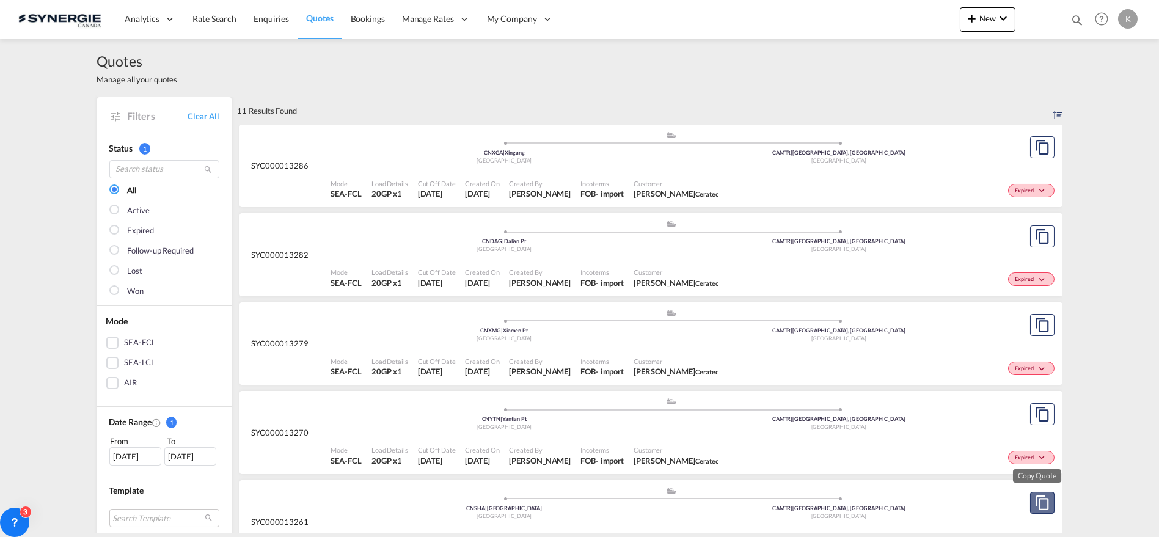
click at [1037, 505] on md-icon "assets/icons/custom/copyQuote.svg" at bounding box center [1042, 502] width 15 height 15
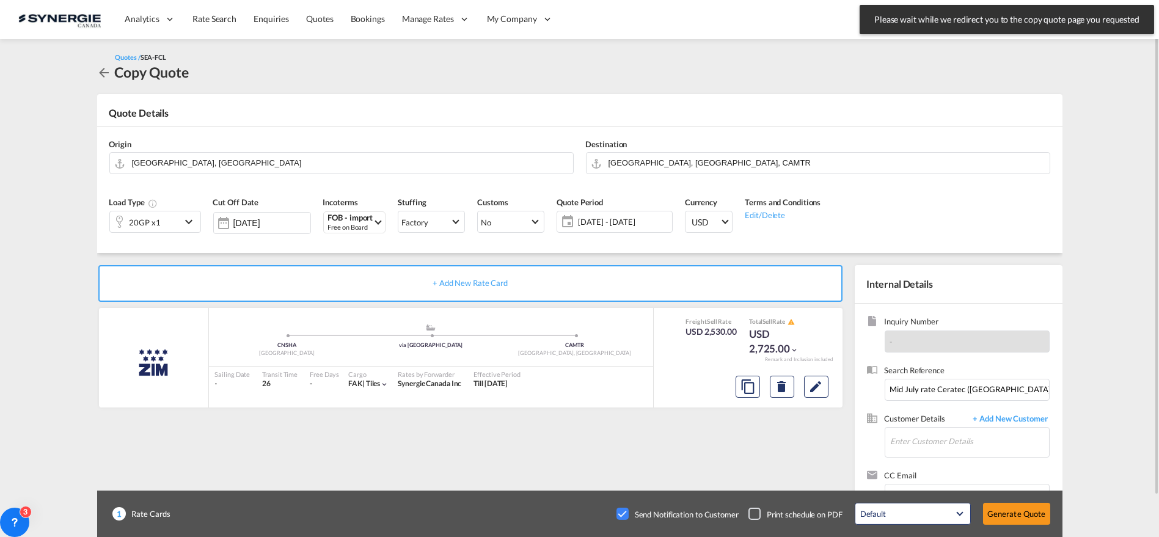
click at [586, 222] on span "[DATE] - [DATE]" at bounding box center [623, 221] width 91 height 11
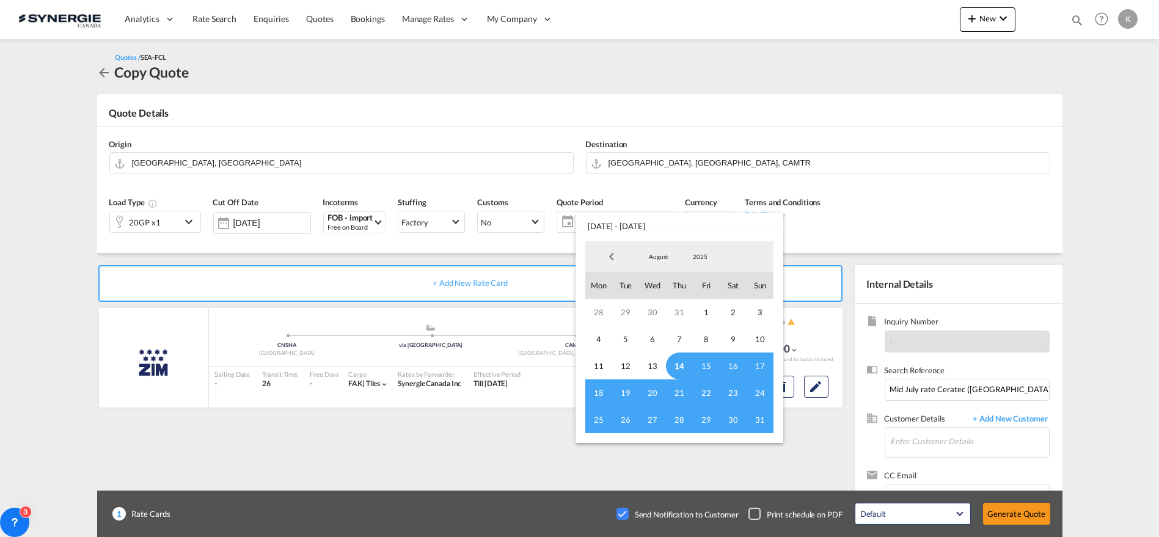
click at [679, 365] on span "14" at bounding box center [679, 365] width 27 height 27
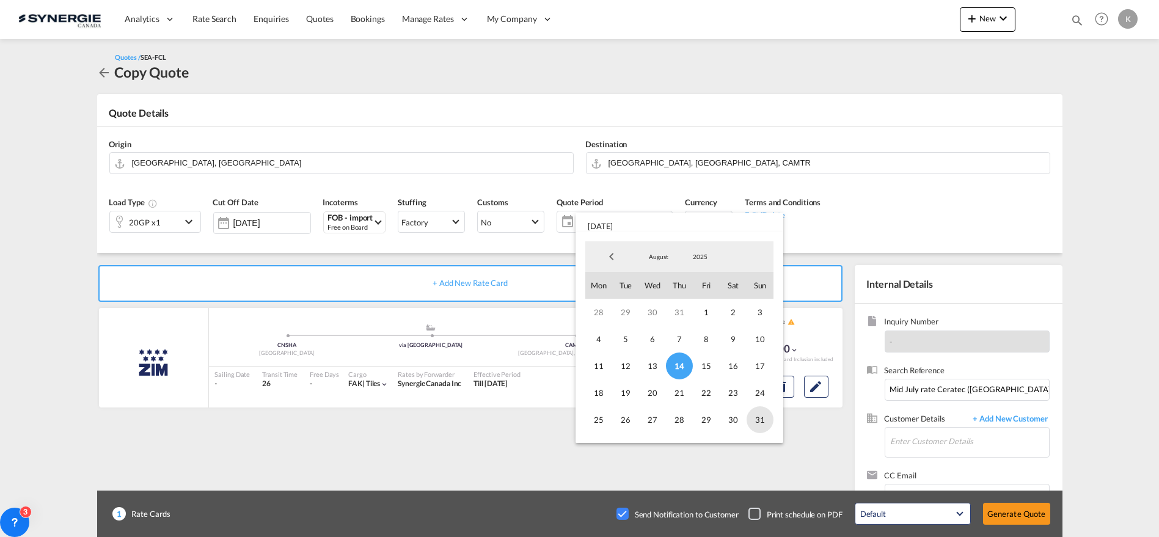
click at [764, 420] on span "31" at bounding box center [759, 419] width 27 height 27
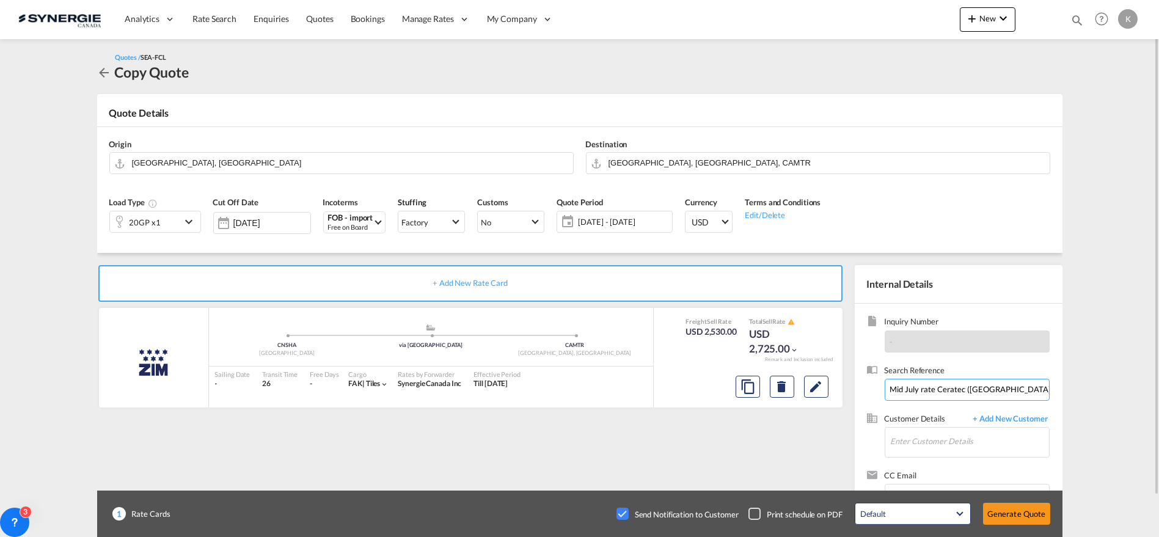
click at [911, 391] on input "Mid July rate Ceratec ([GEOGRAPHIC_DATA])" at bounding box center [967, 390] width 165 height 22
type input "Mid August rate Ceratec ([GEOGRAPHIC_DATA])"
click at [947, 446] on input "Enter Customer Details" at bounding box center [970, 441] width 158 height 27
click at [940, 381] on div "[PERSON_NAME] [PERSON_NAME].[PERSON_NAME]@ ceratec .com | Ceratec" at bounding box center [968, 377] width 159 height 33
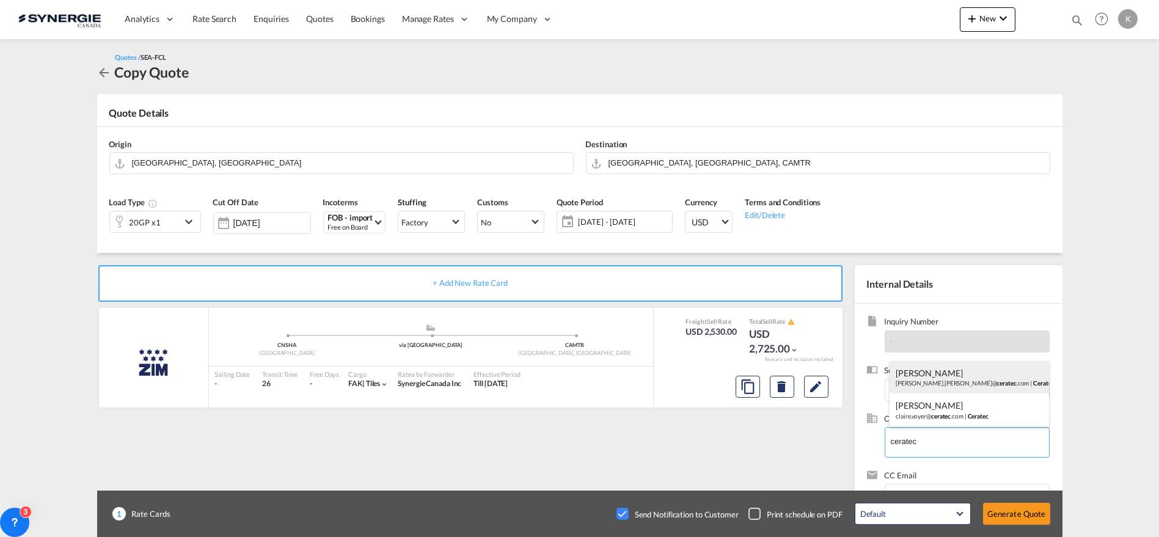
type input "Ceratec, [PERSON_NAME], [PERSON_NAME][EMAIL_ADDRESS][PERSON_NAME][DOMAIN_NAME]"
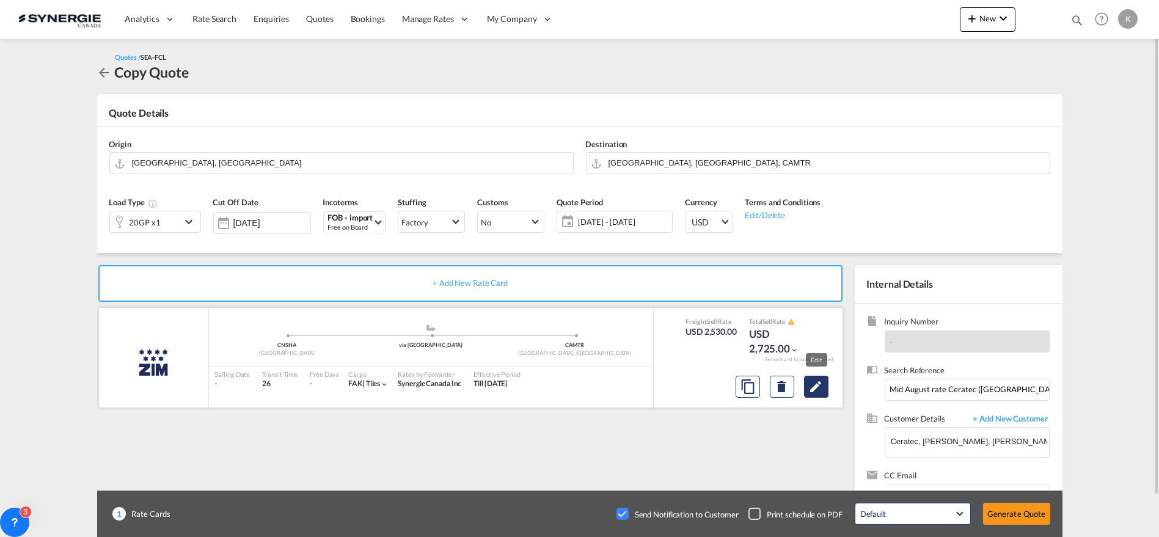
click at [813, 384] on md-icon "Edit" at bounding box center [816, 386] width 15 height 15
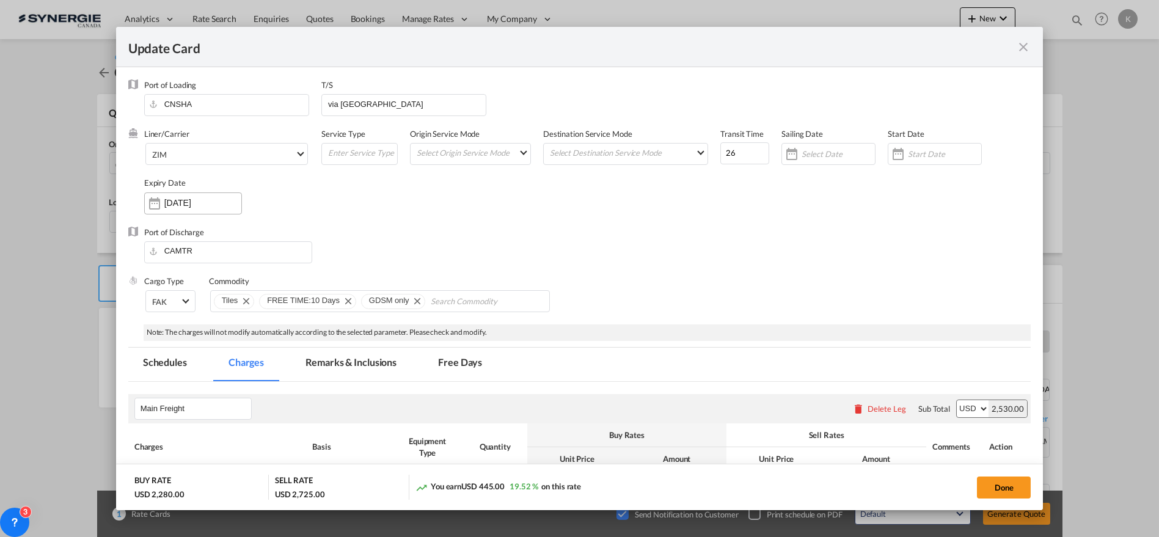
click at [200, 200] on input "[DATE]" at bounding box center [202, 203] width 77 height 10
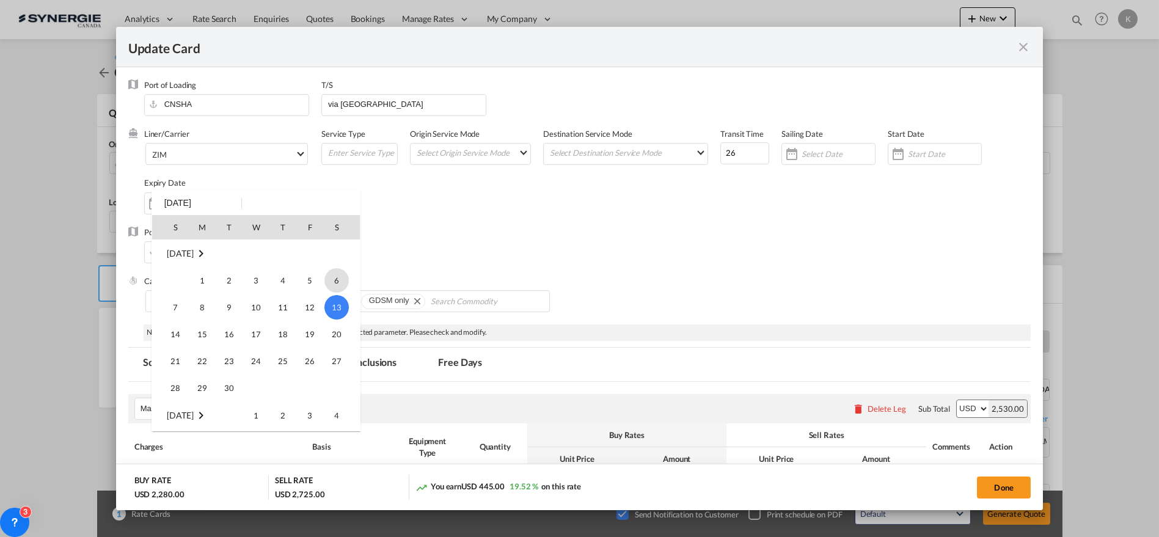
scroll to position [282803, 0]
click at [178, 396] on span "31" at bounding box center [175, 388] width 24 height 24
type input "[DATE]"
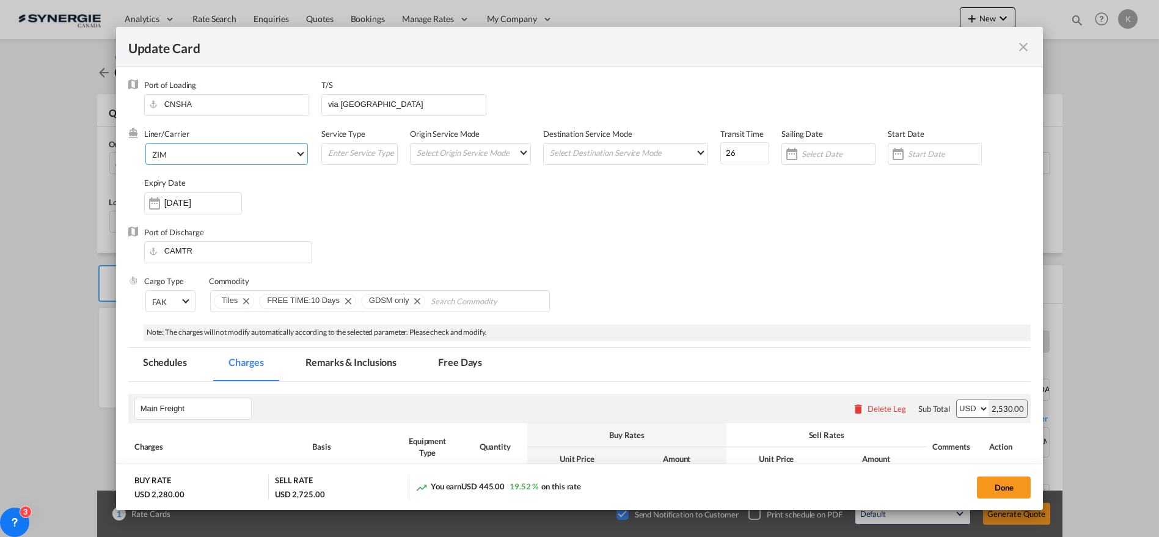
click at [221, 156] on span "ZIM" at bounding box center [223, 154] width 143 height 11
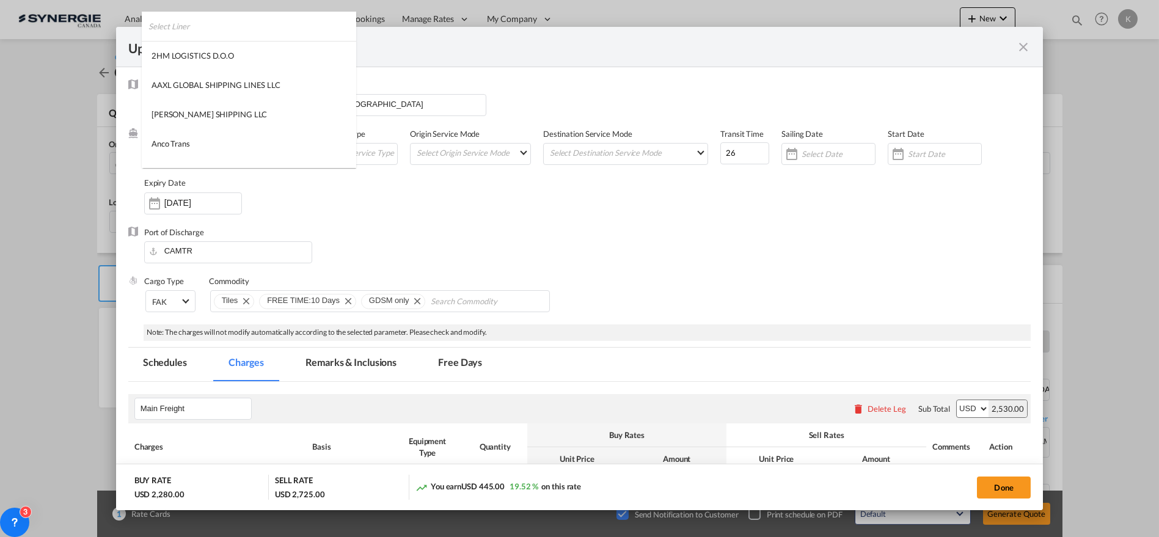
scroll to position [1661, 0]
type md-option "37"
click at [307, 21] on input "search" at bounding box center [252, 26] width 208 height 29
type input "one"
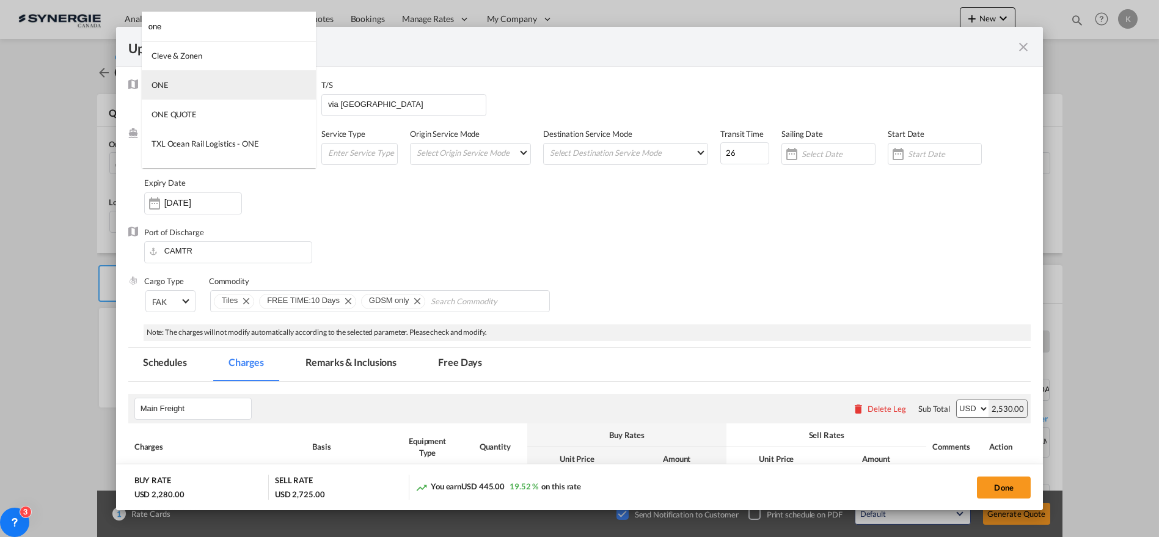
click at [158, 90] on md-option "ONE" at bounding box center [229, 84] width 174 height 29
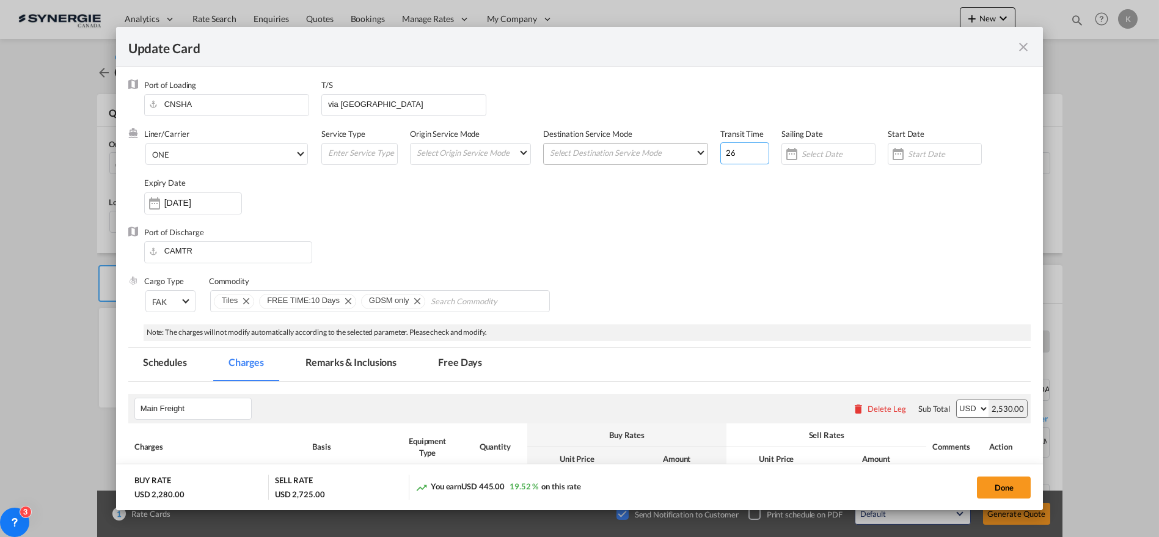
drag, startPoint x: 742, startPoint y: 156, endPoint x: 688, endPoint y: 158, distance: 53.8
click at [688, 158] on div "Liner/Carrier ONE Service Type Origin Service Mode Select Origin Service Mode […" at bounding box center [587, 177] width 887 height 98
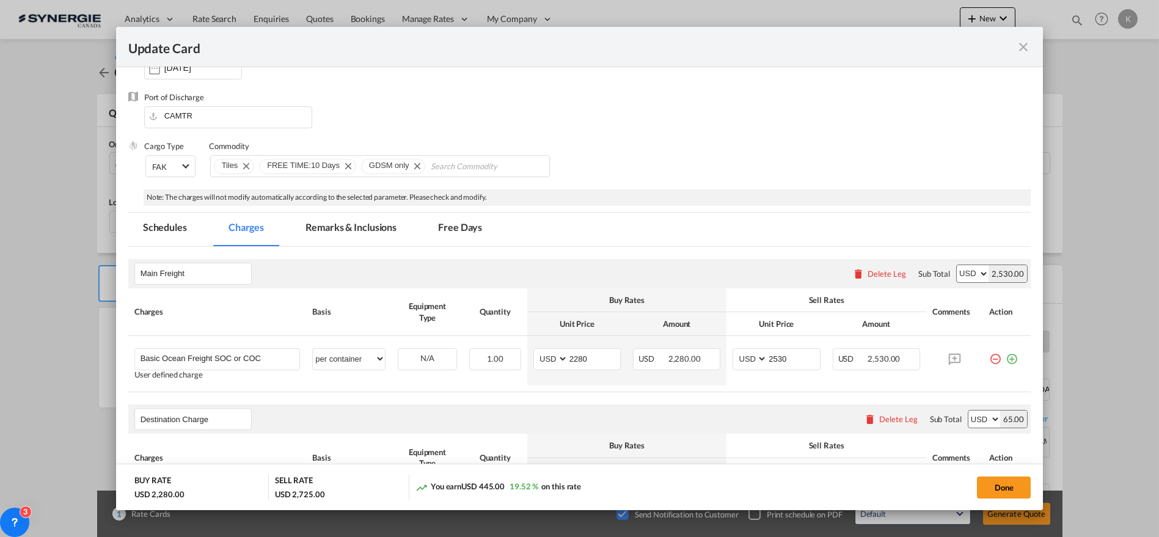
scroll to position [136, 0]
drag, startPoint x: 596, startPoint y: 353, endPoint x: 530, endPoint y: 359, distance: 65.6
click at [533, 359] on md-input-container "AED AFN ALL AMD ANG AOA ARS AUD AWG AZN BAM BBD BDT BGN BHD BIF BMD BND [PERSON…" at bounding box center [576, 359] width 87 height 22
type input "2150"
type input "2400"
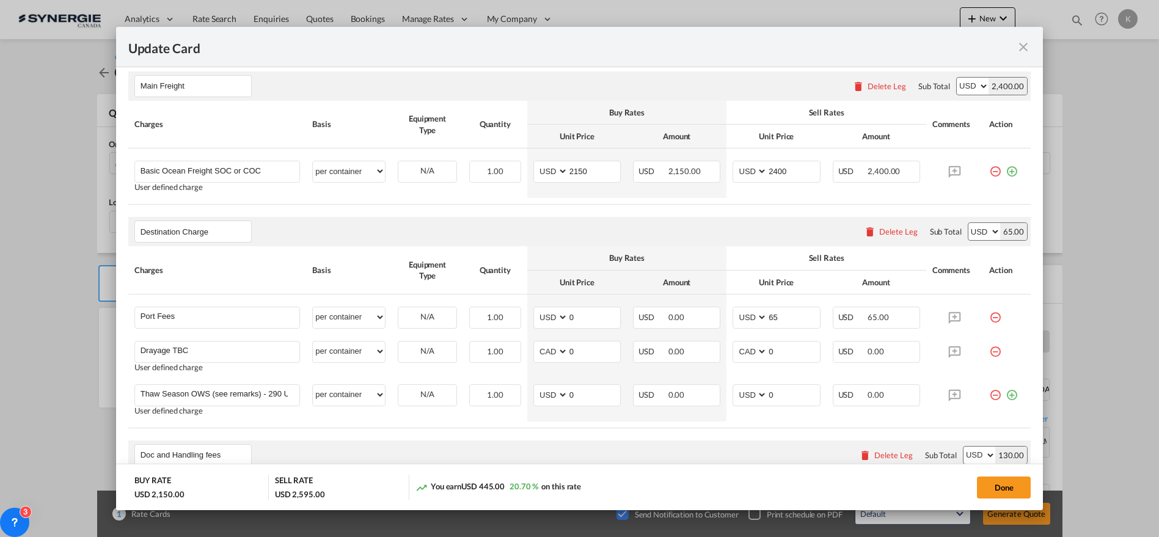
scroll to position [326, 0]
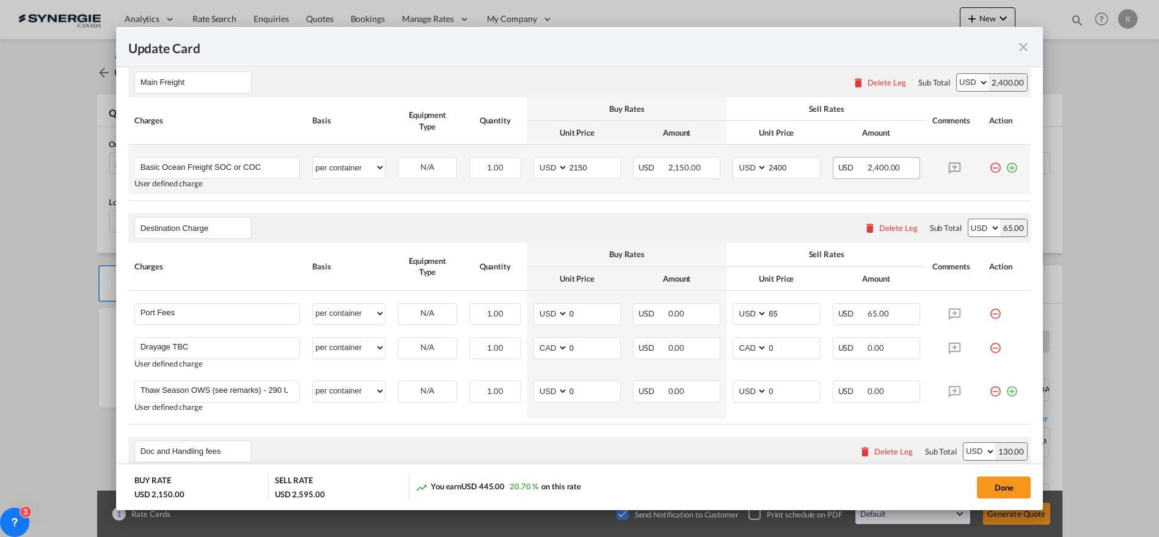
drag, startPoint x: 1003, startPoint y: 164, endPoint x: 859, endPoint y: 175, distance: 144.6
click at [1005, 164] on md-icon "icon-plus-circle-outline green-400-fg" at bounding box center [1011, 163] width 12 height 12
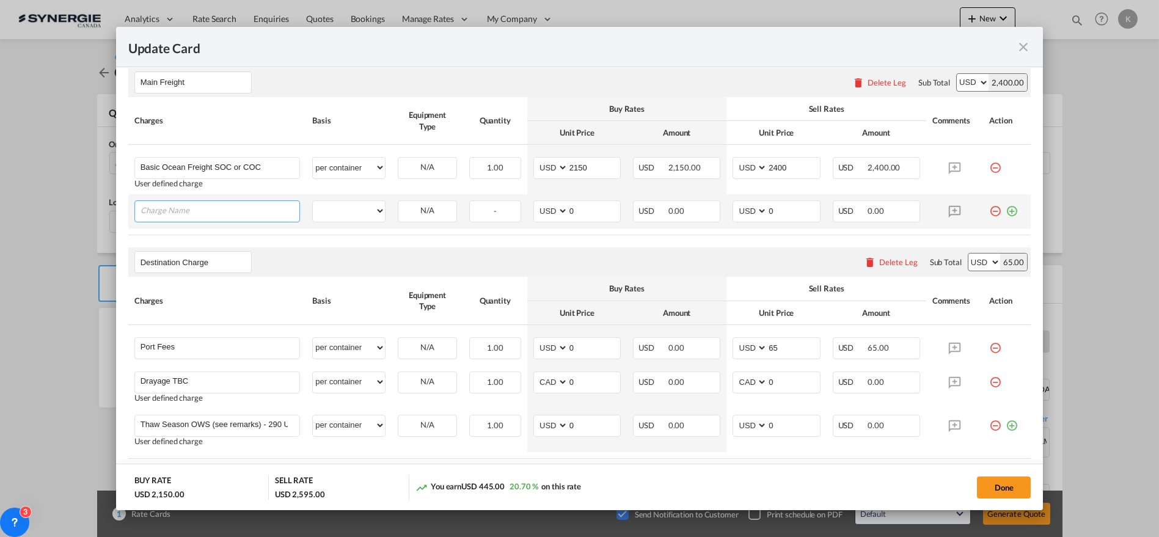
click at [232, 208] on input "Charge Name" at bounding box center [219, 210] width 159 height 18
paste input "EMF"
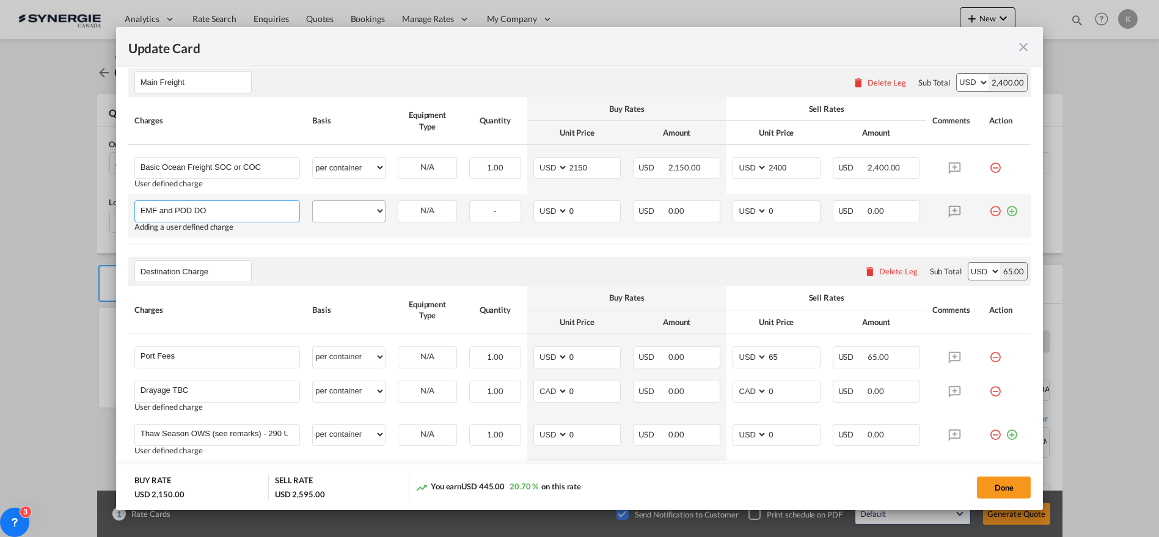
type input "EMF and POD DO"
click at [316, 209] on select "per equipment per container per B/L per shipping bill per shipment % on freight…" at bounding box center [349, 211] width 72 height 20
select select "per container"
click at [313, 201] on select "per equipment per container per B/L per shipping bill per shipment % on freight…" at bounding box center [349, 211] width 72 height 20
drag, startPoint x: 582, startPoint y: 210, endPoint x: 558, endPoint y: 210, distance: 23.2
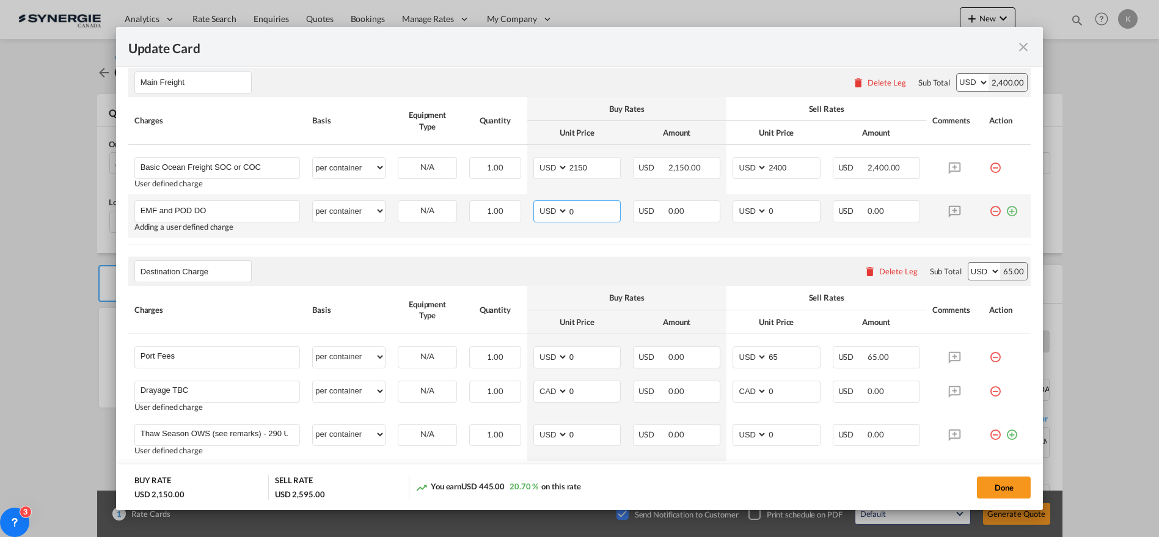
click at [558, 210] on md-input-container "AED AFN ALL AMD ANG AOA ARS AUD AWG AZN BAM BBD BDT BGN BHD BIF BMD BND [PERSON…" at bounding box center [576, 211] width 87 height 22
type input "85"
type input "94"
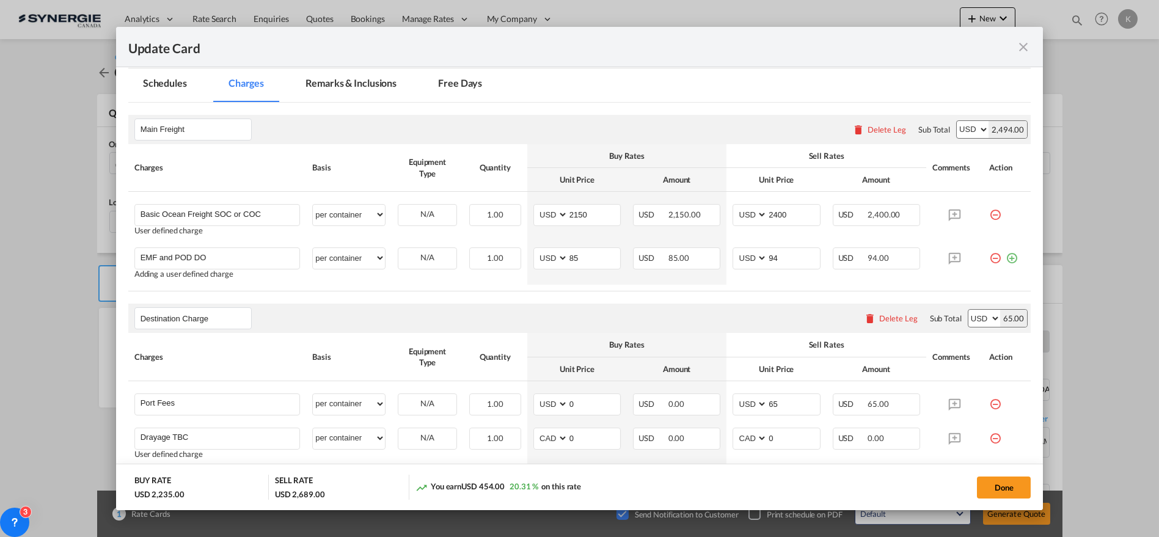
scroll to position [258, 0]
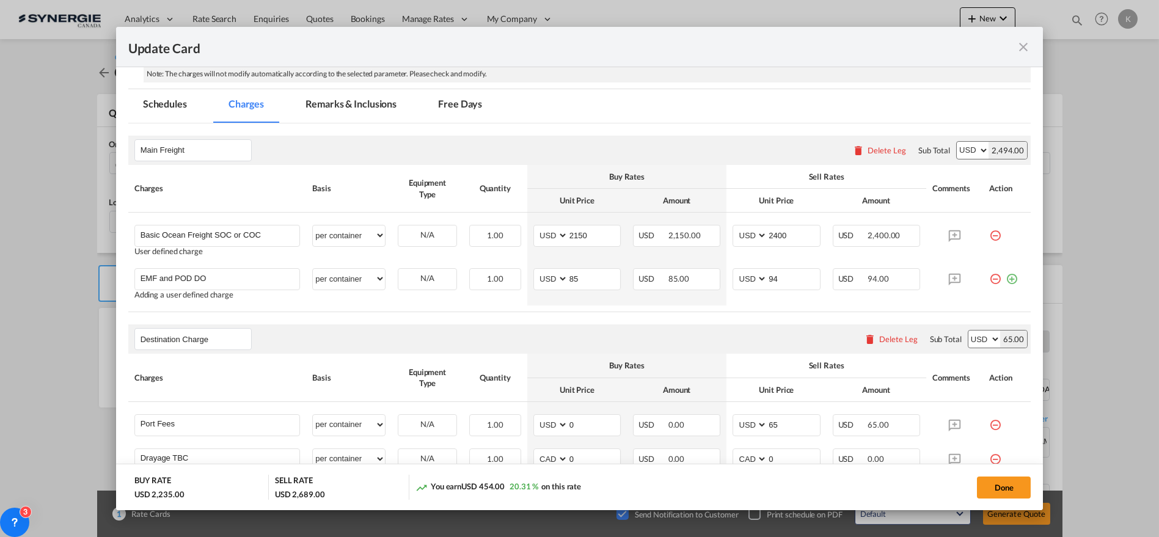
click at [356, 97] on md-tab-item "Remarks & Inclusions" at bounding box center [351, 106] width 120 height 34
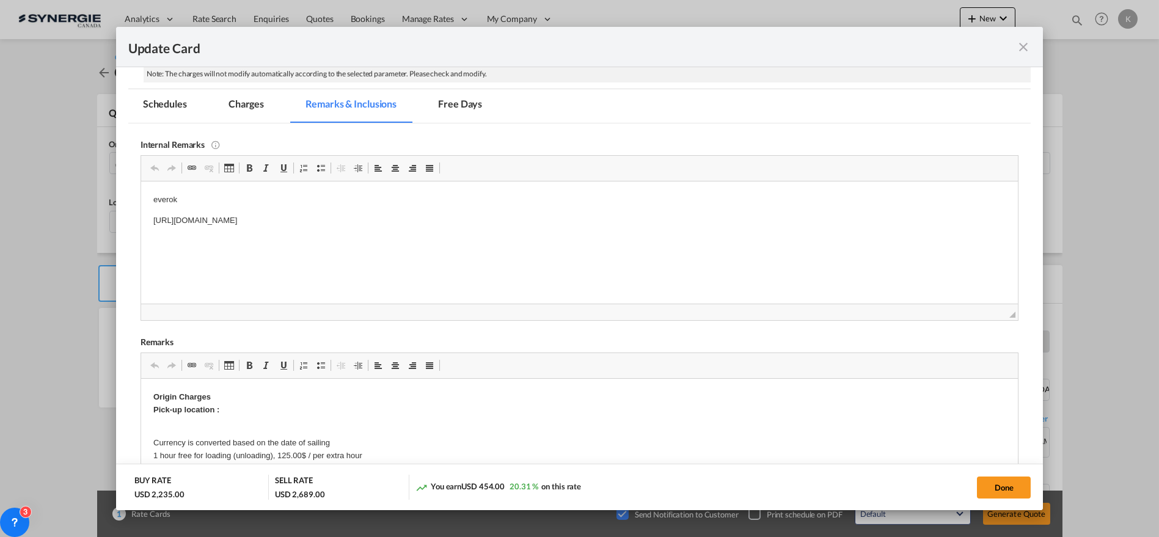
scroll to position [0, 0]
drag, startPoint x: 497, startPoint y: 219, endPoint x: 279, endPoint y: 370, distance: 265.7
click at [140, 189] on html "everok [URL][DOMAIN_NAME]" at bounding box center [578, 210] width 877 height 58
click at [1007, 484] on button "Done" at bounding box center [1004, 487] width 54 height 22
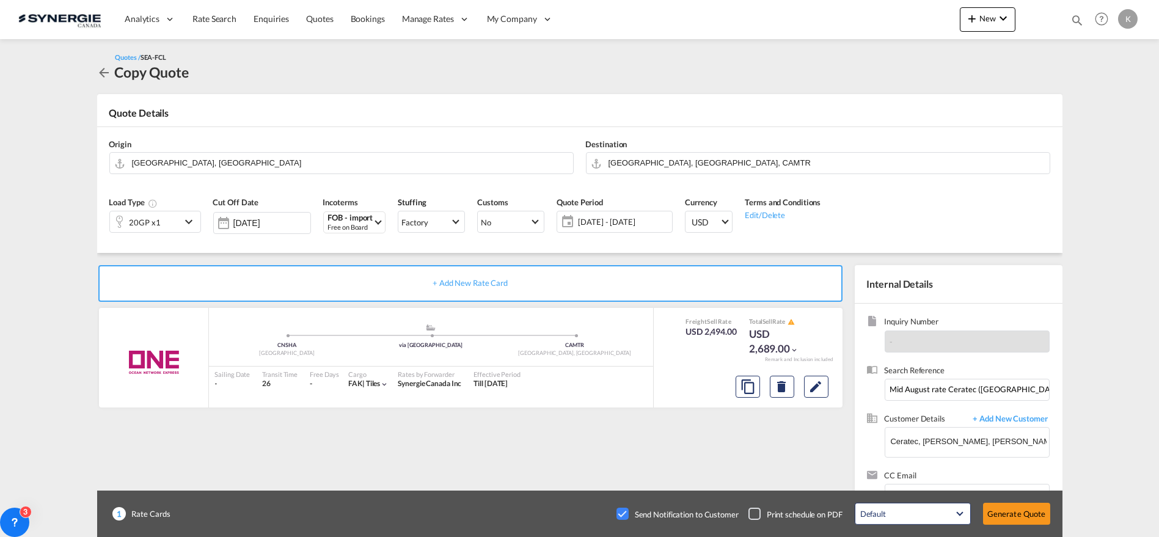
type input "[DATE]"
click at [1019, 514] on button "Generate Quote" at bounding box center [1016, 514] width 67 height 22
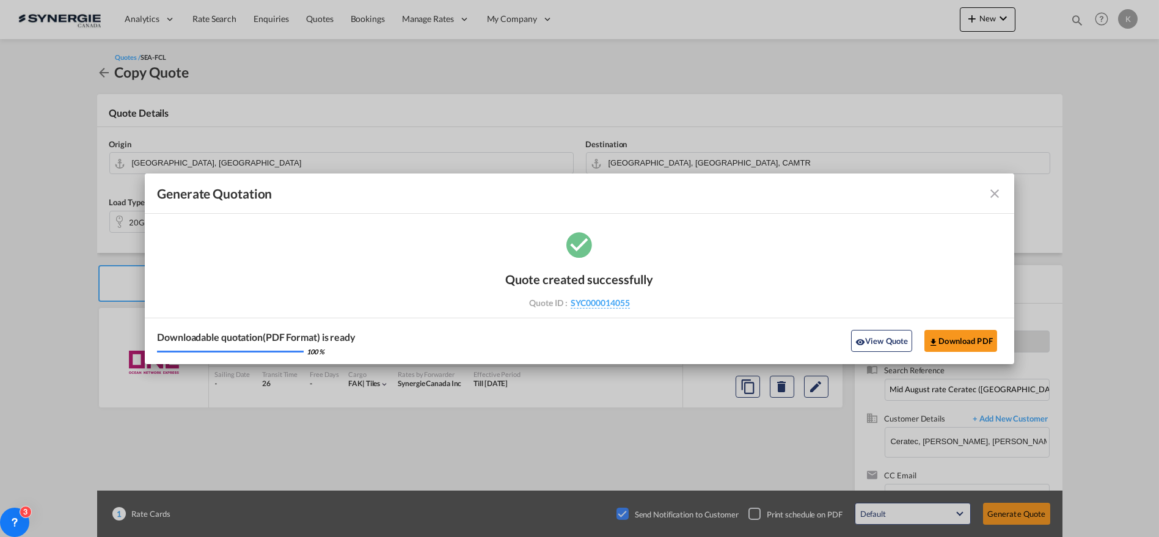
click at [998, 194] on md-icon "icon-close fg-AAA8AD cursor m-0" at bounding box center [994, 193] width 15 height 15
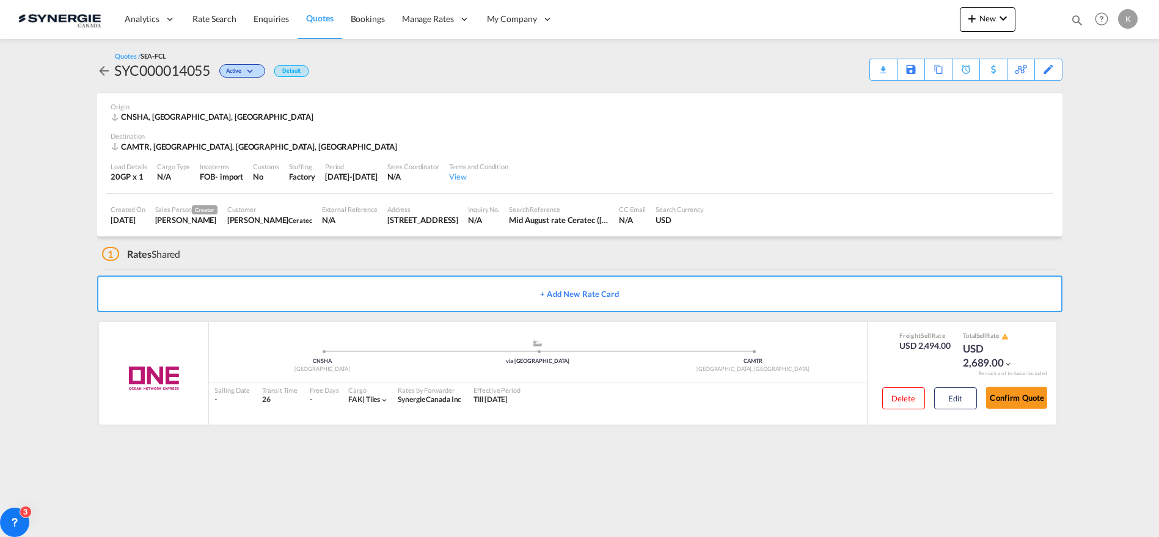
click at [312, 13] on span "Quotes" at bounding box center [319, 18] width 27 height 10
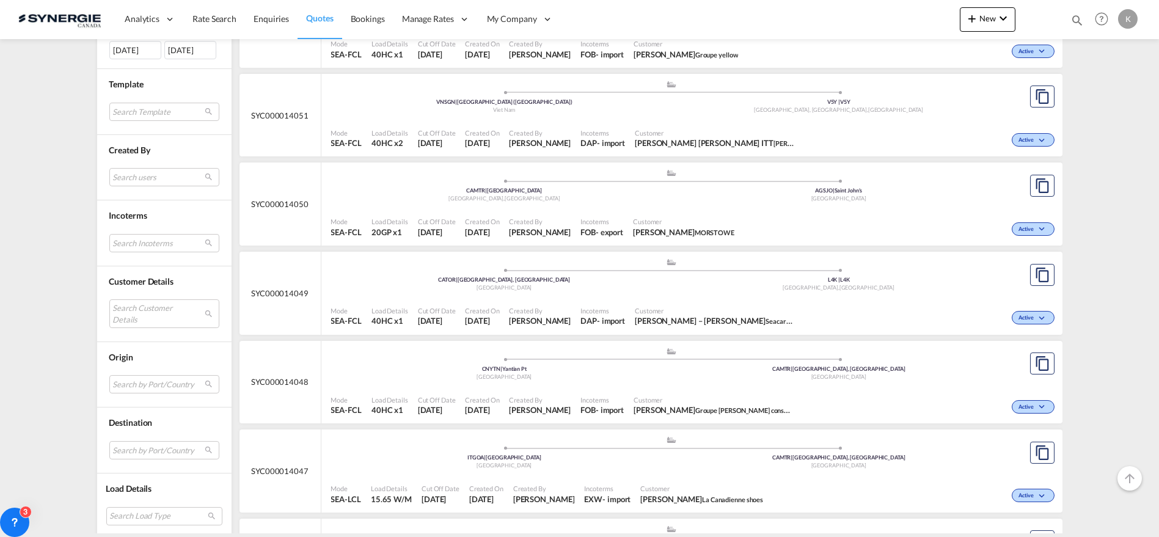
scroll to position [412, 0]
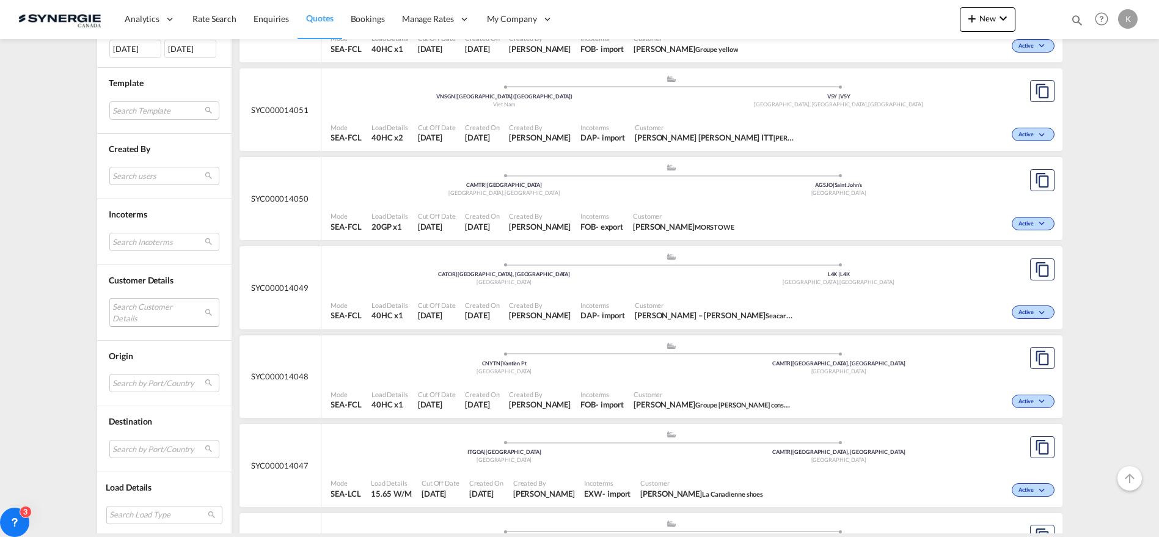
click at [142, 317] on md-select "Search Customer Details user name user [PERSON_NAME] – [PERSON_NAME] [PERSON_NA…" at bounding box center [164, 312] width 110 height 28
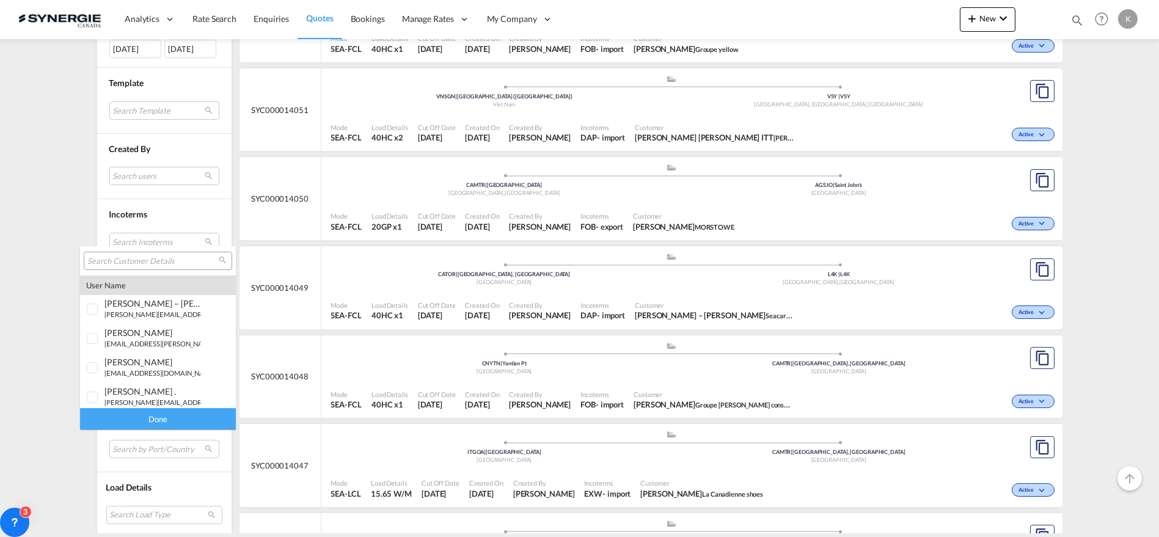
click at [142, 261] on input "search" at bounding box center [152, 261] width 131 height 11
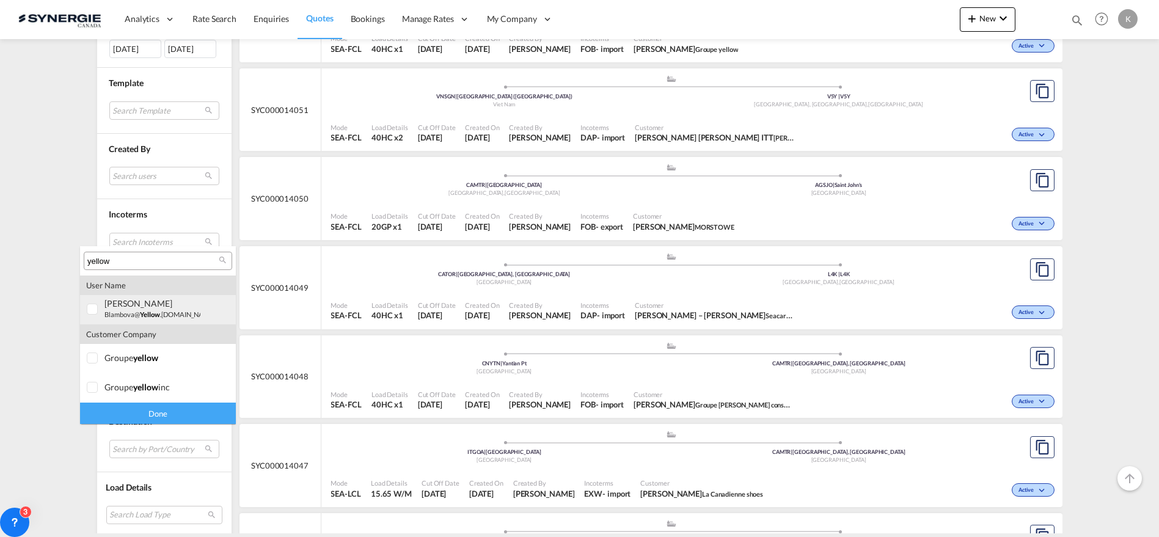
type input "yellow"
click at [117, 311] on small "blambova@ yellow .[DOMAIN_NAME]" at bounding box center [159, 314] width 111 height 8
click at [143, 413] on div "Done" at bounding box center [158, 413] width 156 height 21
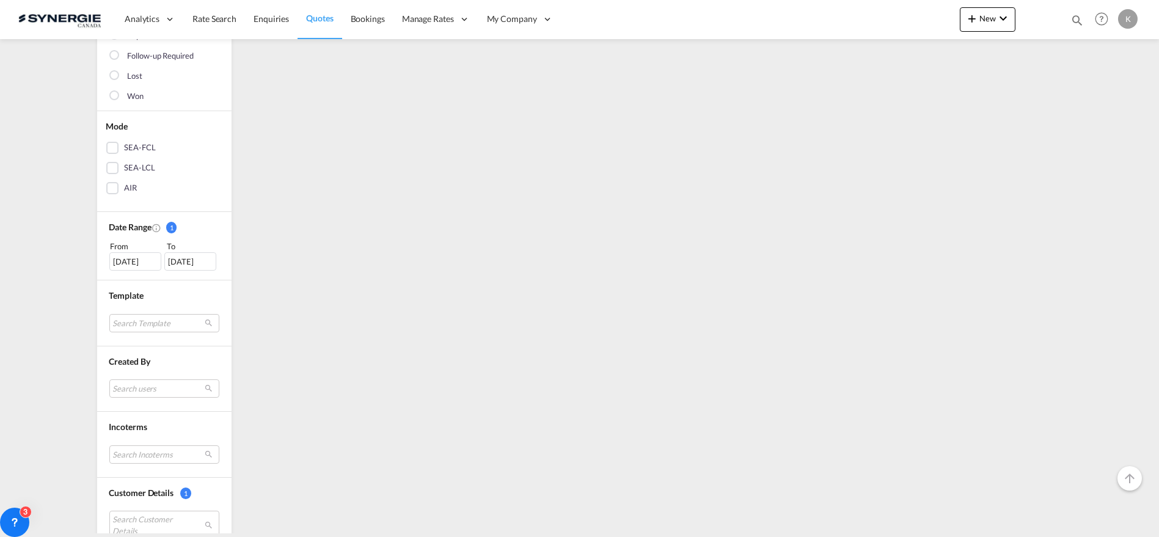
scroll to position [0, 0]
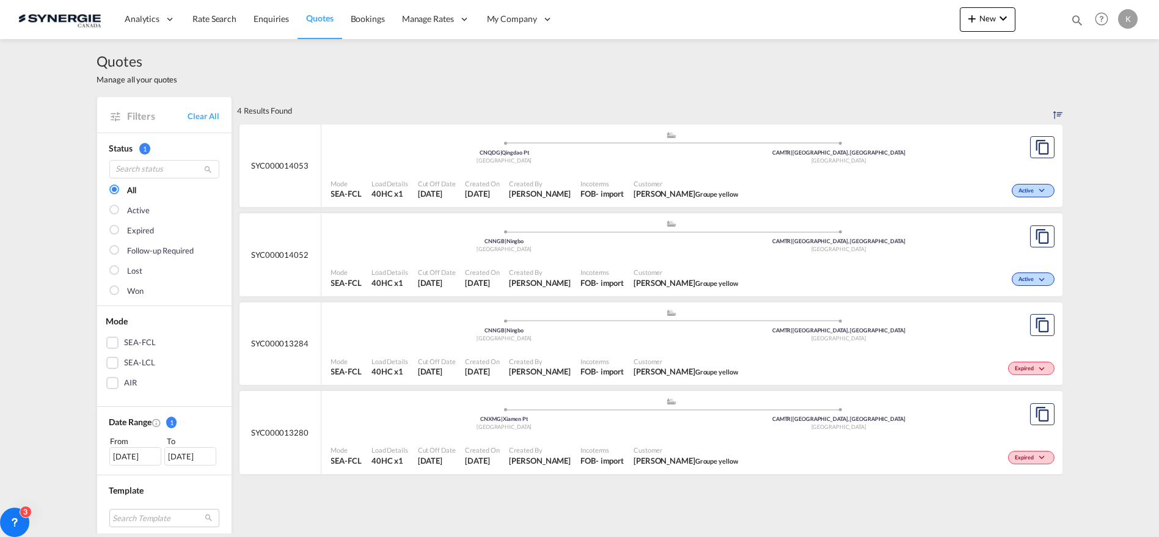
click at [131, 456] on div "[DATE]" at bounding box center [135, 456] width 52 height 18
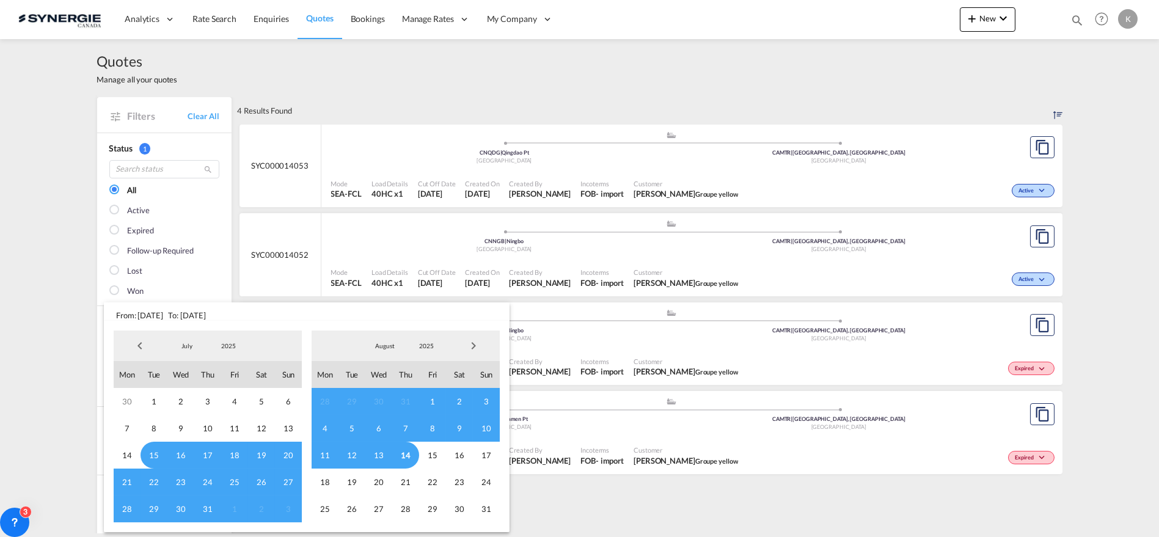
click at [140, 345] on span "Previous Month" at bounding box center [140, 346] width 24 height 24
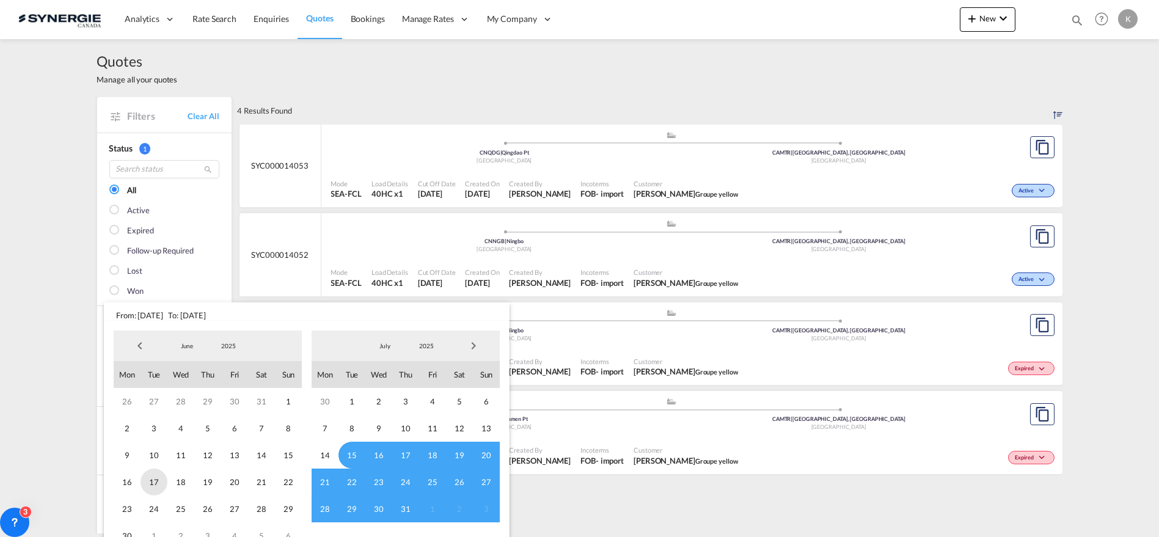
click at [153, 491] on span "17" at bounding box center [153, 482] width 27 height 27
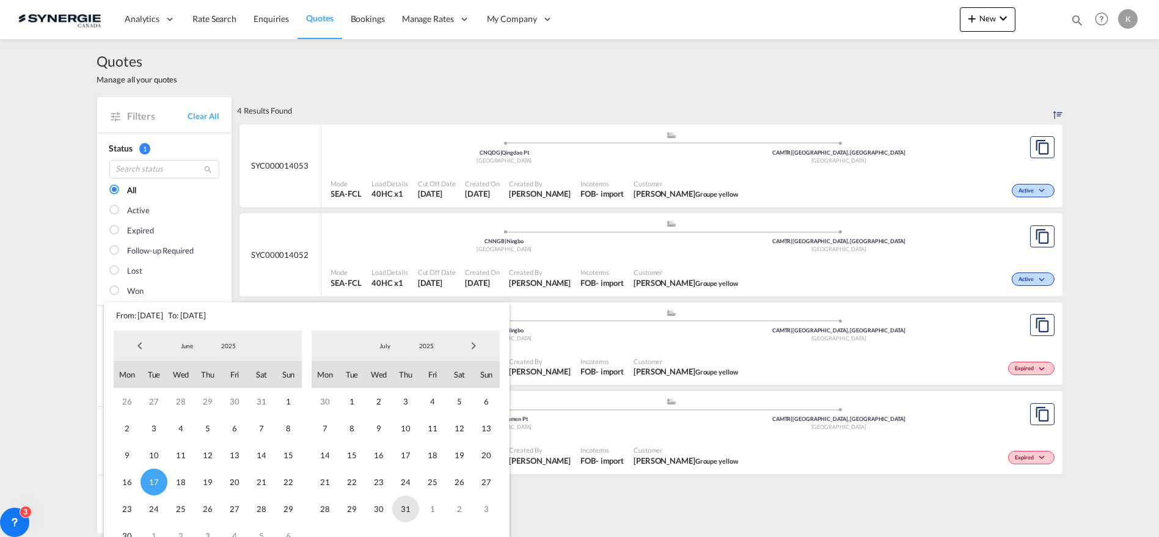
click at [411, 506] on span "31" at bounding box center [405, 508] width 27 height 27
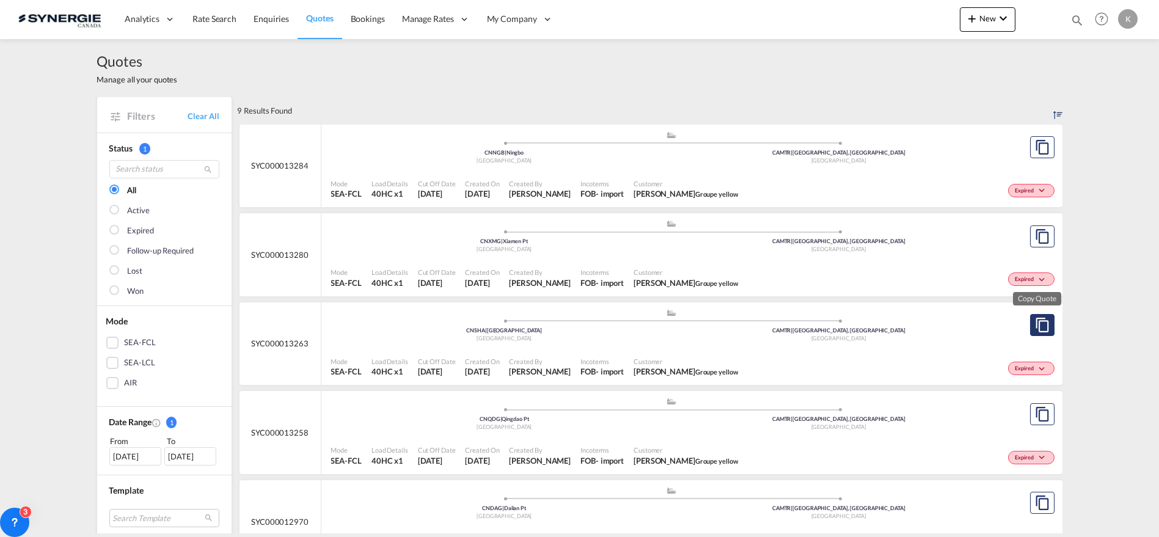
click at [1047, 329] on button "Copy Quote" at bounding box center [1042, 325] width 24 height 22
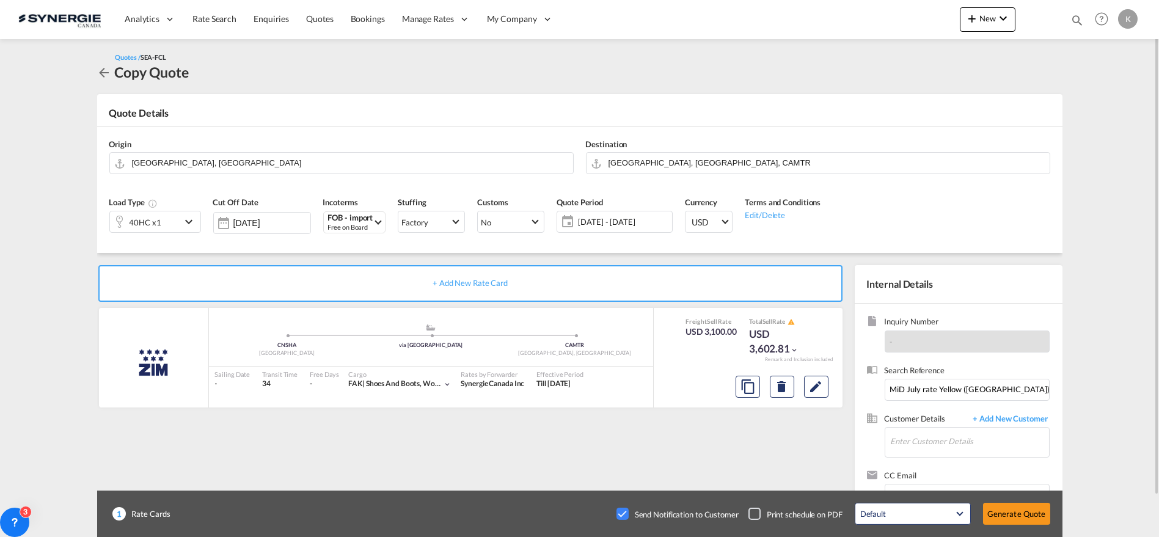
click at [643, 224] on span "[DATE] - [DATE]" at bounding box center [623, 221] width 91 height 11
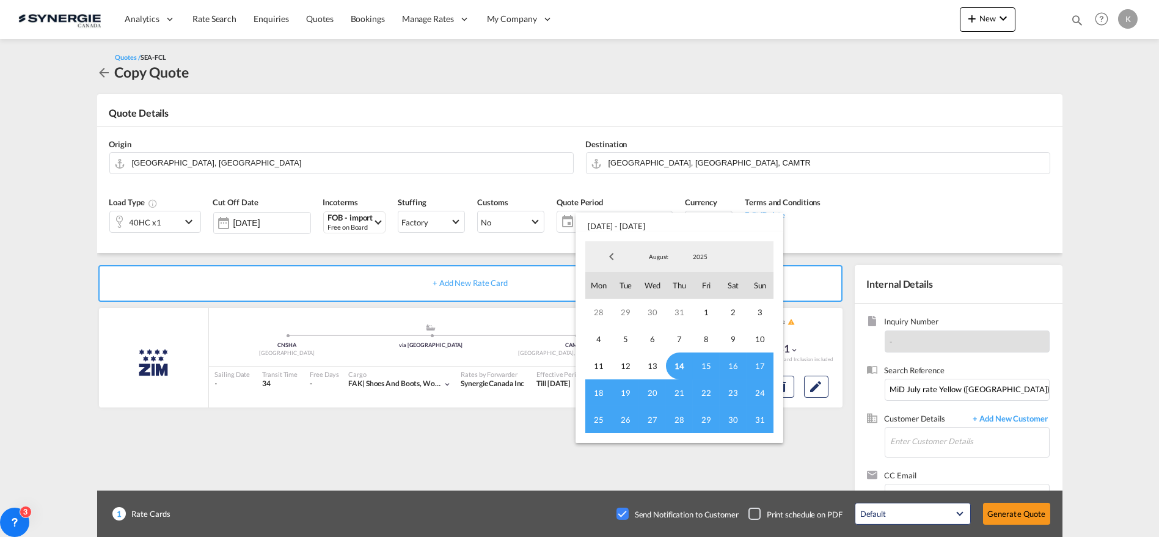
click at [674, 365] on span "14" at bounding box center [679, 365] width 27 height 27
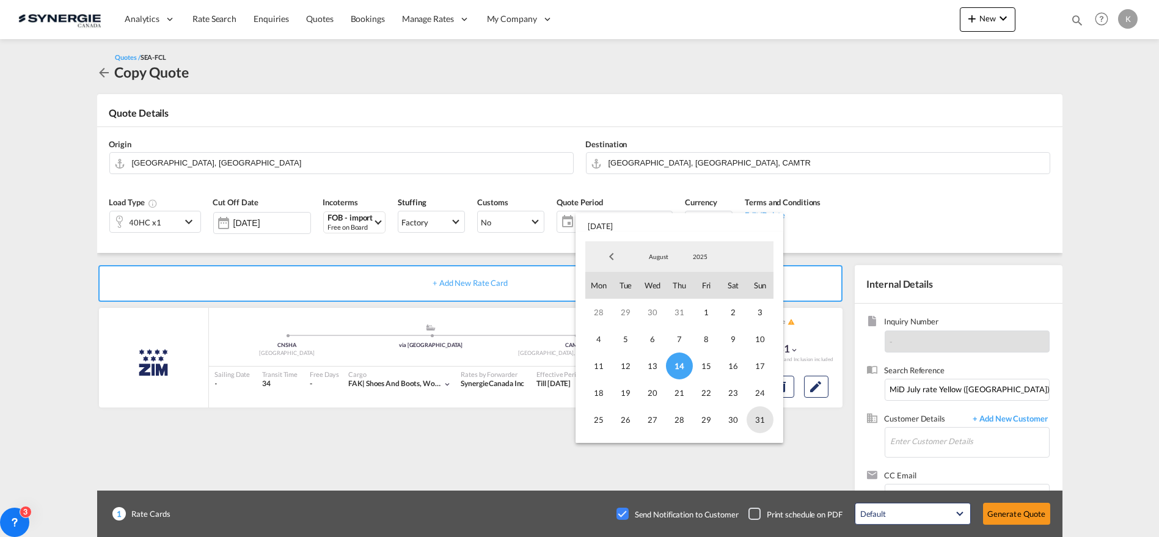
click at [753, 418] on span "31" at bounding box center [759, 419] width 27 height 27
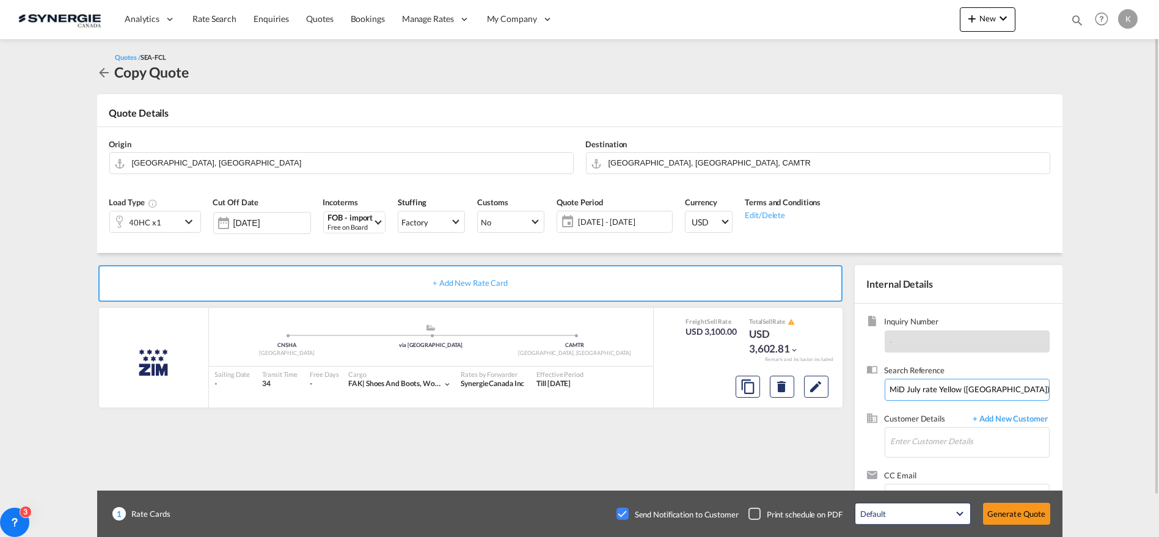
click at [915, 387] on input "MiD July rate Yellow ([GEOGRAPHIC_DATA])" at bounding box center [967, 390] width 165 height 22
type input "MiD august rate Yellow ([GEOGRAPHIC_DATA])"
click at [939, 444] on input "Enter Customer Details" at bounding box center [970, 441] width 158 height 27
click at [938, 411] on div "[PERSON_NAME] blambova@ yellow .[DOMAIN_NAME] | Groupe yellow" at bounding box center [968, 410] width 159 height 33
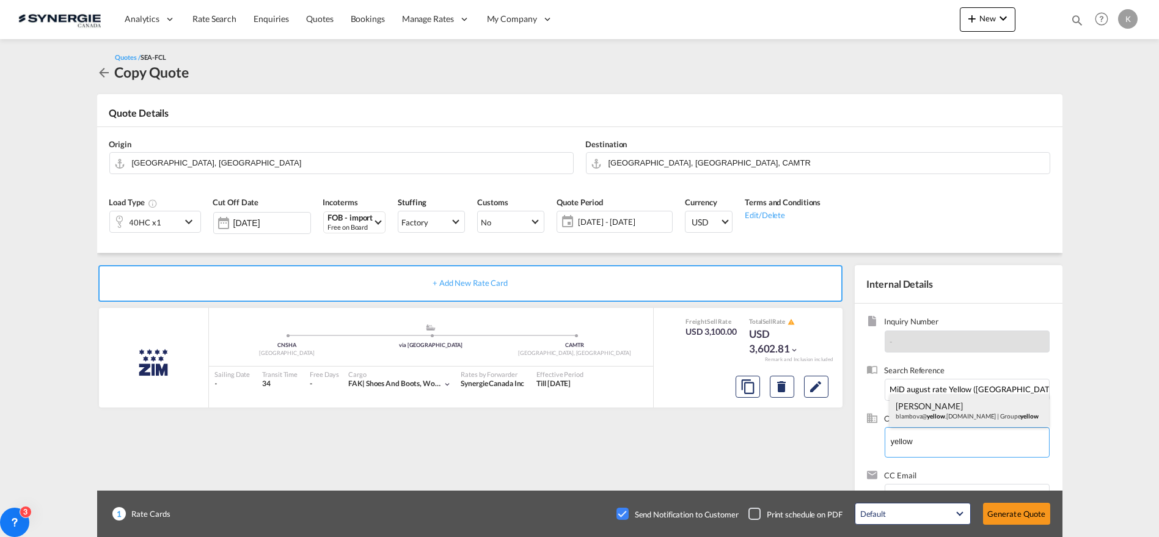
type input "Groupe yellow, [PERSON_NAME], [EMAIL_ADDRESS][DOMAIN_NAME]"
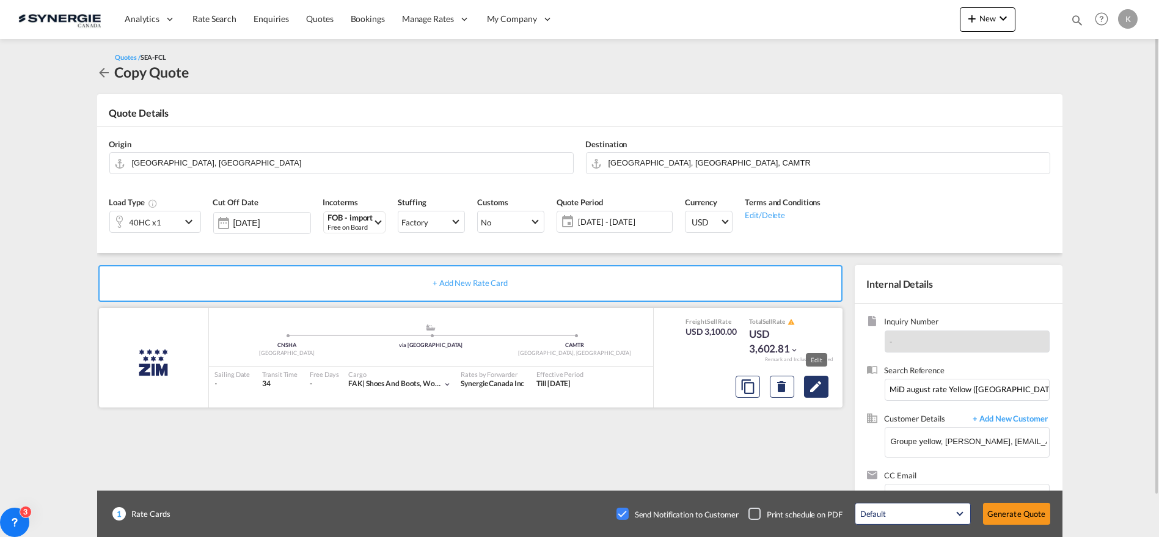
click at [820, 387] on md-icon "Edit" at bounding box center [816, 386] width 15 height 15
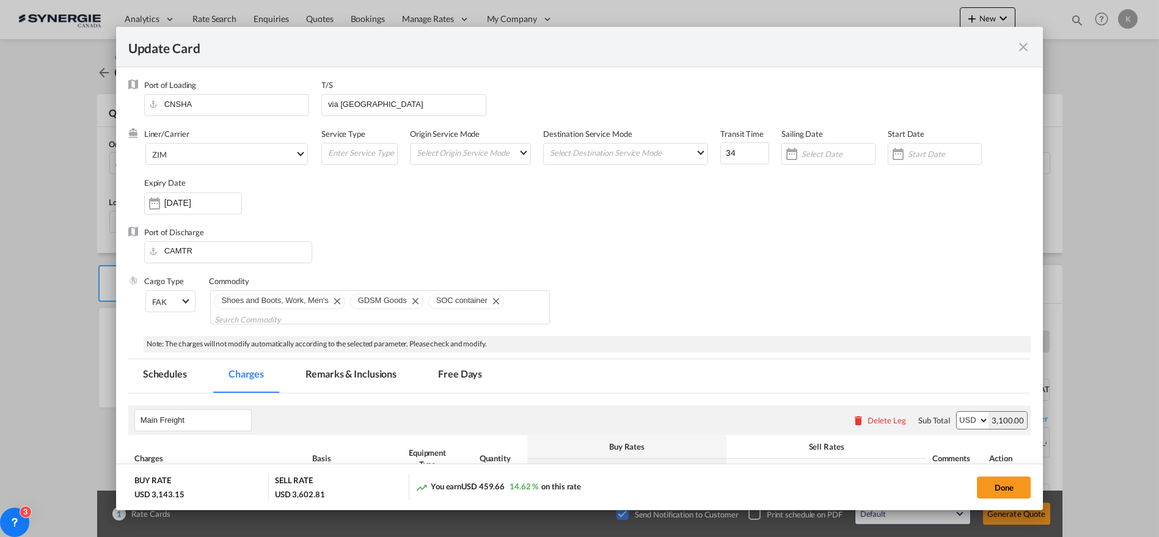
click at [351, 374] on md-tab-item "Remarks & Inclusions" at bounding box center [351, 376] width 120 height 34
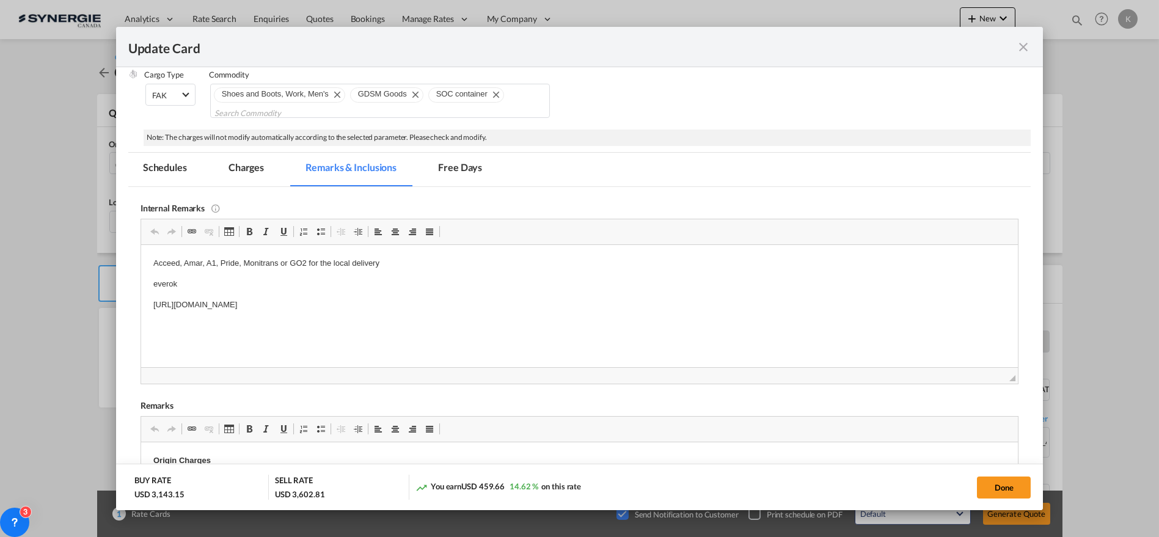
scroll to position [271, 0]
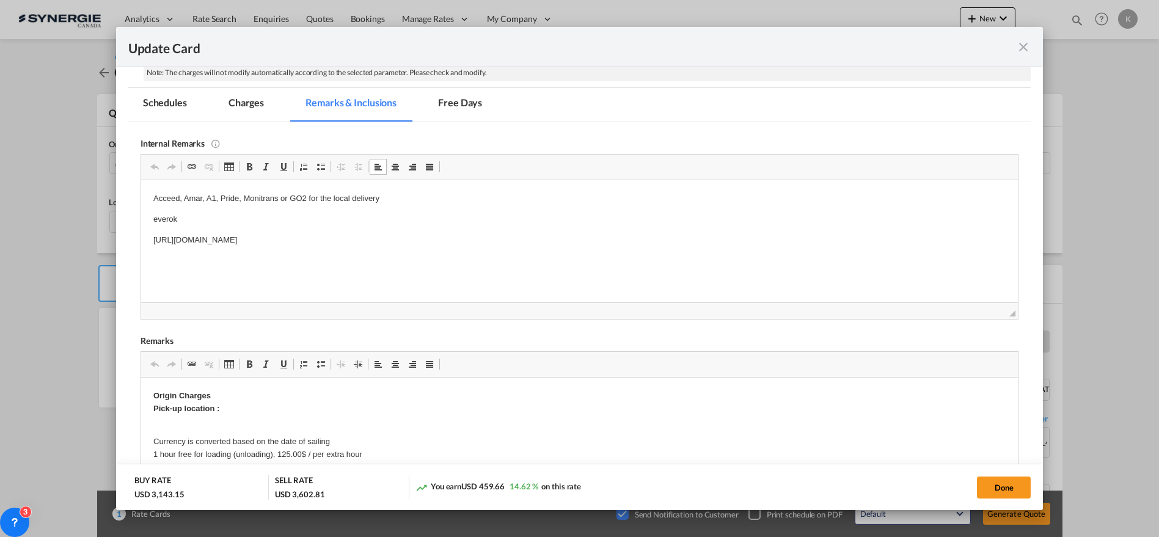
drag, startPoint x: 491, startPoint y: 241, endPoint x: 144, endPoint y: 223, distance: 347.4
click at [144, 223] on html "Acceed, Amar, A1, Pride, Monitrans or GO2 for the local delivery everok [URL][D…" at bounding box center [578, 219] width 877 height 78
click at [252, 100] on md-tab-item "Charges" at bounding box center [246, 105] width 65 height 34
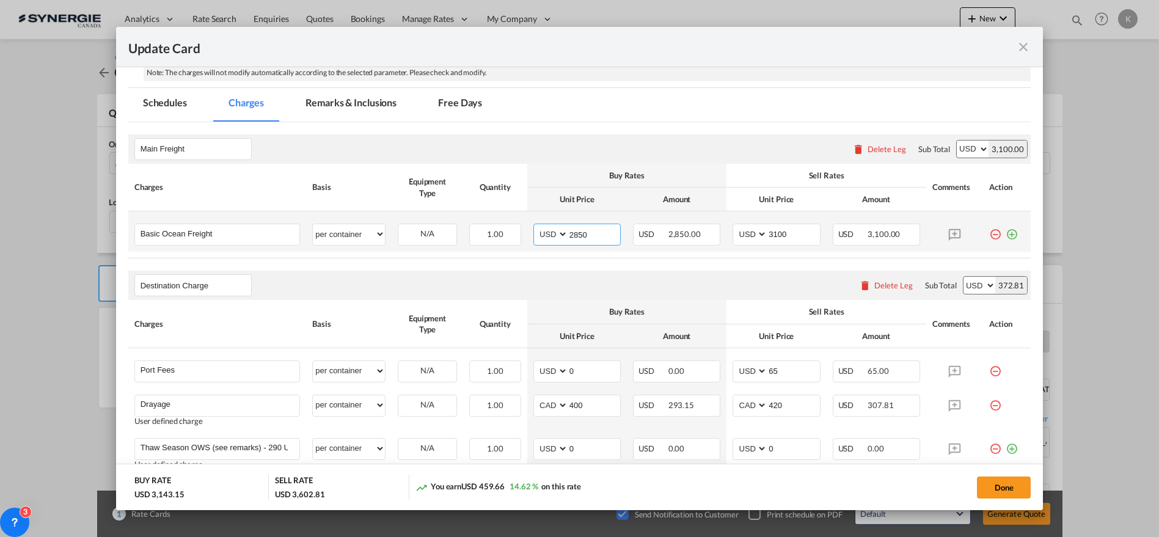
drag, startPoint x: 586, startPoint y: 239, endPoint x: 550, endPoint y: 239, distance: 36.0
click at [550, 239] on md-input-container "AED AFN ALL AMD ANG AOA ARS AUD AWG AZN BAM BBD BDT BGN BHD BIF BMD BND [PERSON…" at bounding box center [576, 235] width 87 height 22
type input "2"
type input "3350"
type input "3600"
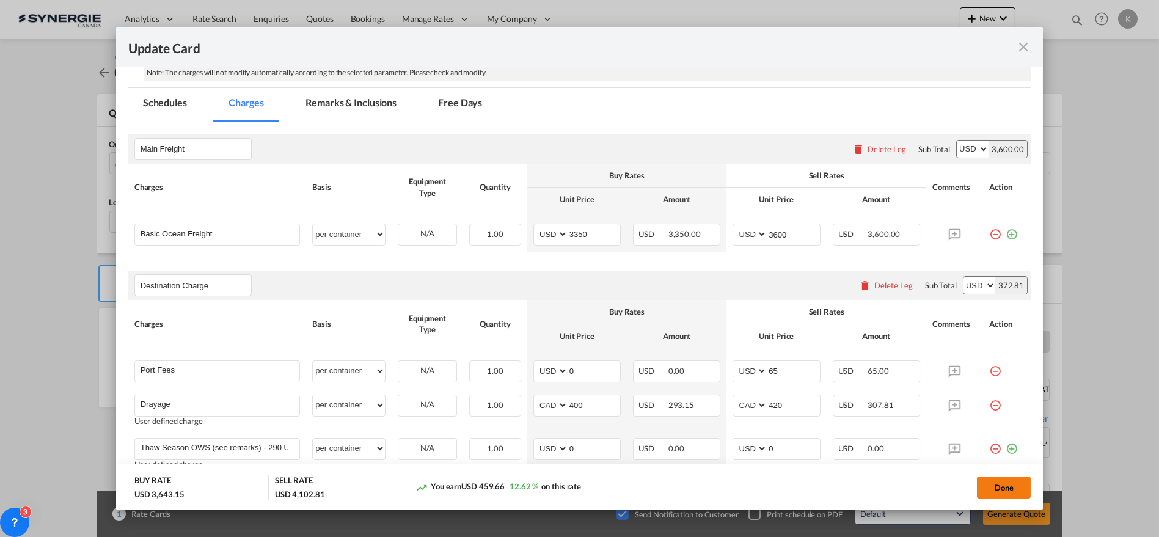
click at [1004, 486] on button "Done" at bounding box center [1004, 487] width 54 height 22
type input "[DATE]"
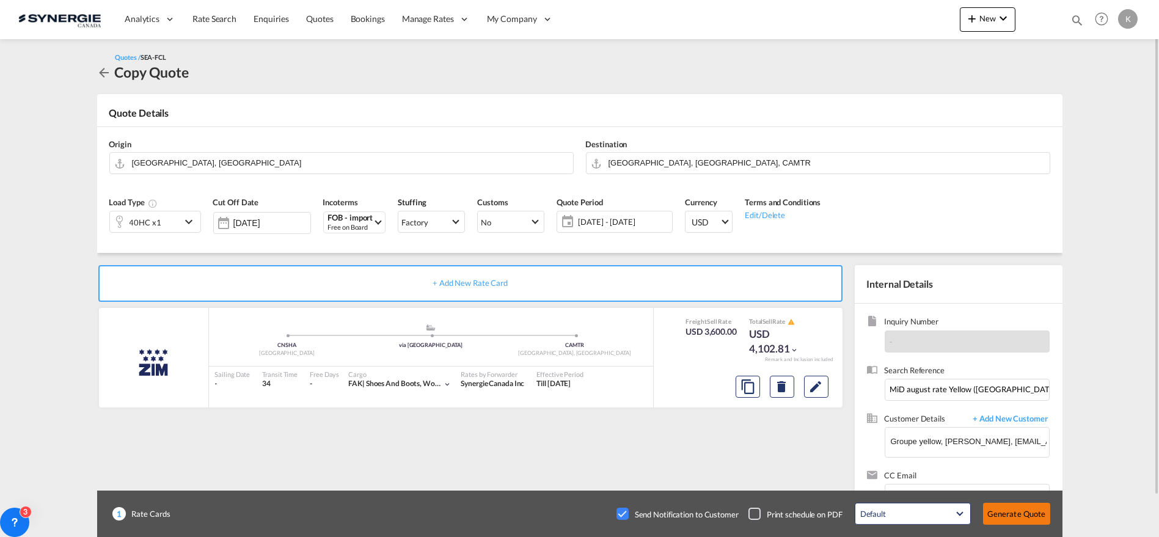
click at [1026, 516] on button "Generate Quote" at bounding box center [1016, 514] width 67 height 22
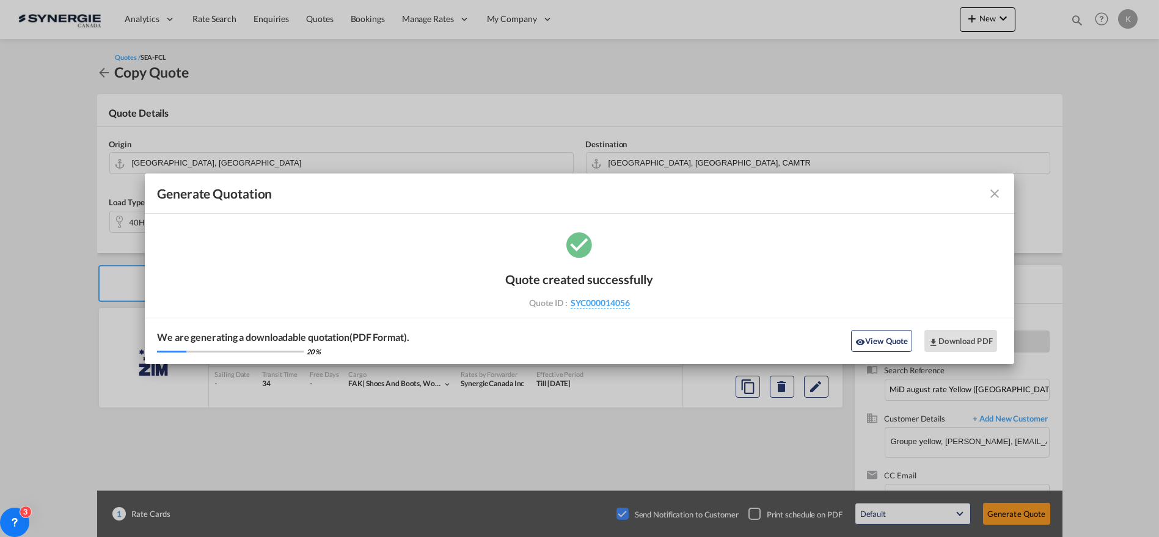
click at [995, 194] on md-icon "icon-close fg-AAA8AD cursor m-0" at bounding box center [994, 193] width 15 height 15
